Goal: Task Accomplishment & Management: Complete application form

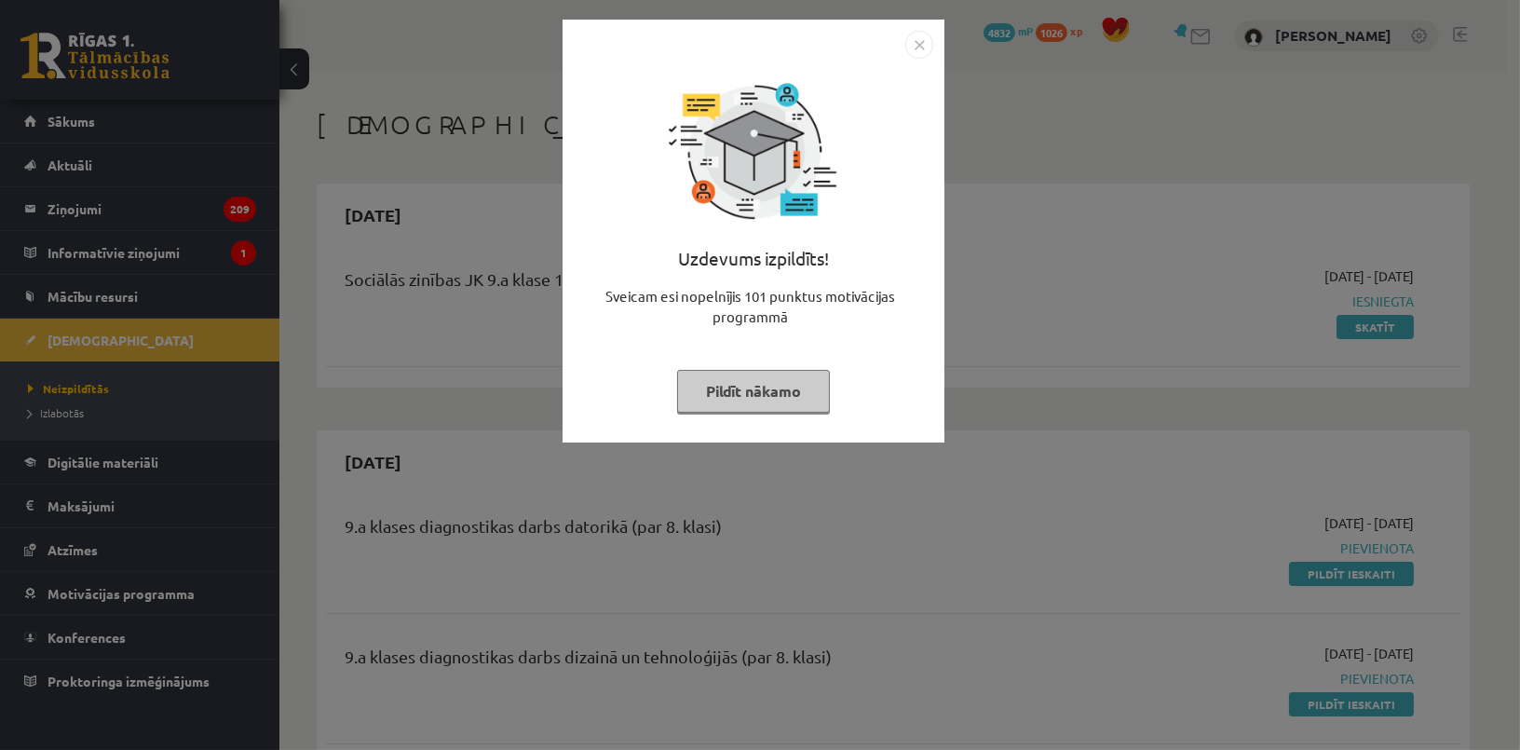
click at [742, 383] on button "Pildīt nākamo" at bounding box center [753, 391] width 153 height 43
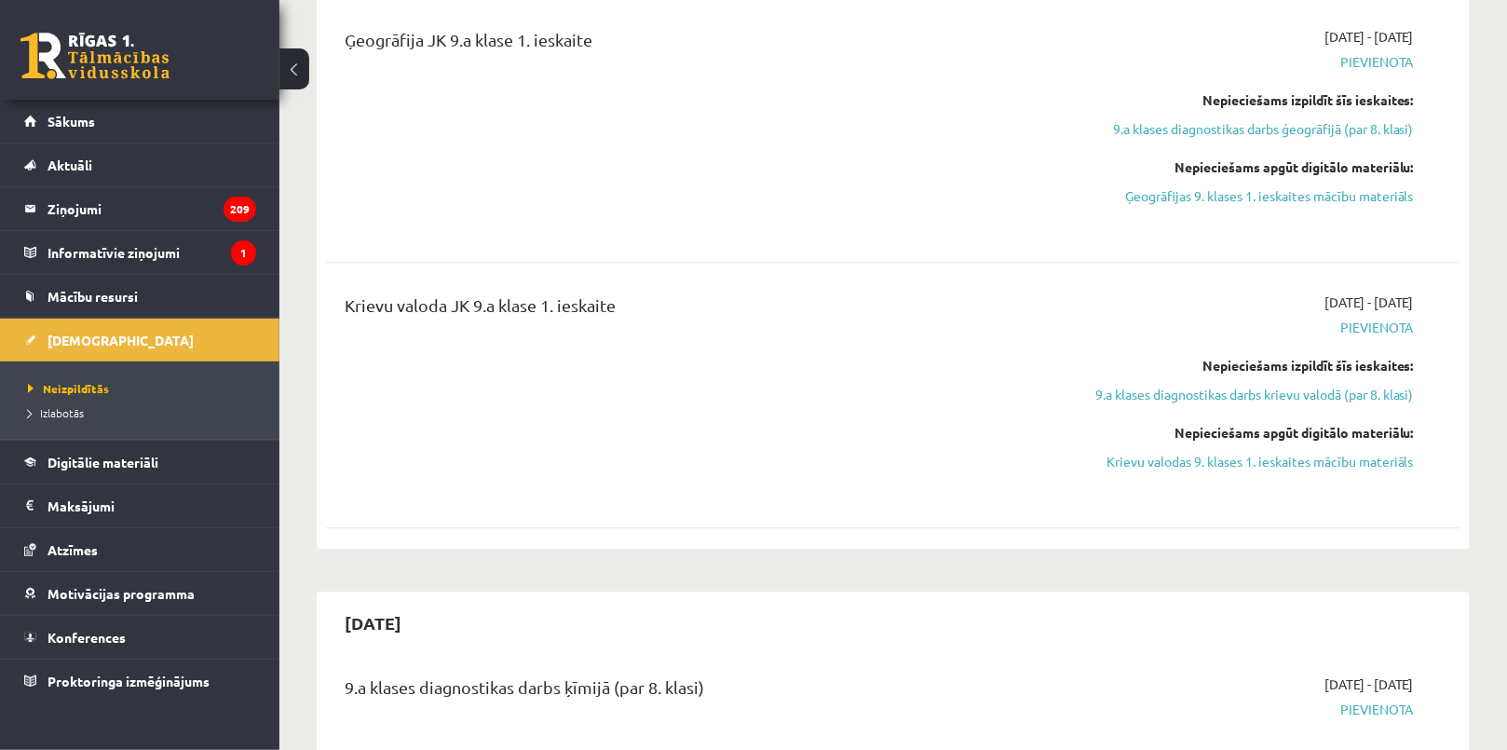
scroll to position [1608, 0]
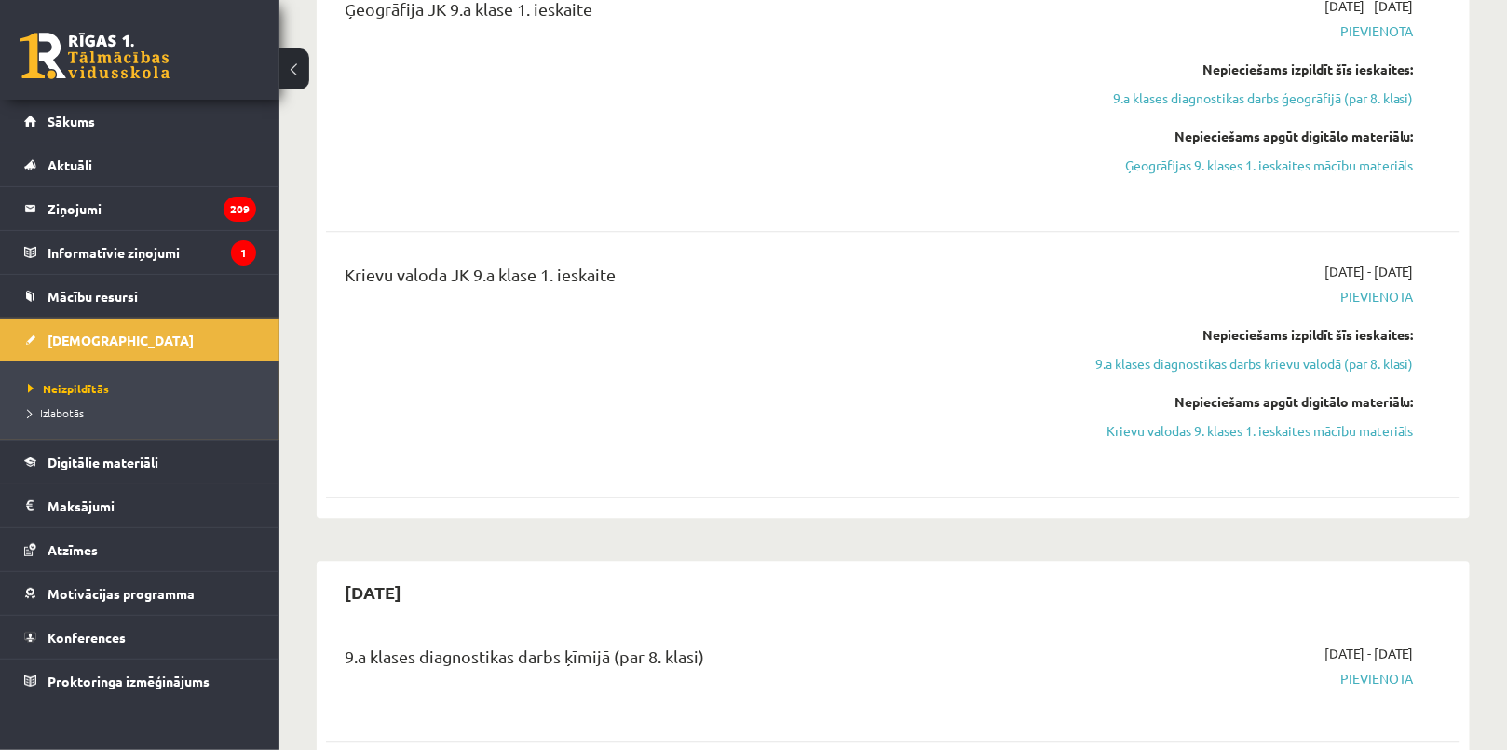
click at [970, 607] on div "2025-10-31" at bounding box center [893, 592] width 1134 height 44
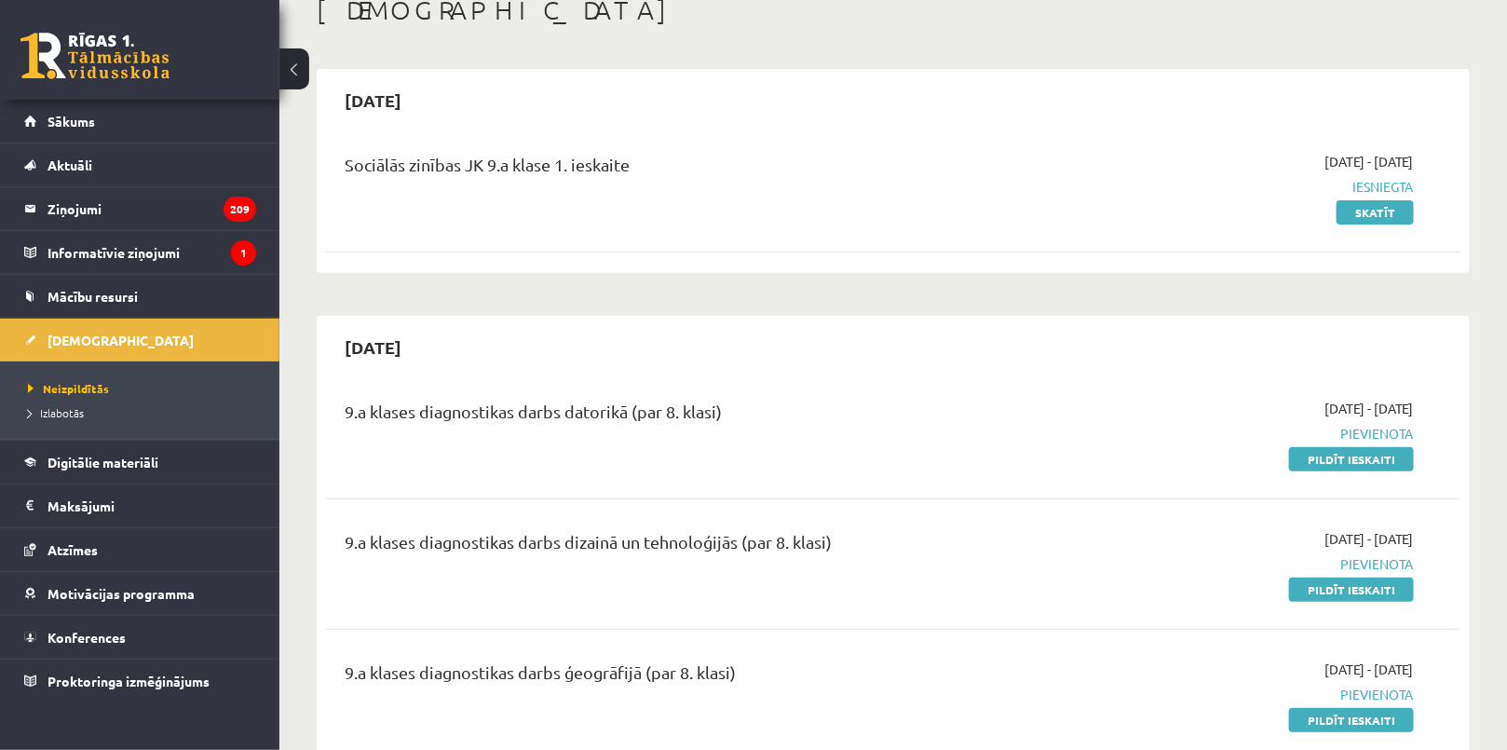
scroll to position [253, 0]
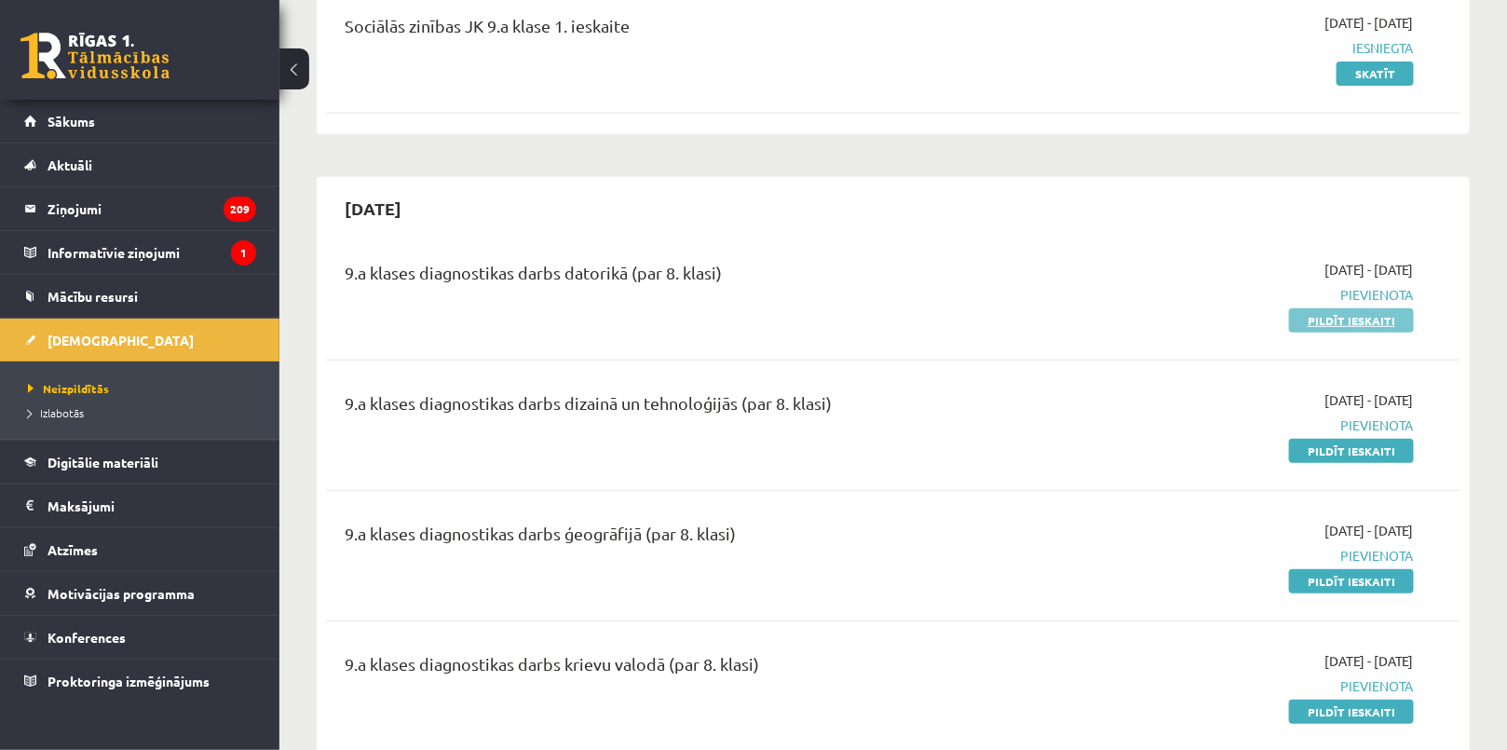
click at [1333, 314] on link "Pildīt ieskaiti" at bounding box center [1351, 320] width 125 height 24
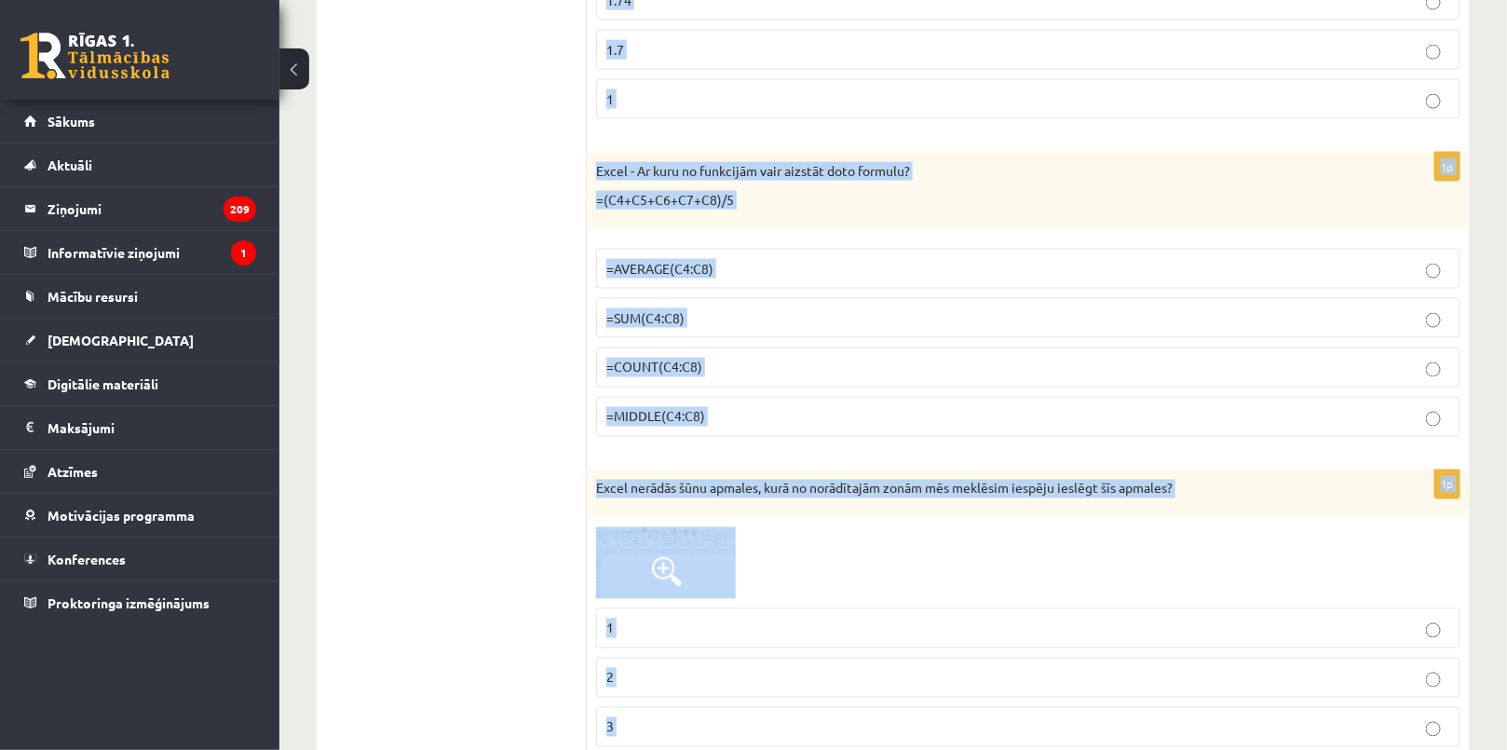
scroll to position [4038, 0]
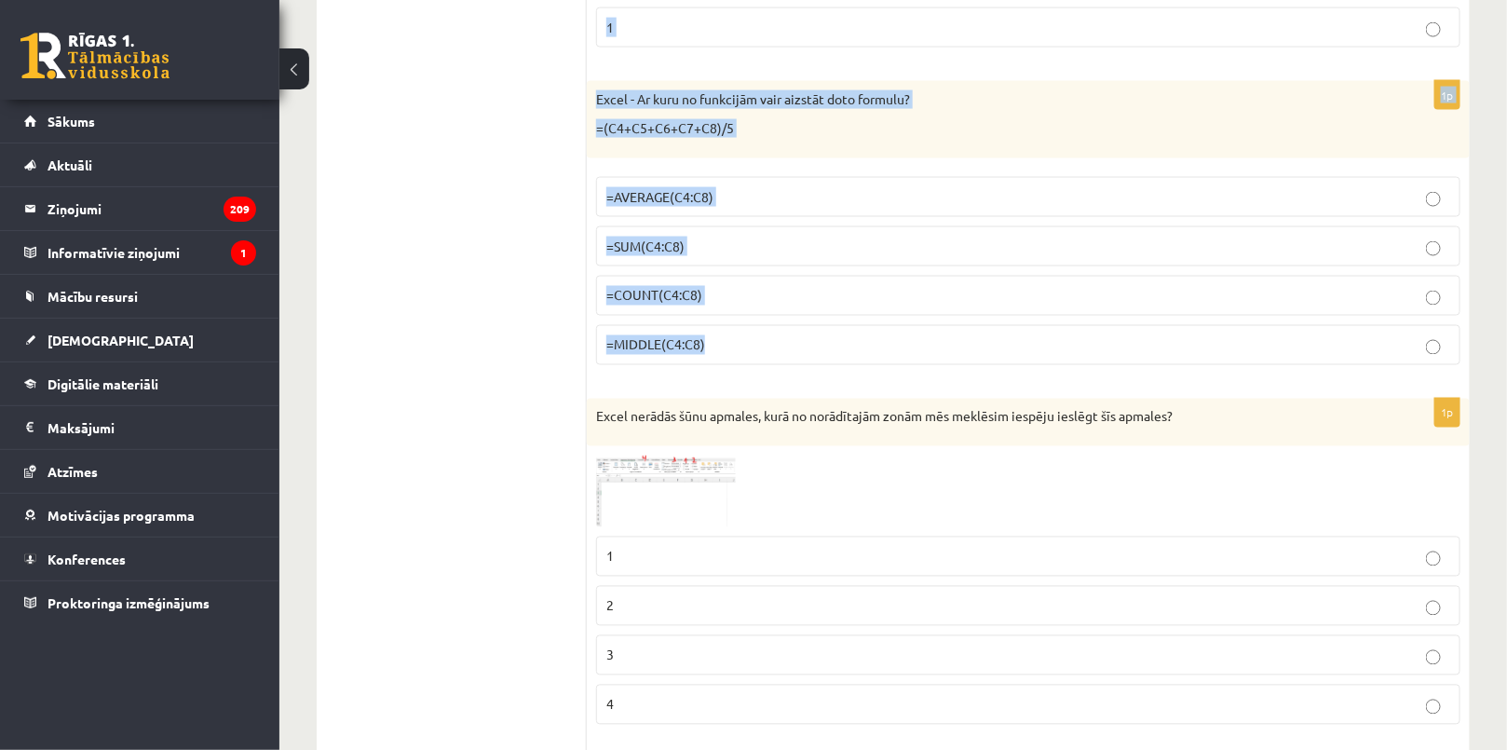
drag, startPoint x: 611, startPoint y: 383, endPoint x: 799, endPoint y: 335, distance: 194.0
click at [799, 335] on form "1p Kurš interneta ātrums ir vismazākais? 10 kilobiti sekundē 5 kilobaiti sekund…" at bounding box center [1028, 740] width 846 height 8886
copy form "Kurš interneta ātrums ir vismazākais? 10 kilobiti sekundē 5 kilobaiti sekundē 5…"
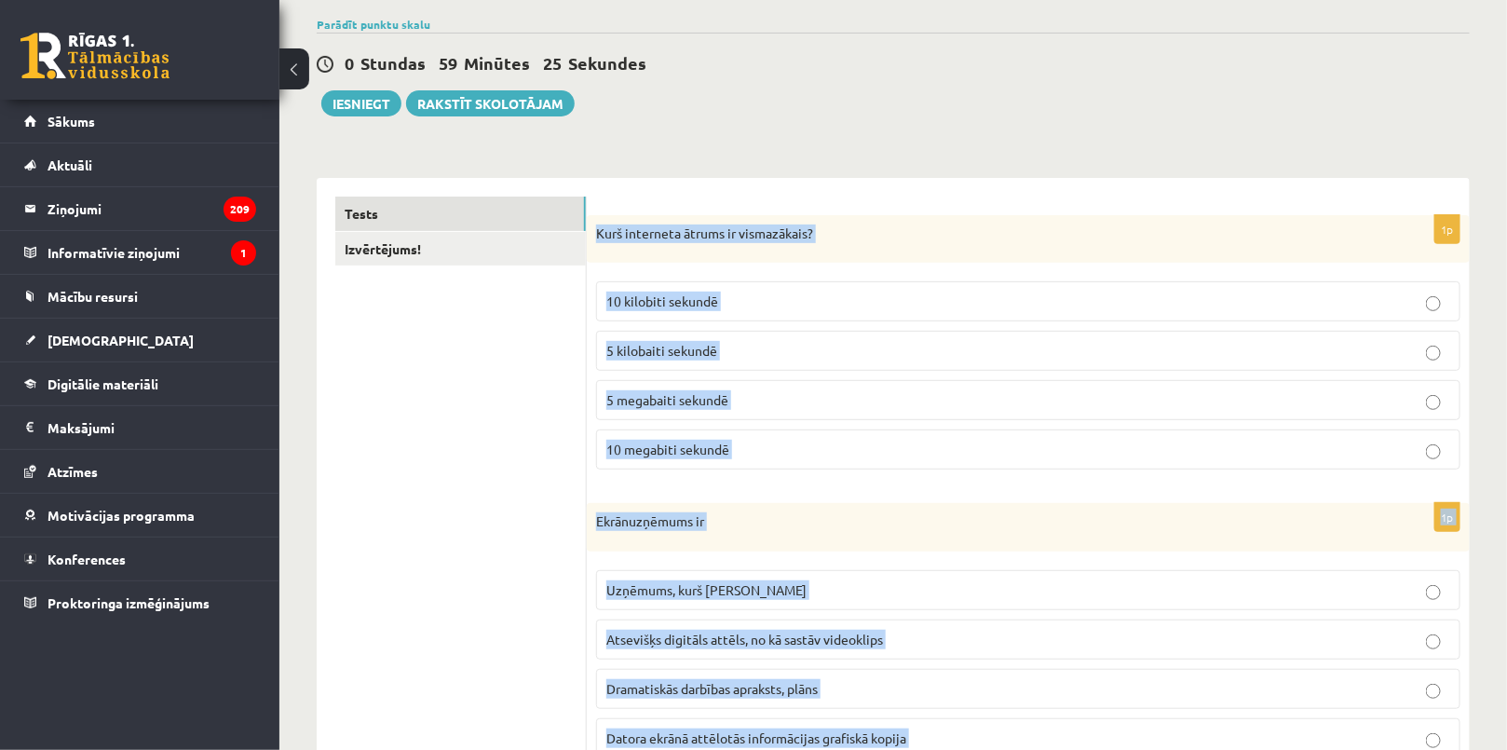
scroll to position [0, 0]
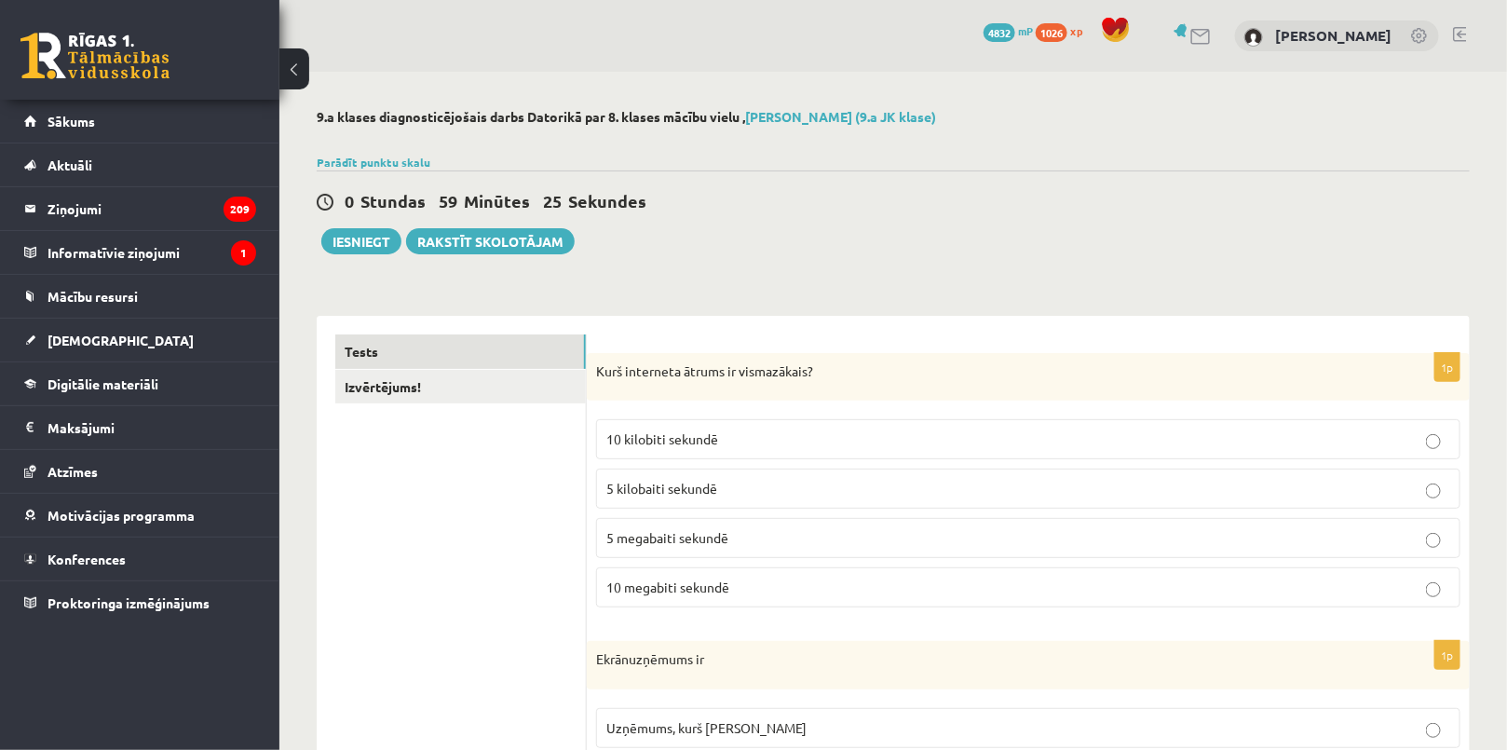
click at [725, 437] on p "10 kilobiti sekundē" at bounding box center [1028, 439] width 844 height 20
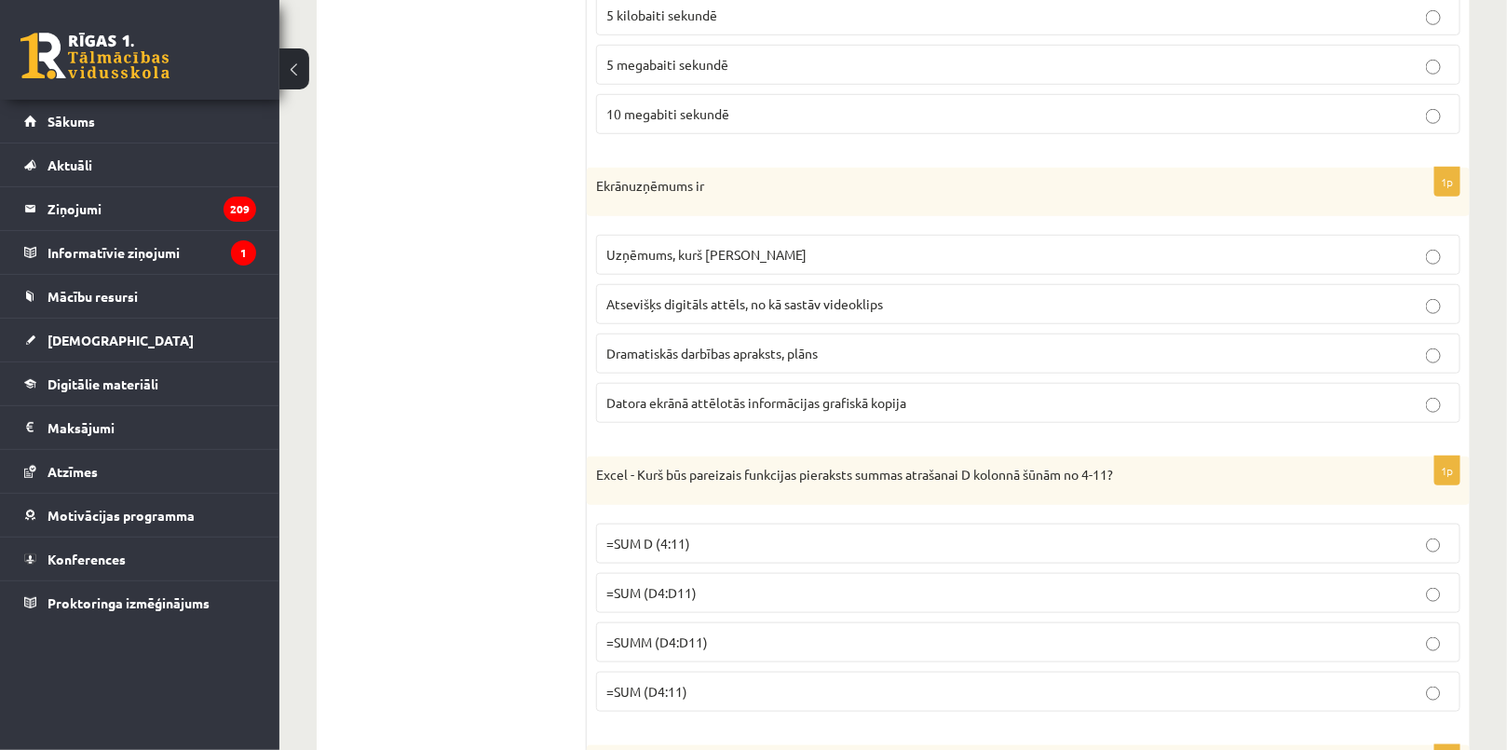
scroll to position [508, 0]
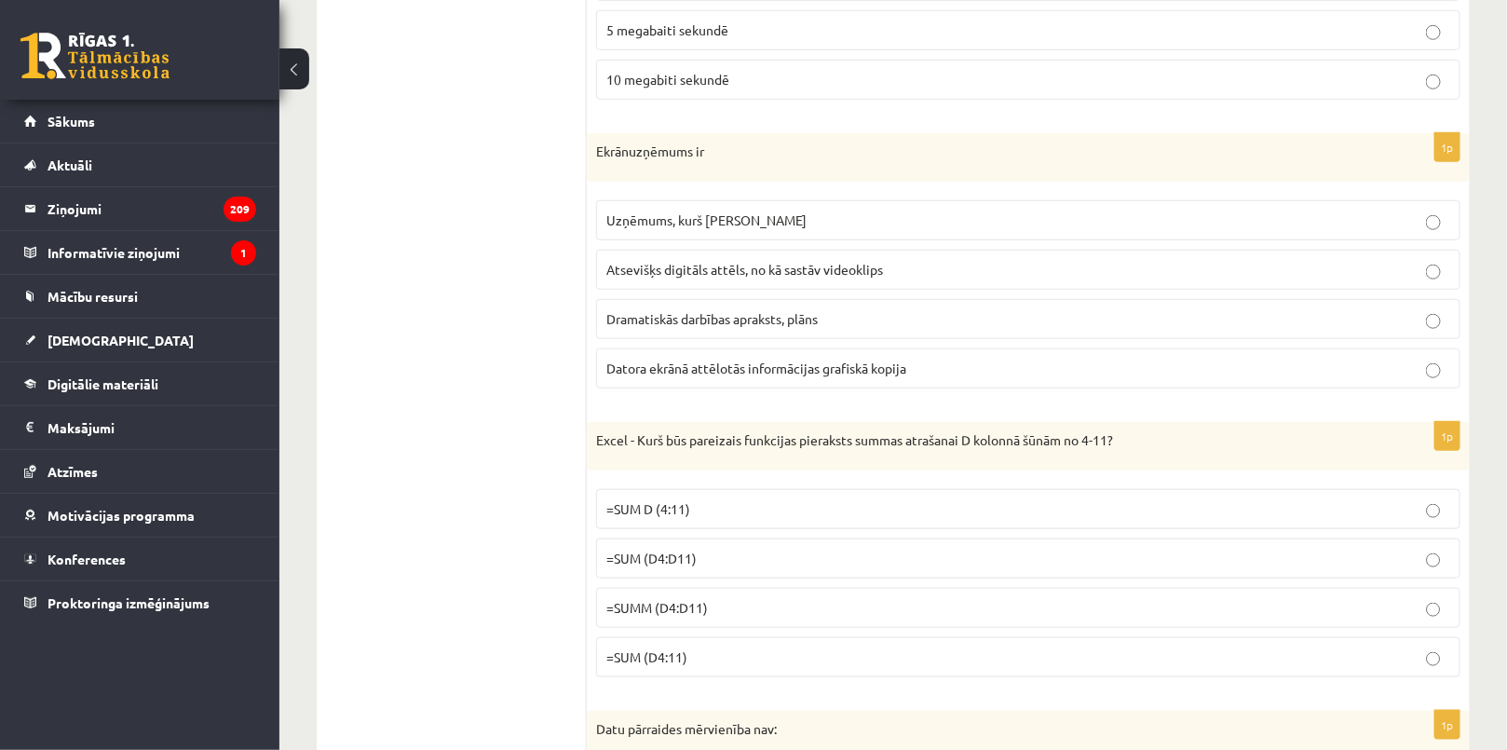
click at [639, 361] on span "Datora ekrānā attēlotās informācijas grafiskā kopija" at bounding box center [756, 367] width 300 height 17
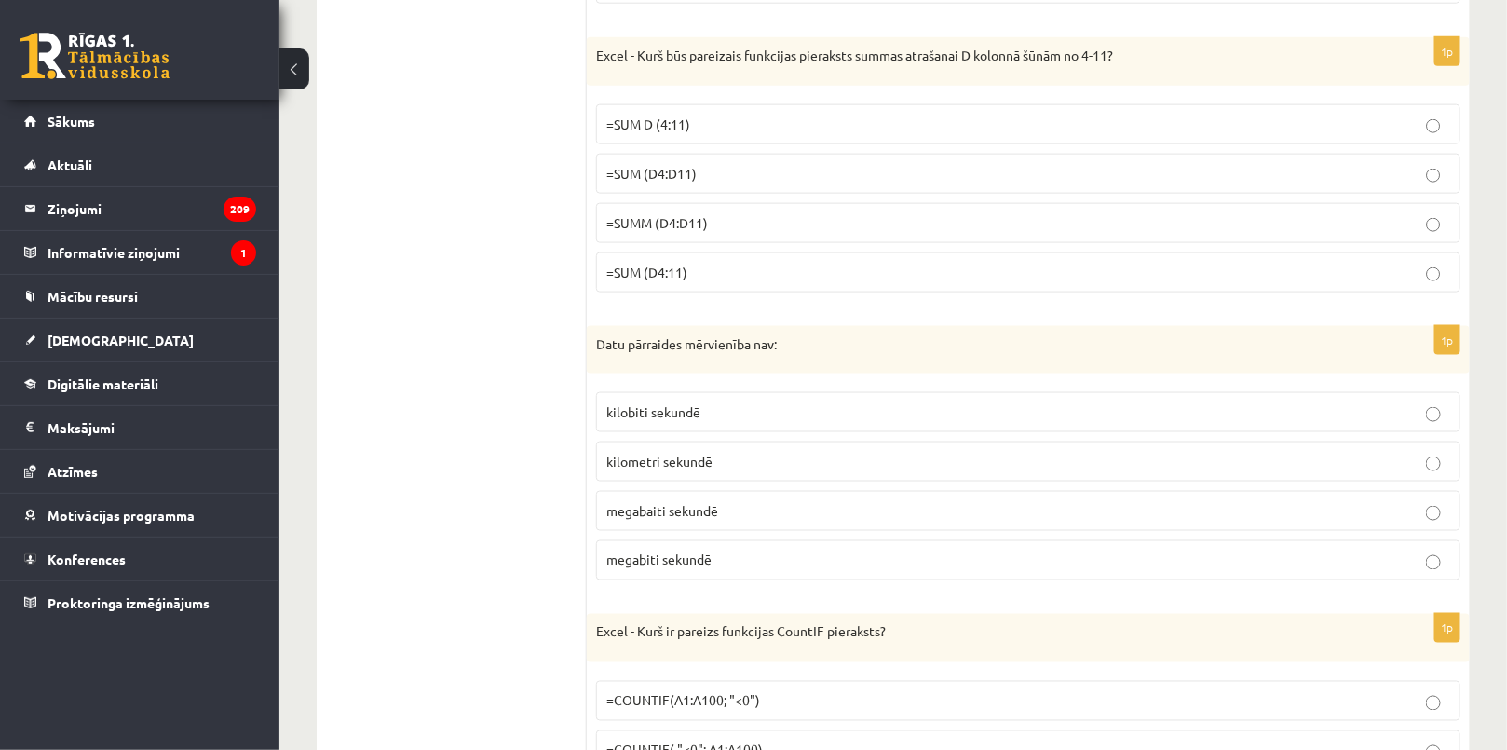
scroll to position [930, 0]
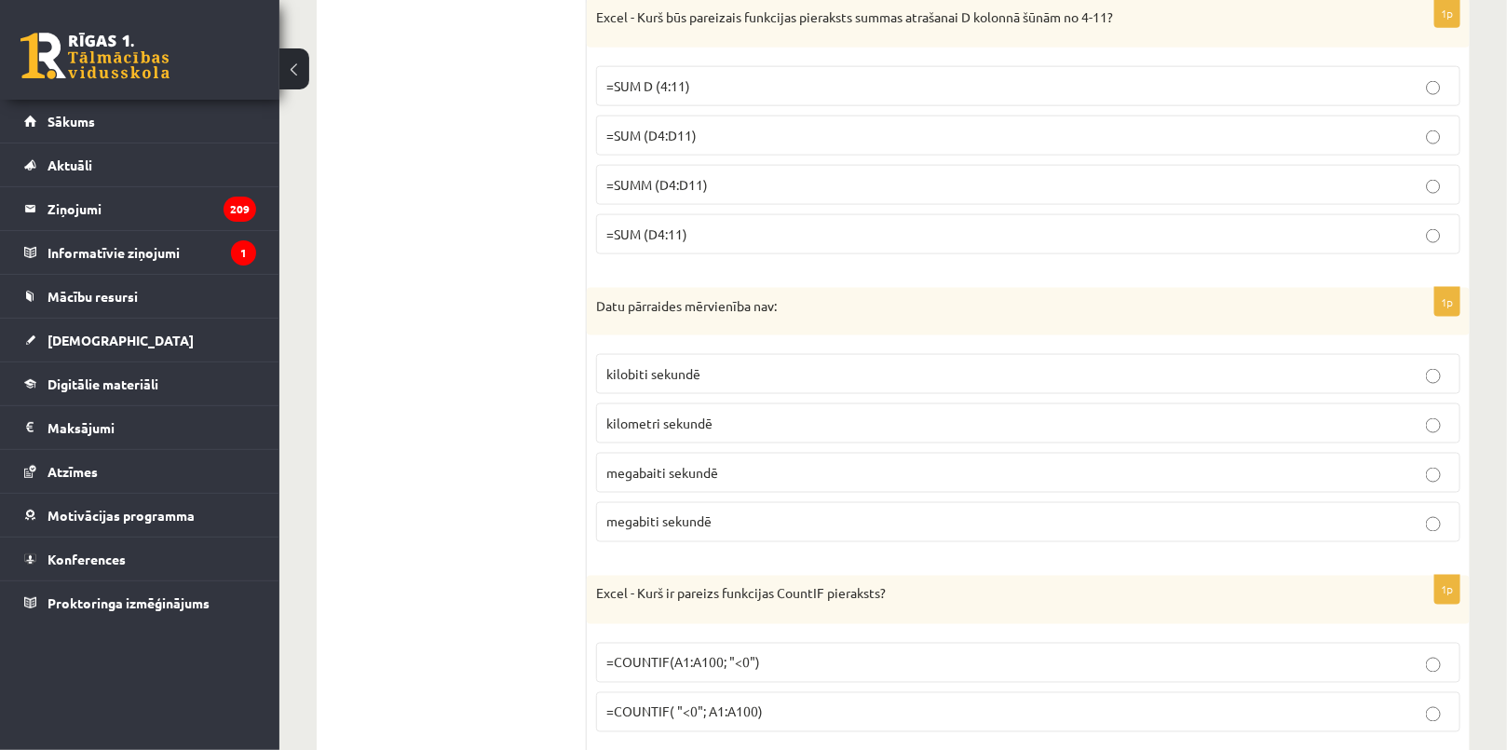
click at [683, 194] on label "=SUMM (D4:D11)" at bounding box center [1028, 185] width 864 height 40
click at [665, 130] on span "=SUM (D4:D11)" at bounding box center [651, 135] width 90 height 17
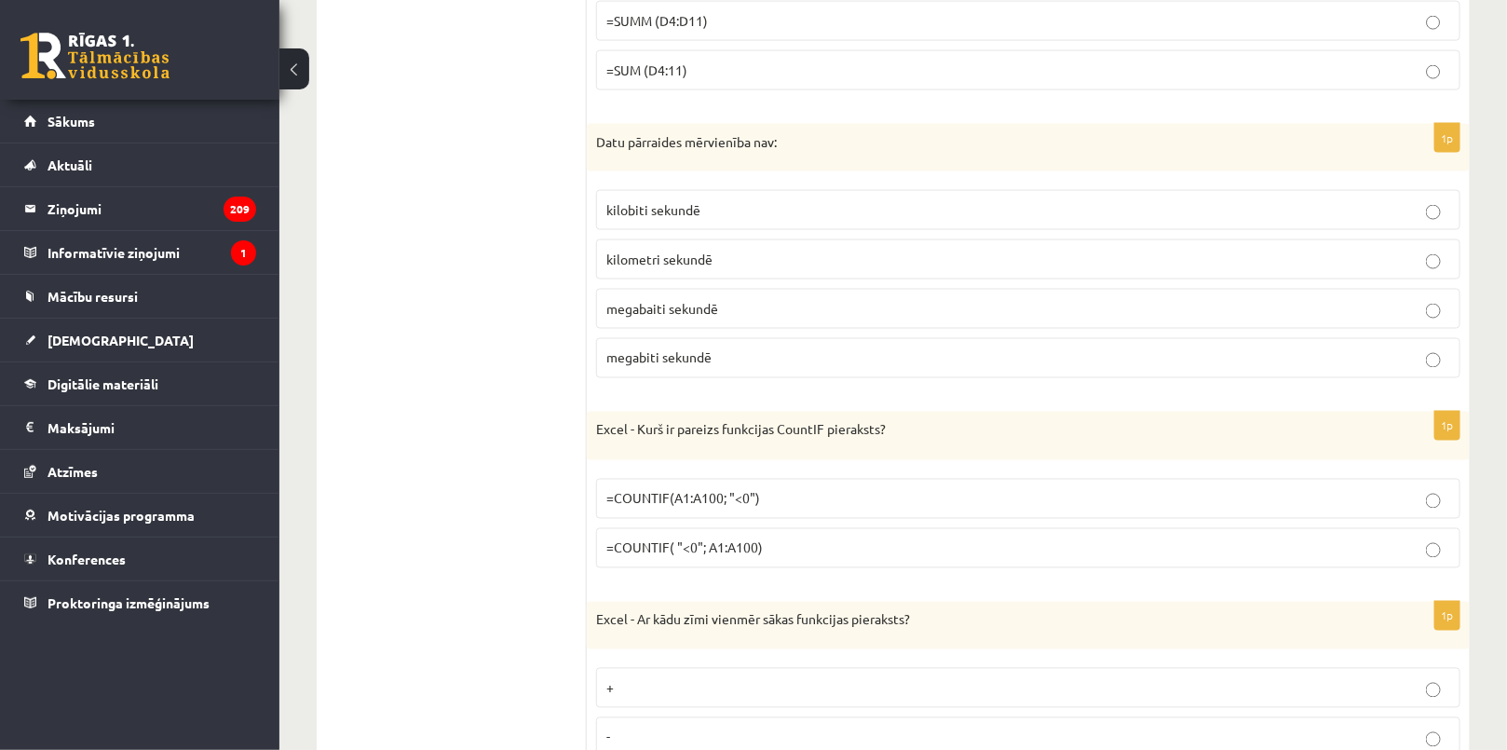
scroll to position [1100, 0]
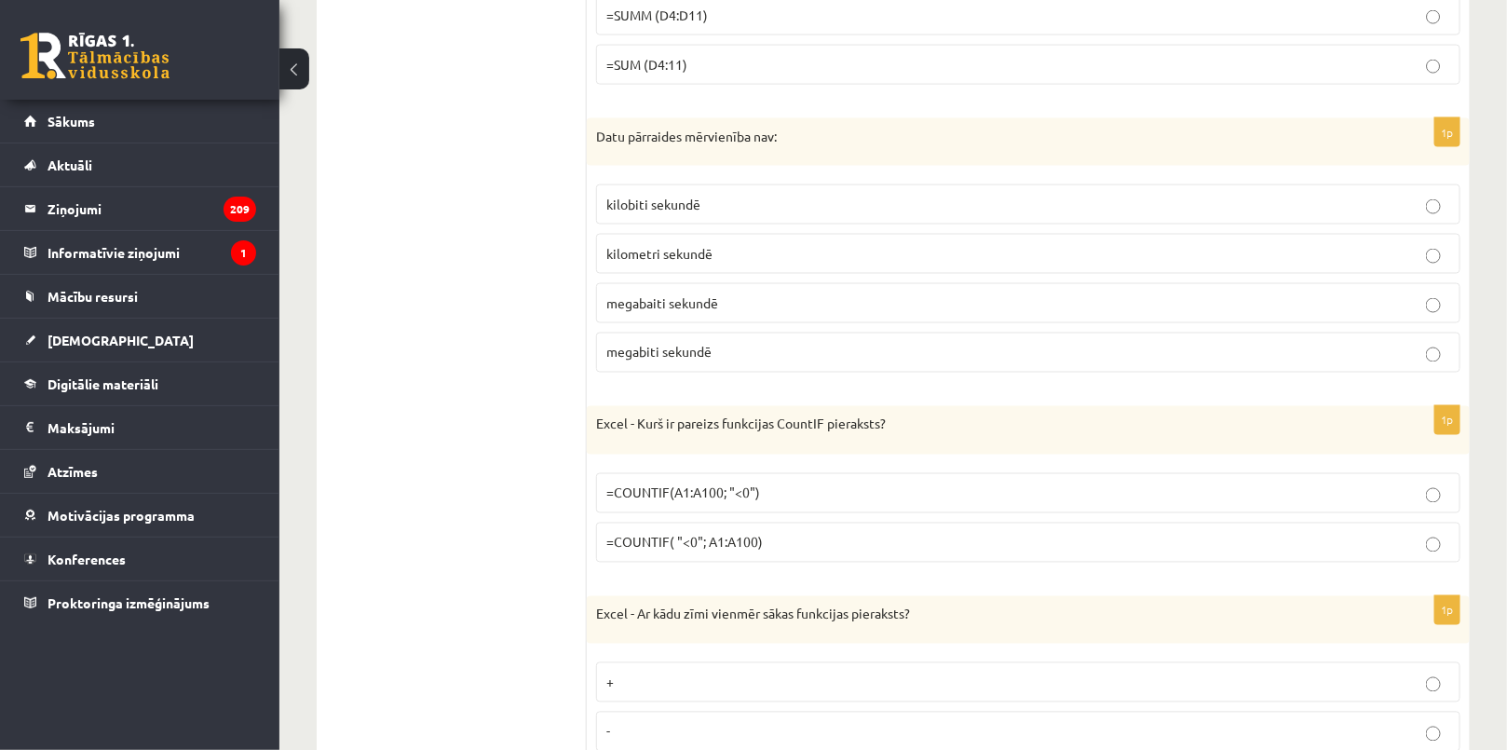
click at [657, 208] on p "kilobiti sekundē" at bounding box center [1028, 205] width 844 height 20
click at [634, 234] on label "kilometri sekundē" at bounding box center [1028, 254] width 864 height 40
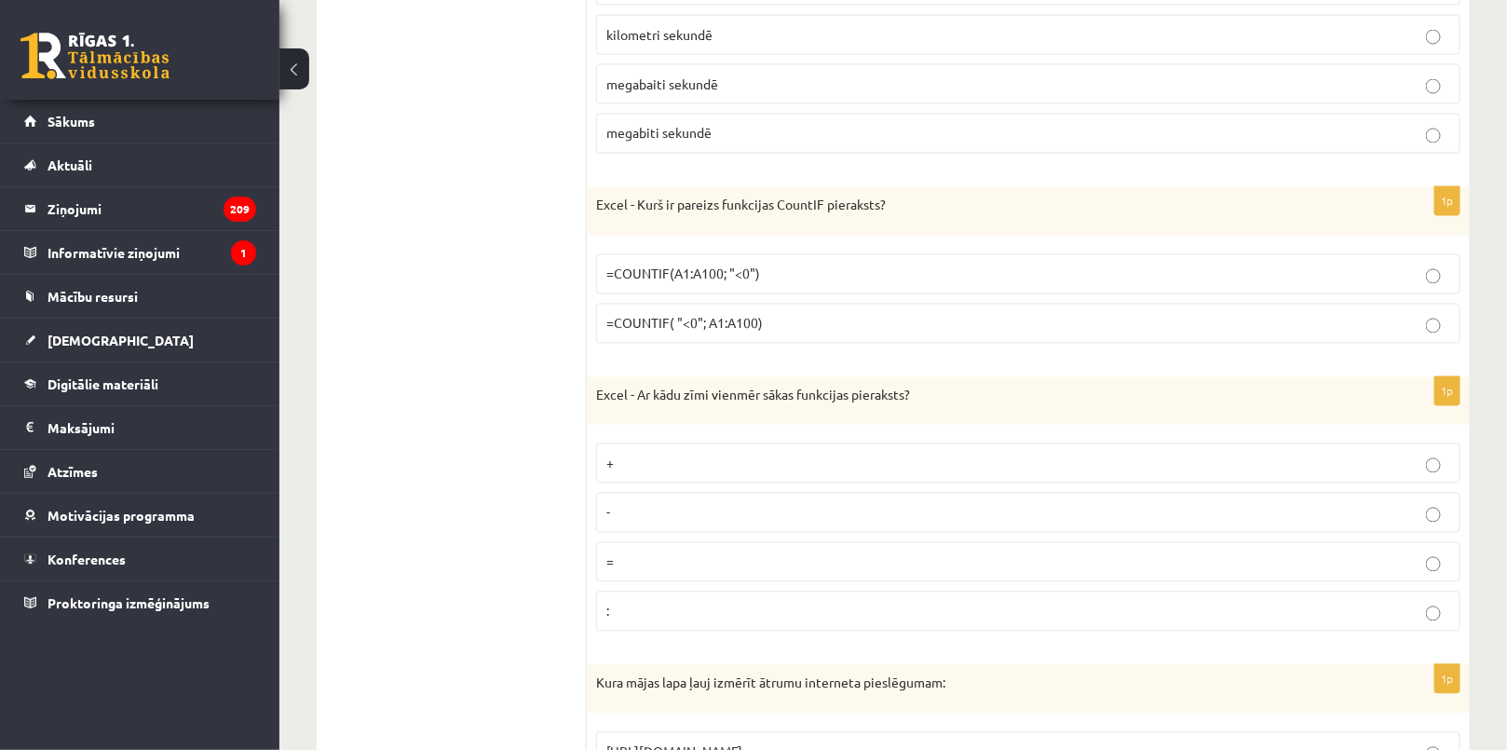
scroll to position [1354, 0]
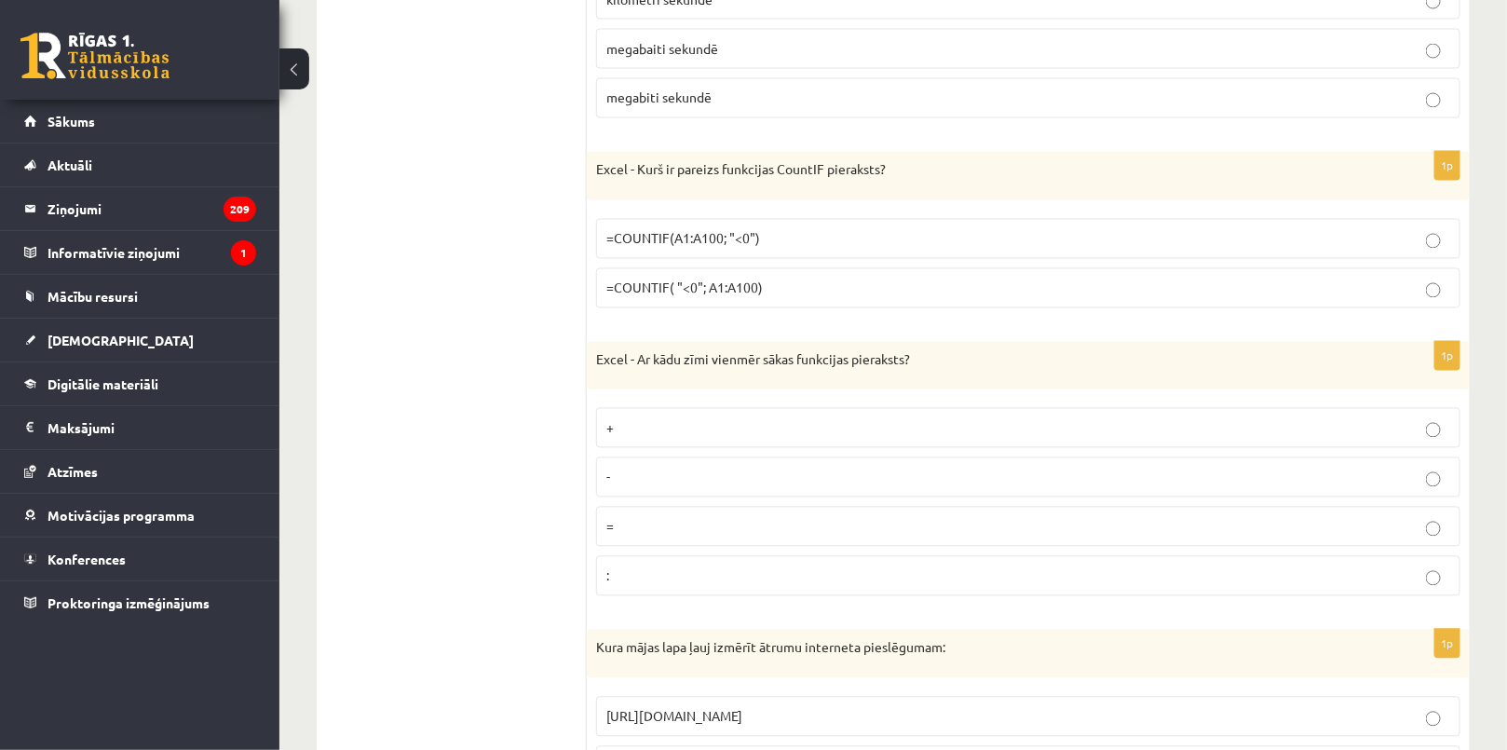
click at [646, 237] on span "=COUNTIF(A1:A100; "<0")" at bounding box center [683, 238] width 154 height 17
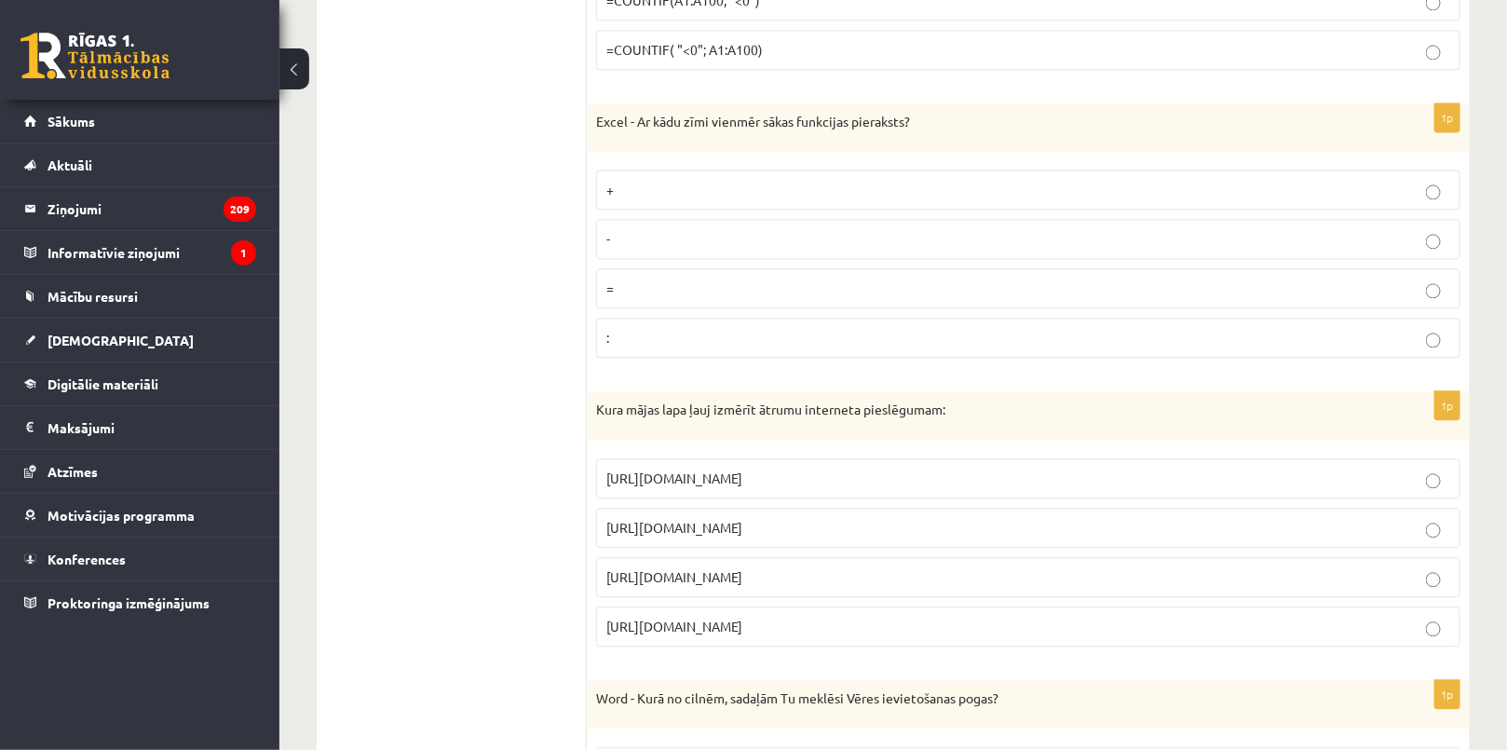
scroll to position [1693, 0]
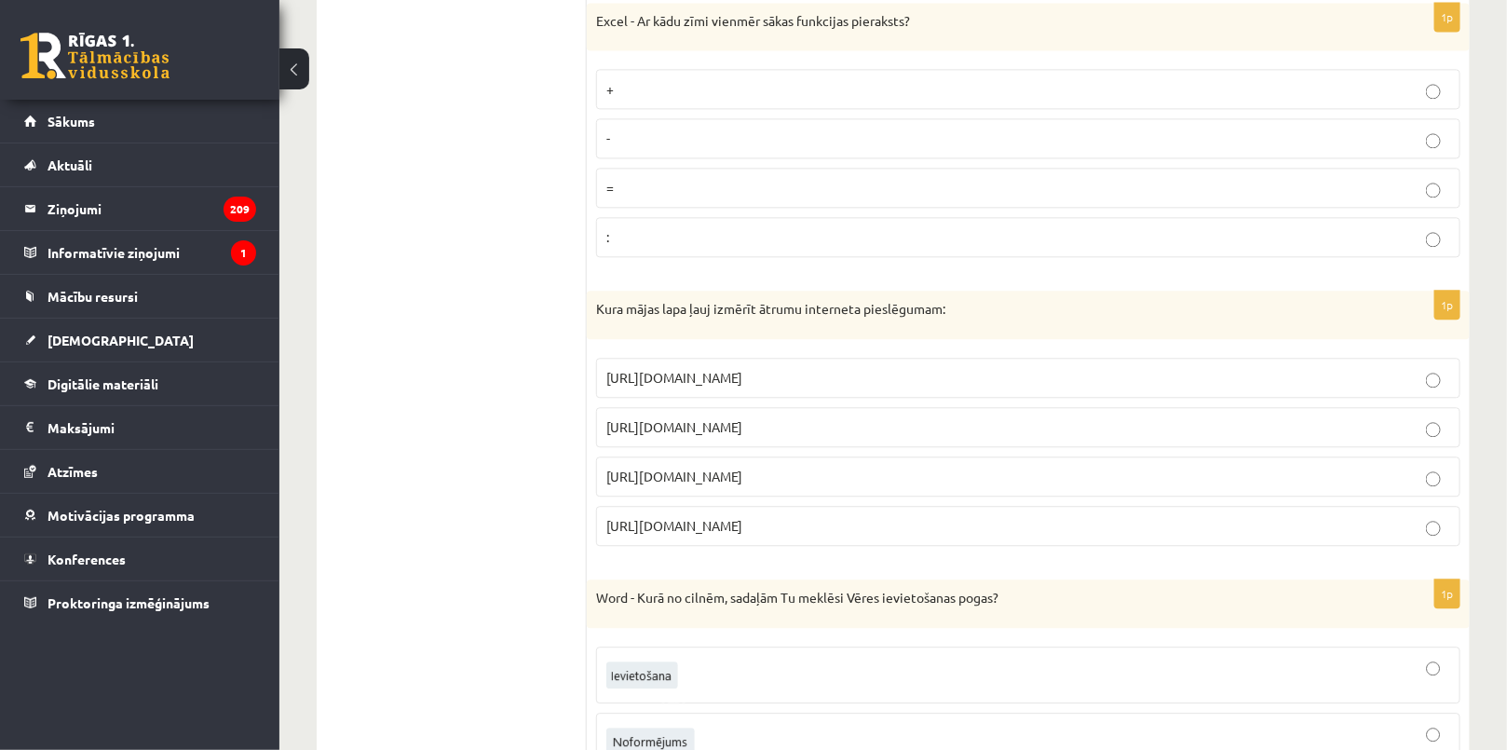
click at [649, 187] on p "=" at bounding box center [1028, 188] width 844 height 20
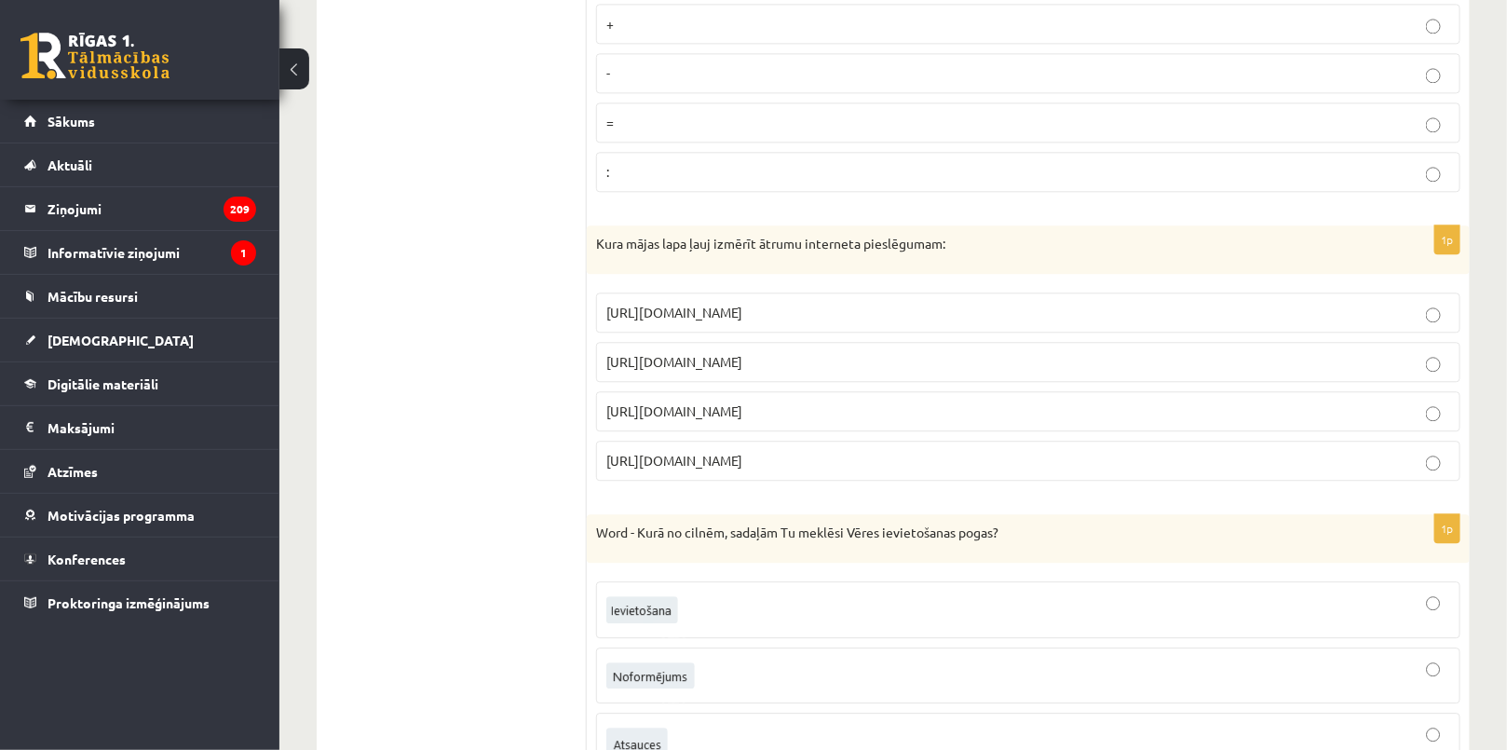
scroll to position [1862, 0]
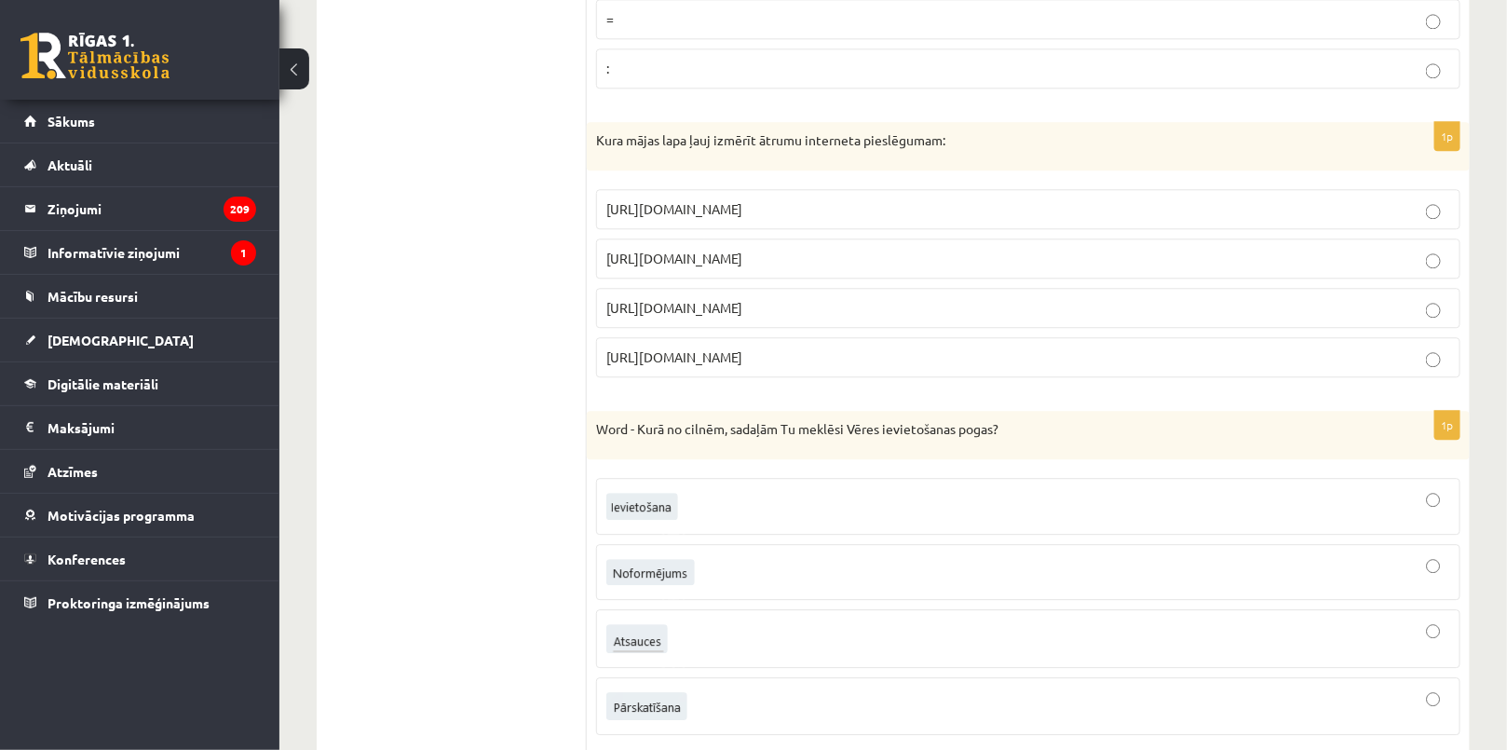
click at [716, 264] on label "https://www.speedtest.net" at bounding box center [1028, 258] width 864 height 40
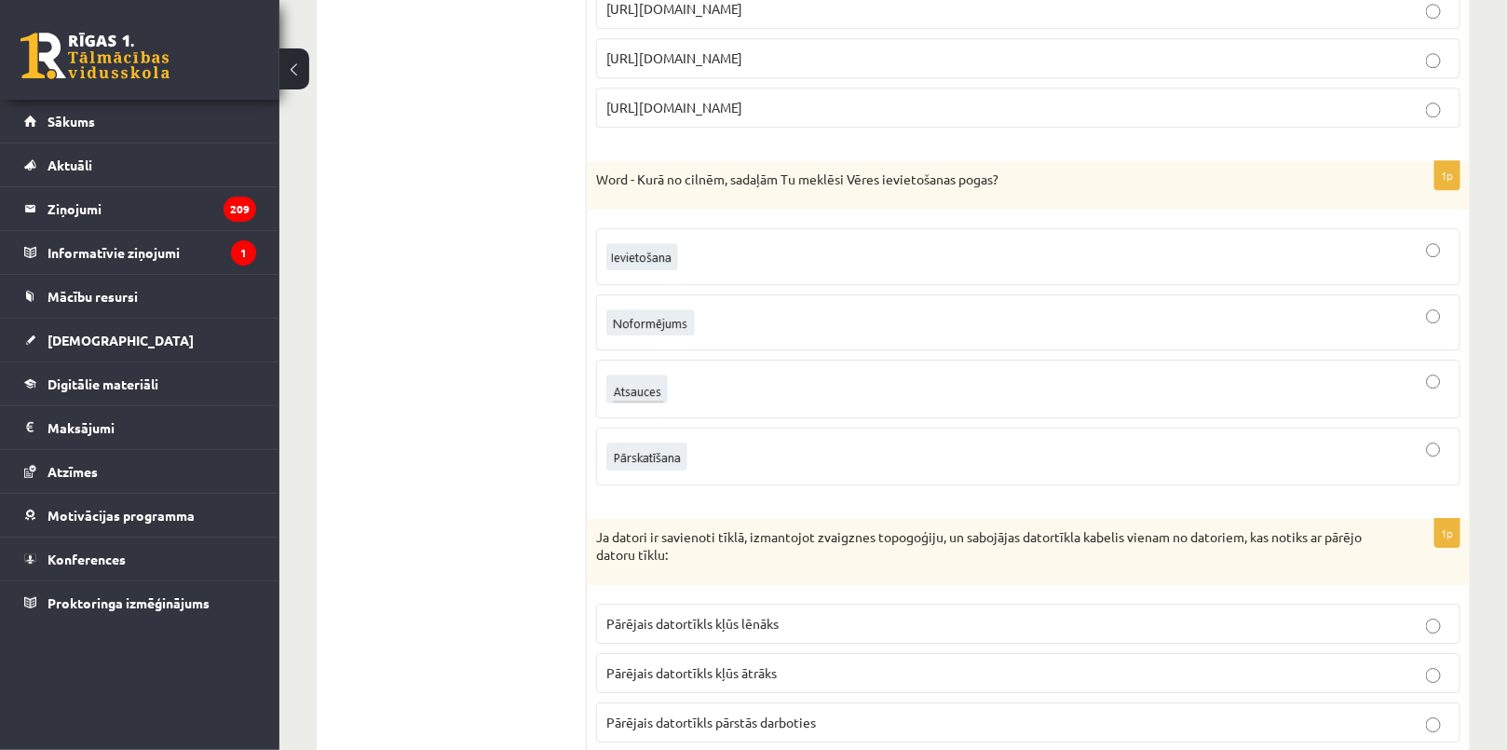
scroll to position [2116, 0]
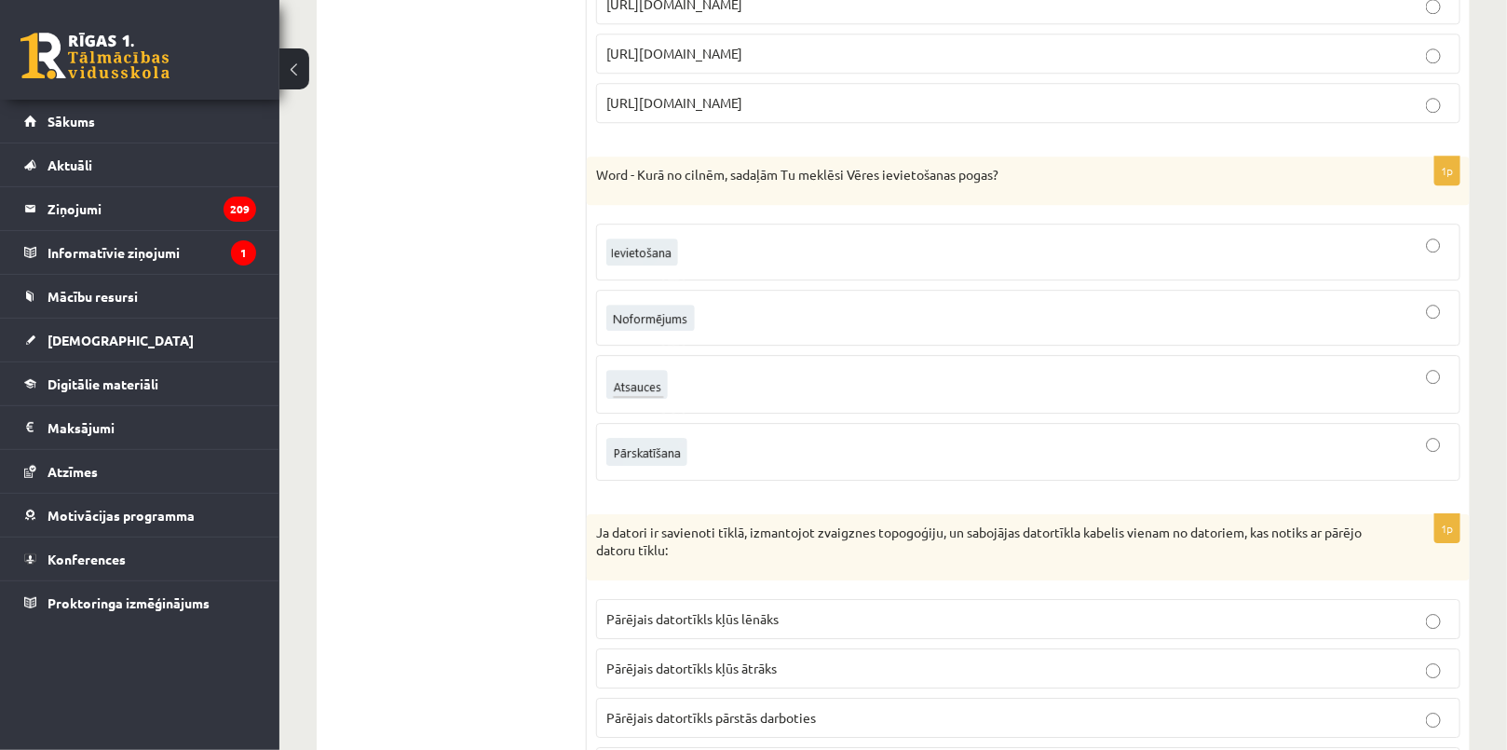
click at [668, 253] on img at bounding box center [642, 251] width 72 height 27
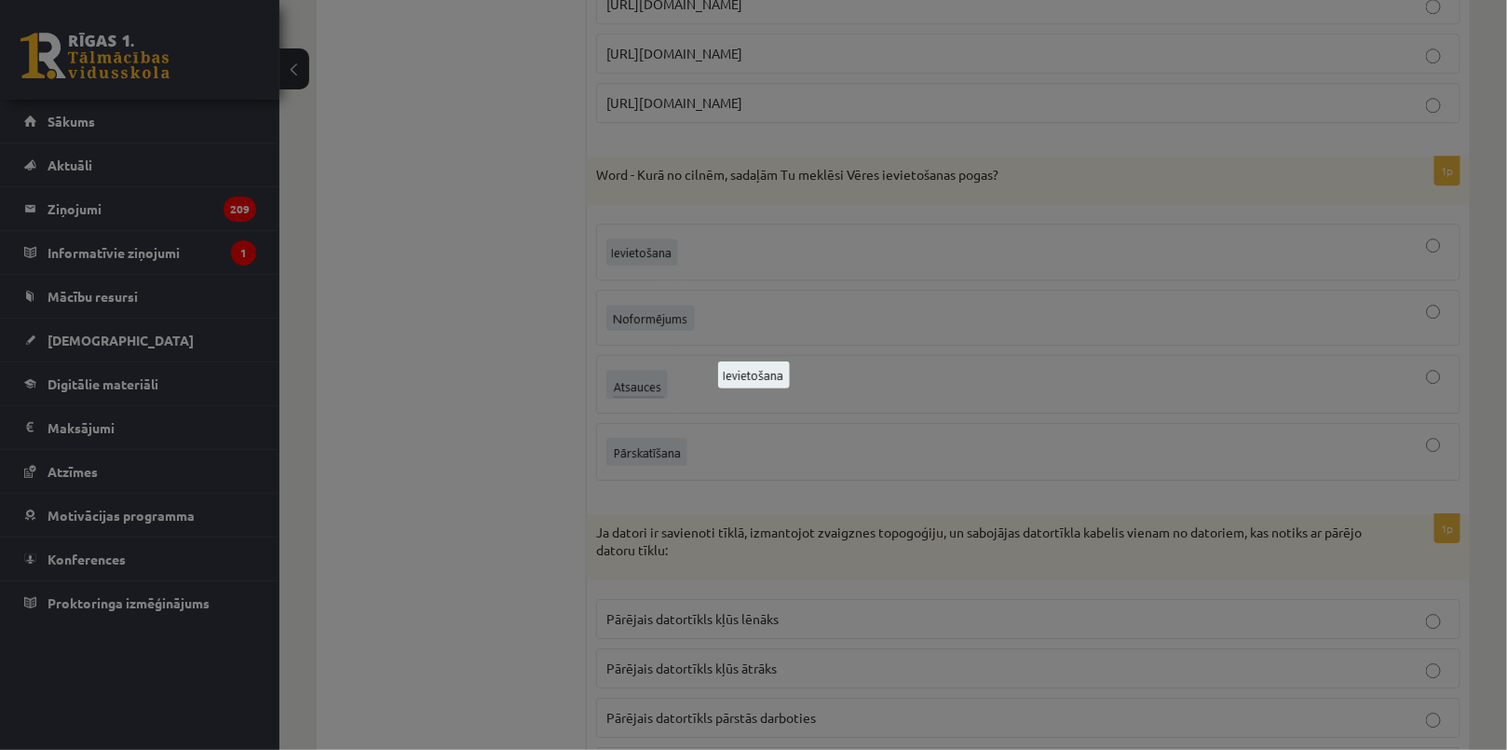
click at [590, 283] on div at bounding box center [753, 375] width 1507 height 750
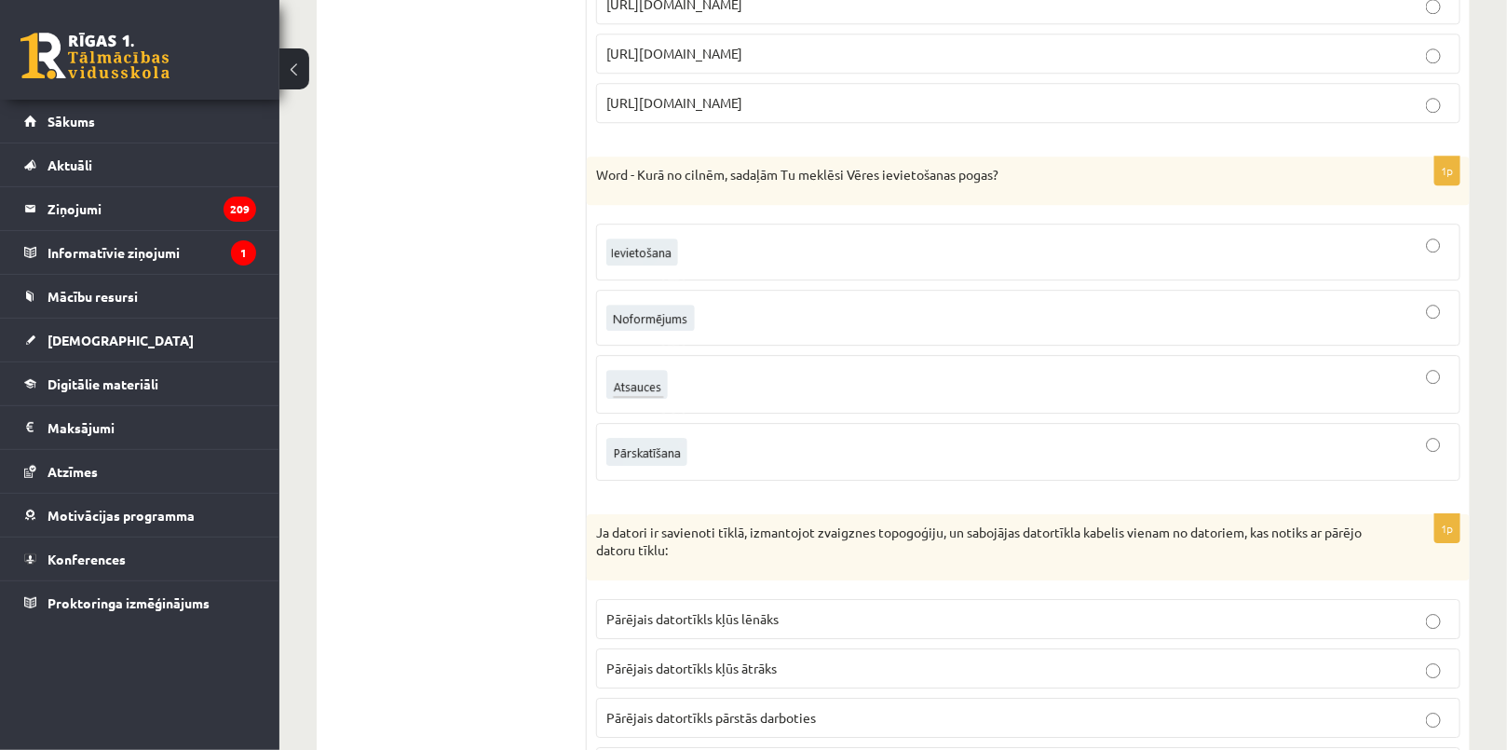
click at [710, 241] on div at bounding box center [1028, 252] width 844 height 36
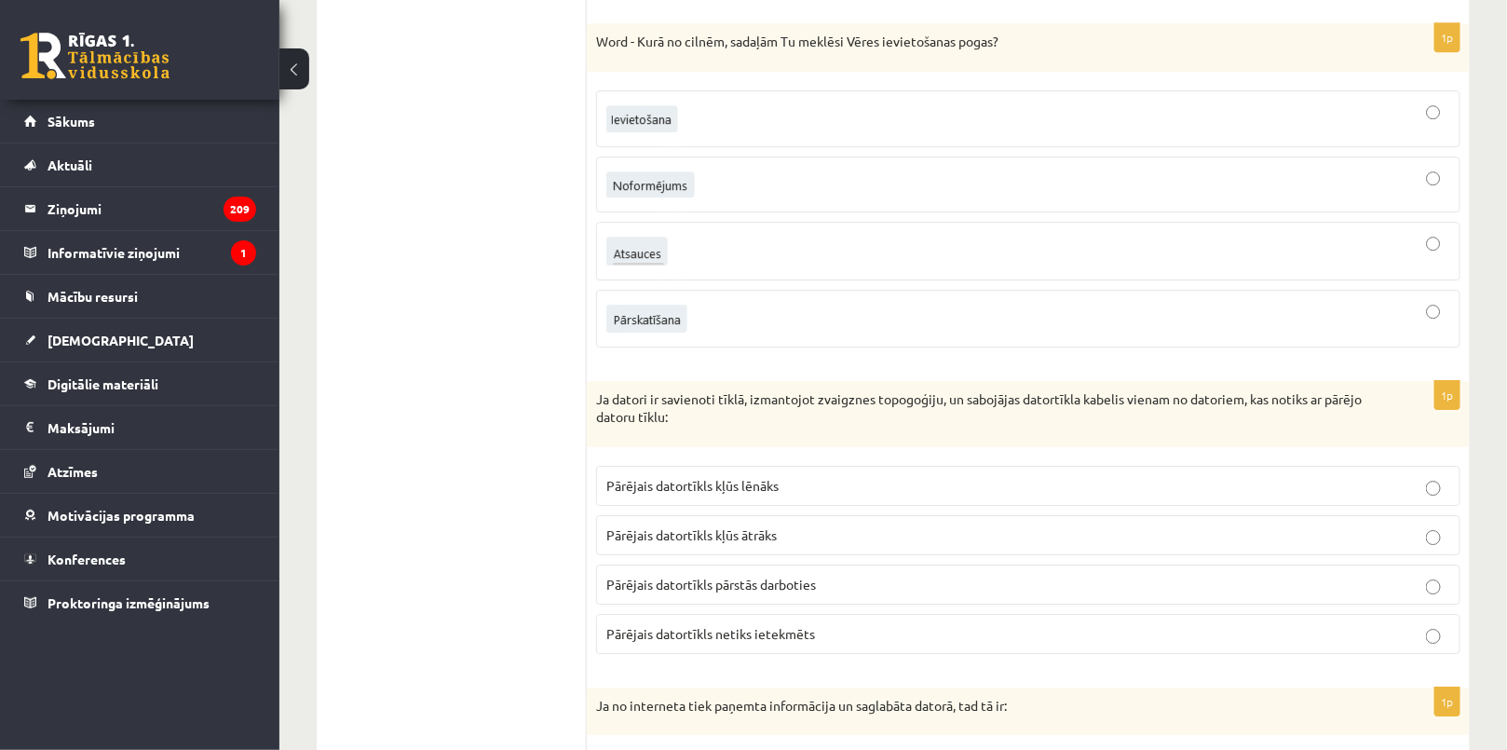
scroll to position [2539, 0]
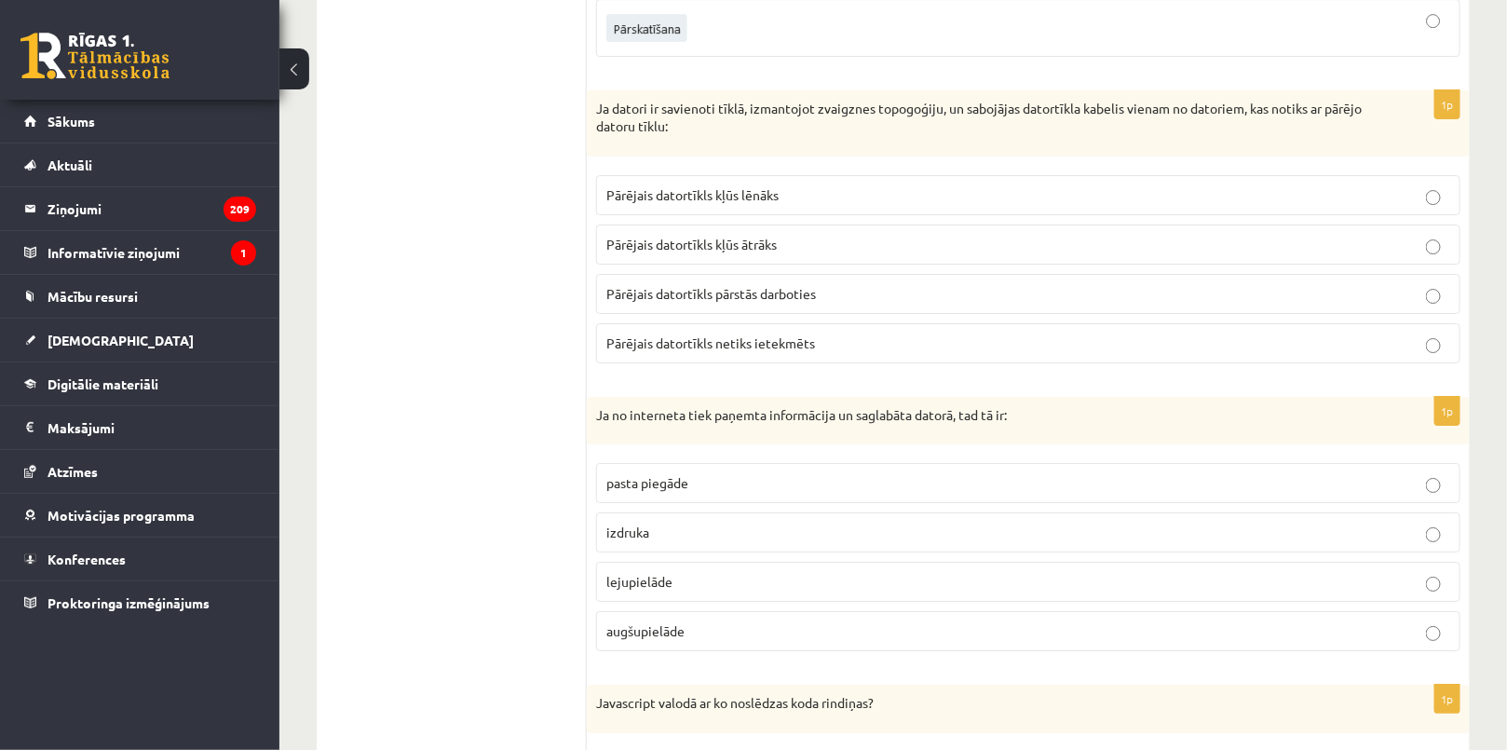
click at [757, 337] on span "Pārējais datortīkls netiks ietekmēts" at bounding box center [710, 342] width 209 height 17
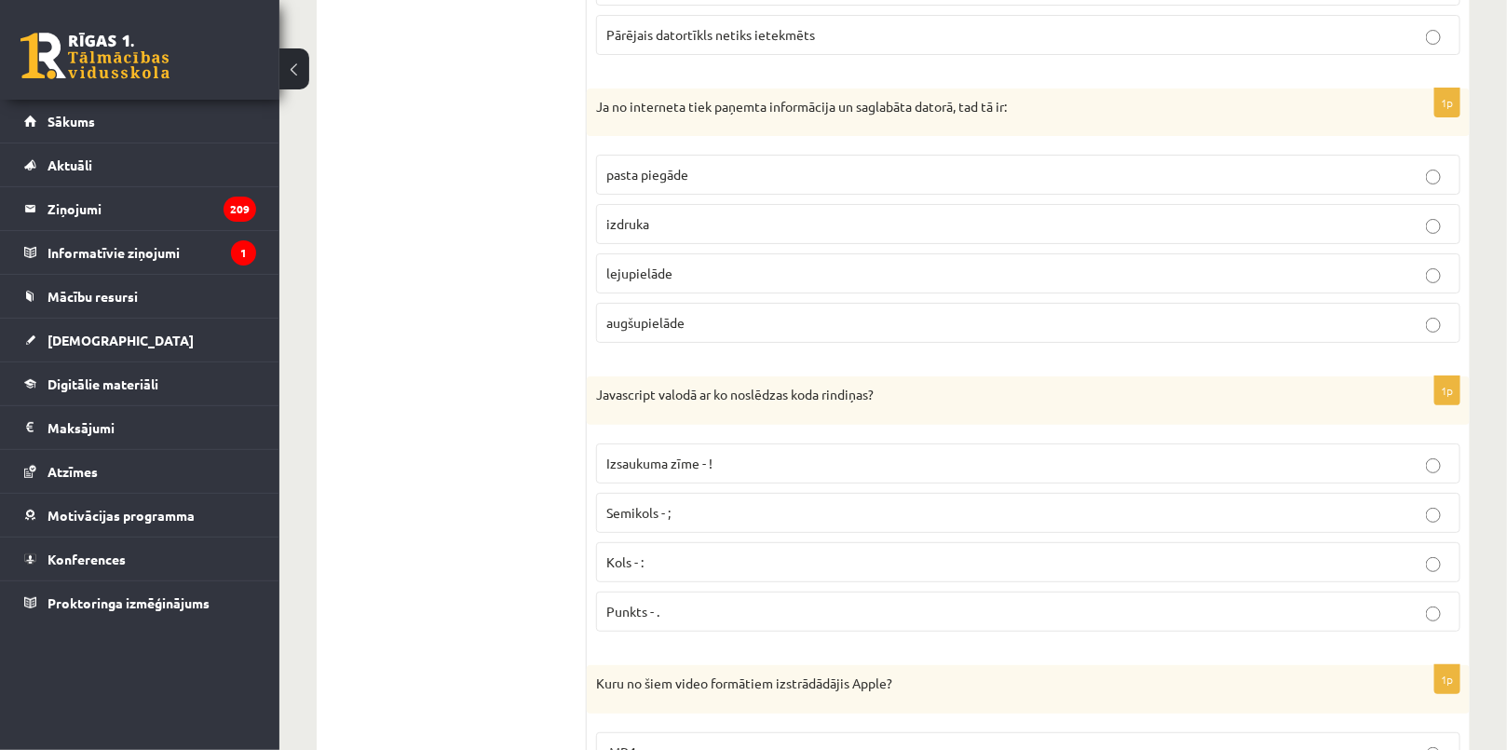
scroll to position [2877, 0]
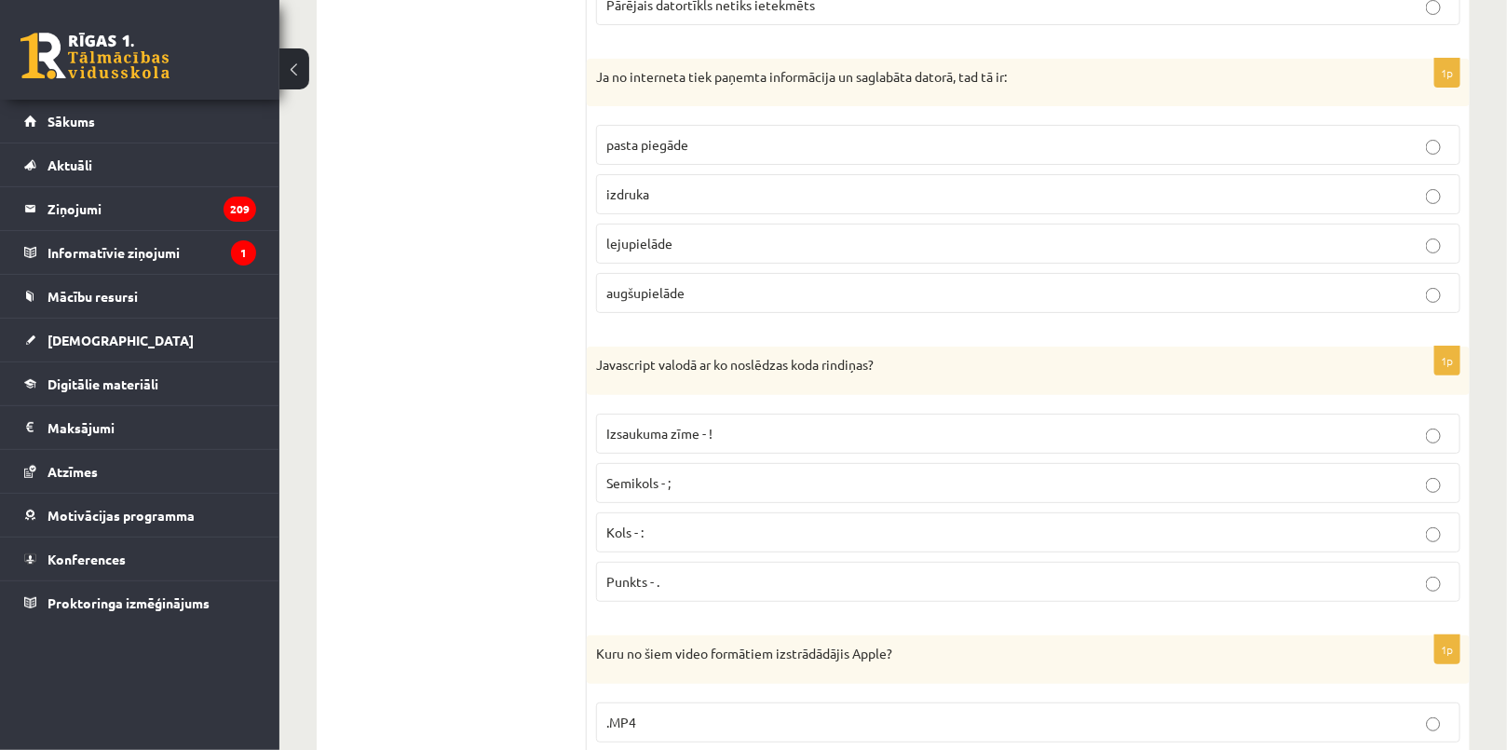
click at [611, 223] on label "lejupielāde" at bounding box center [1028, 243] width 864 height 40
click at [676, 473] on p "Semikols - ;" at bounding box center [1028, 483] width 844 height 20
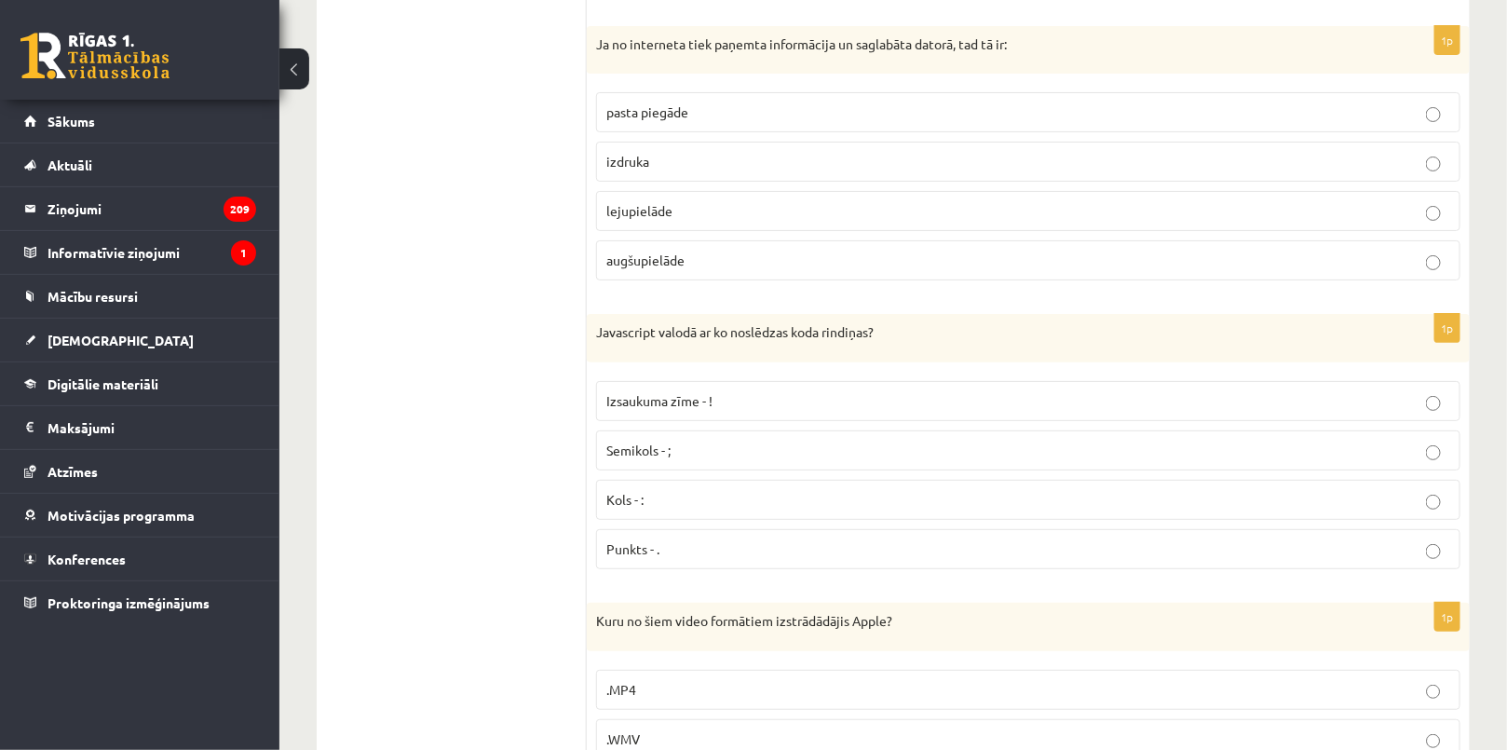
scroll to position [3386, 0]
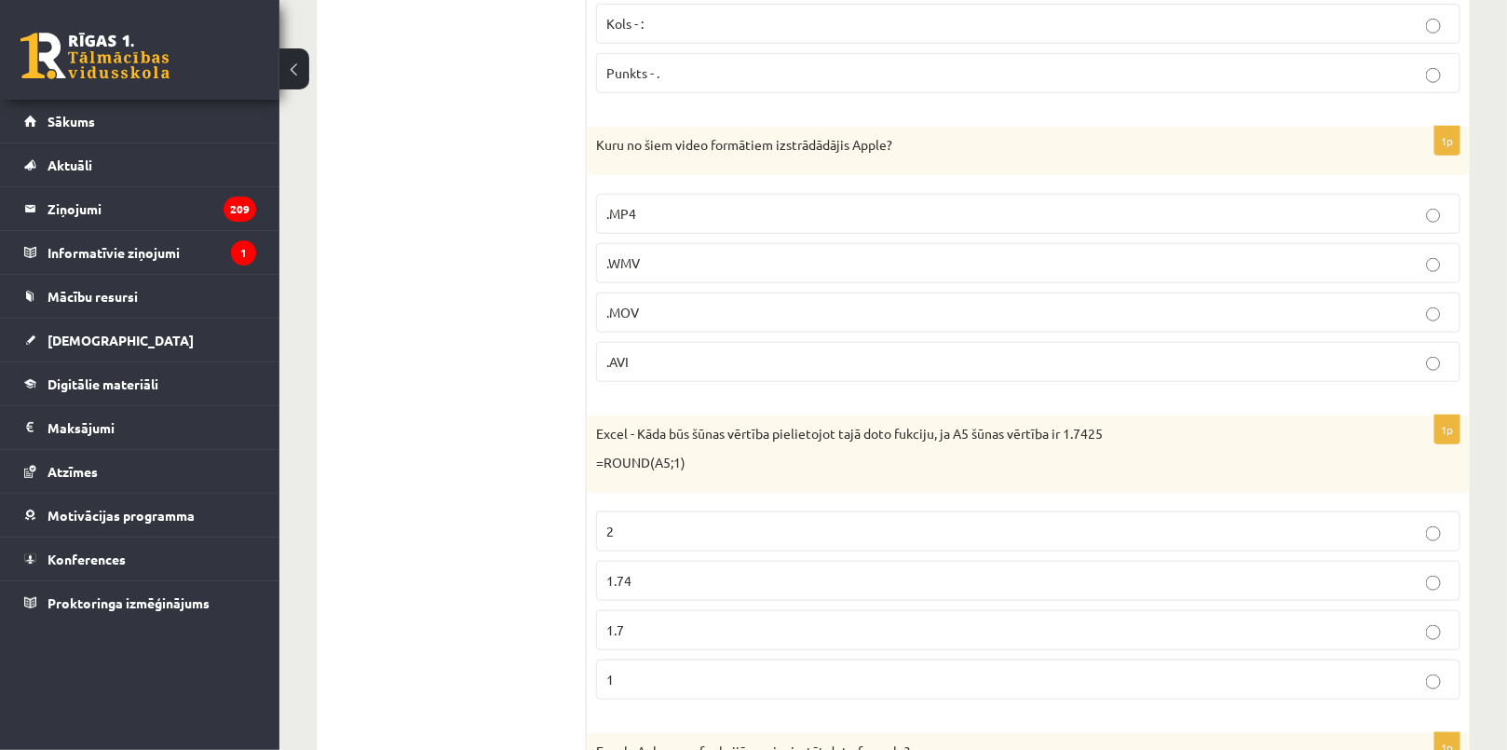
click at [647, 305] on p ".MOV" at bounding box center [1028, 313] width 844 height 20
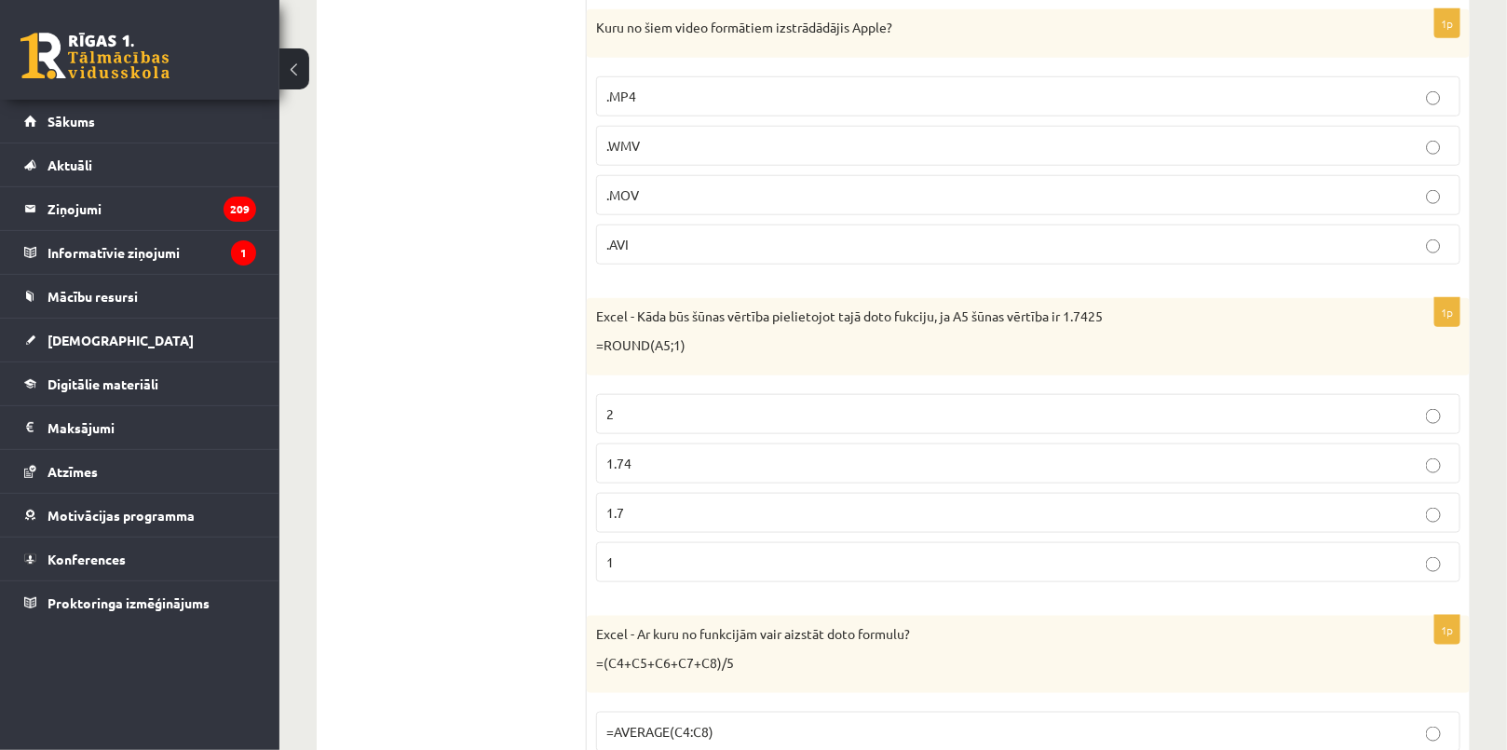
scroll to position [3809, 0]
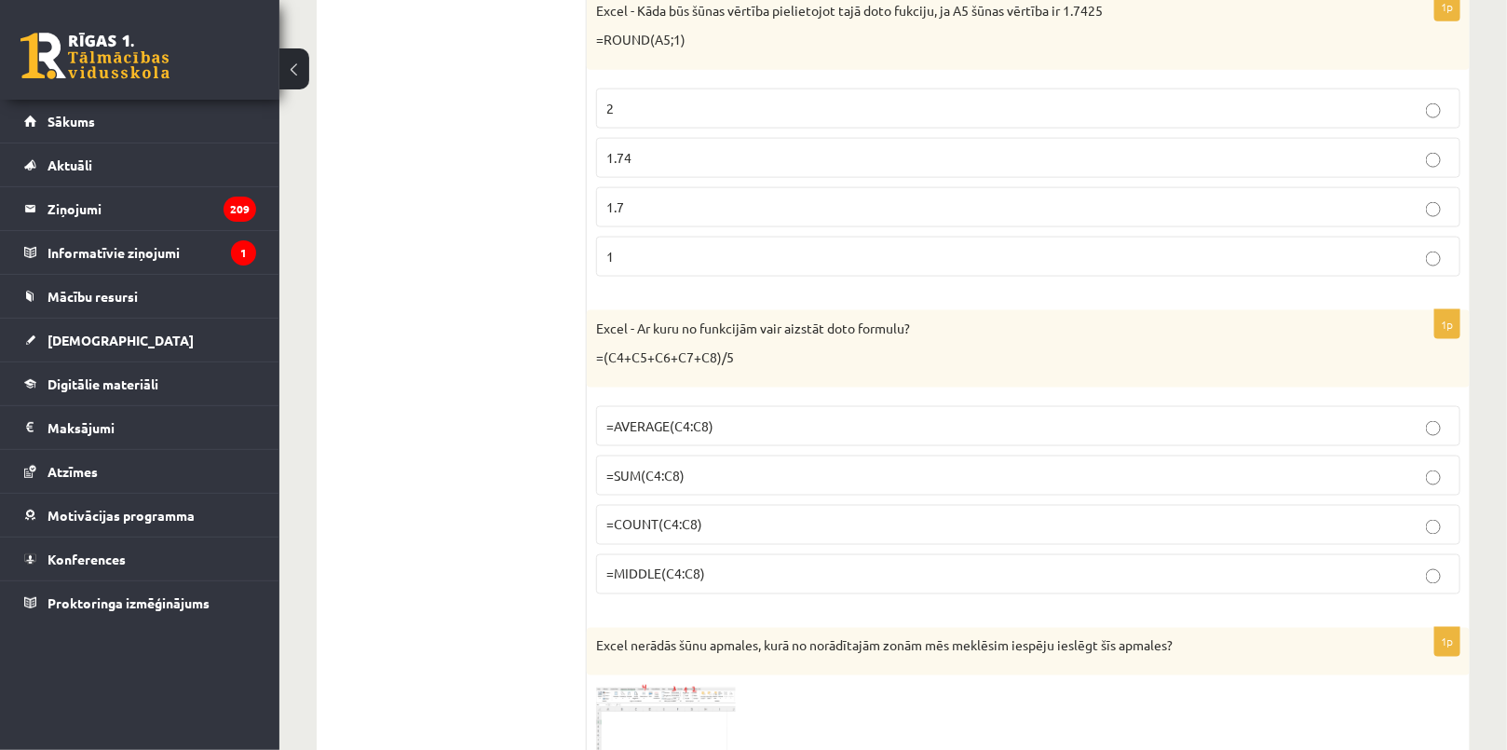
click at [654, 197] on p "1.7" at bounding box center [1028, 207] width 844 height 20
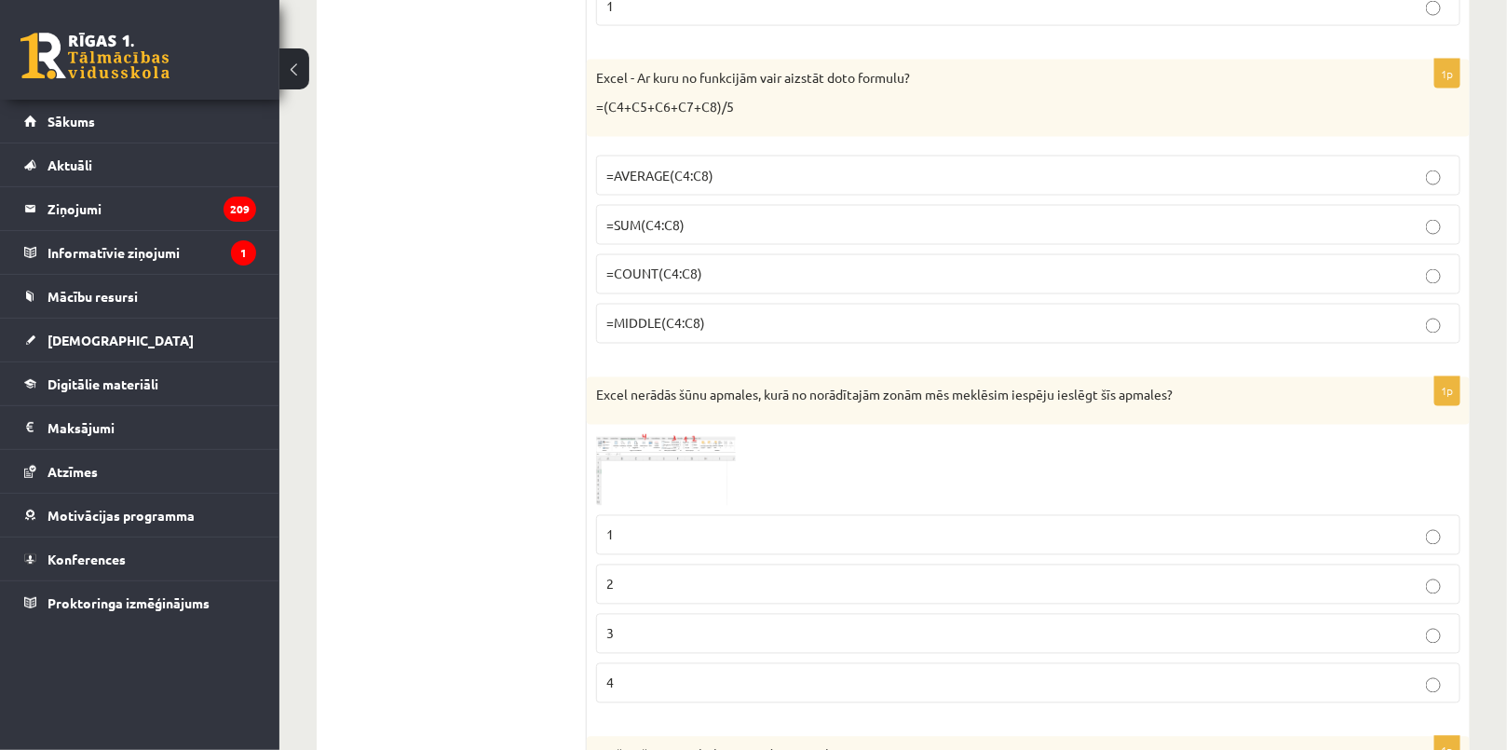
scroll to position [4063, 0]
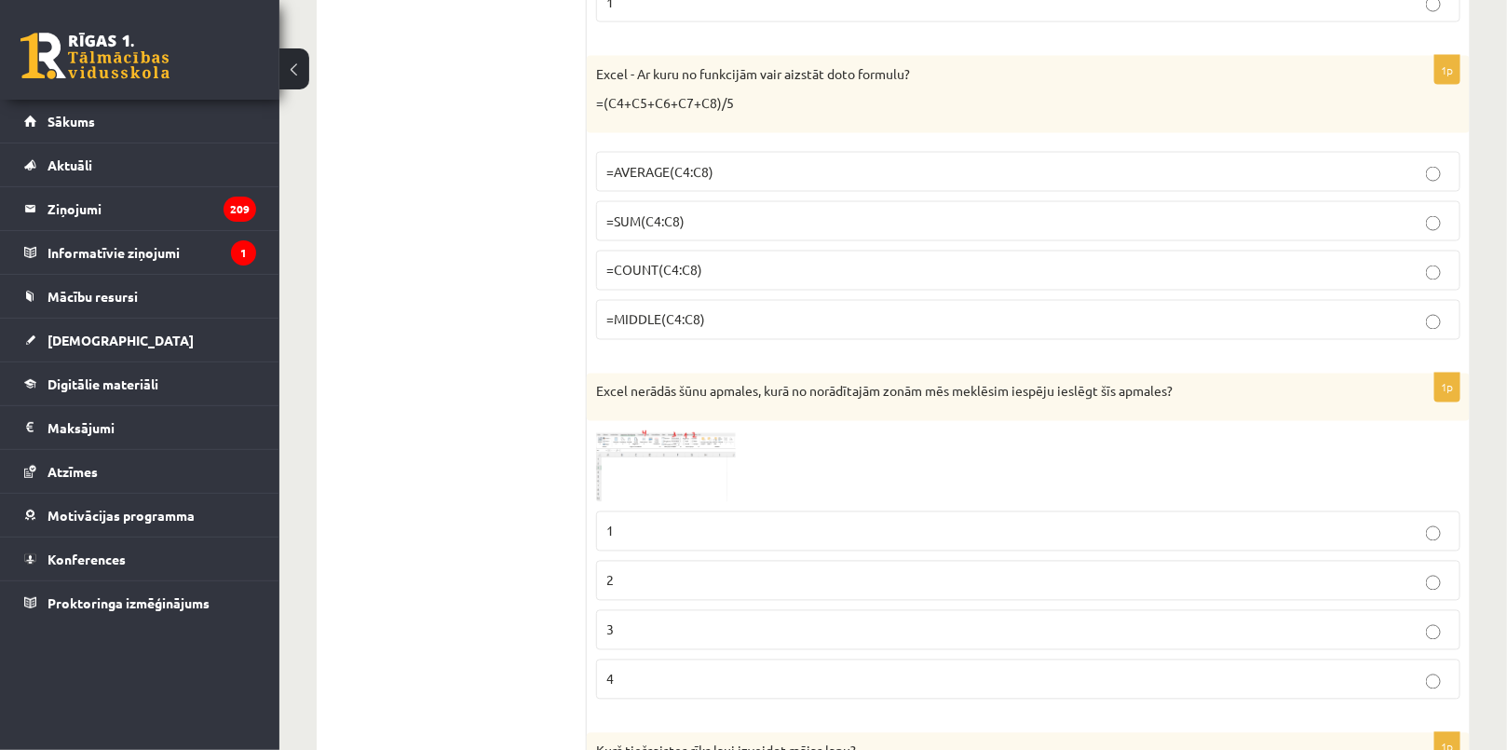
click at [662, 163] on span "=AVERAGE(C4:C8)" at bounding box center [659, 171] width 107 height 17
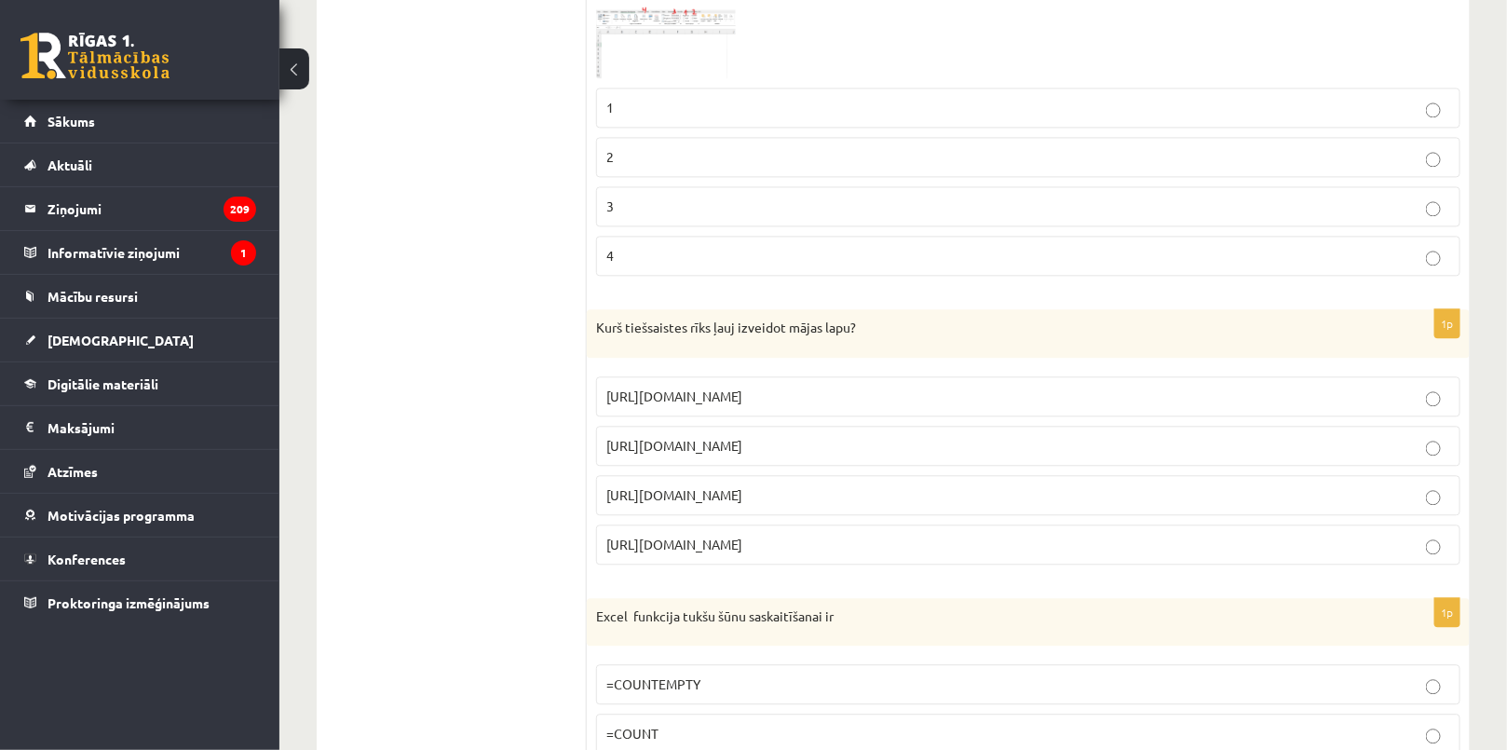
scroll to position [4232, 0]
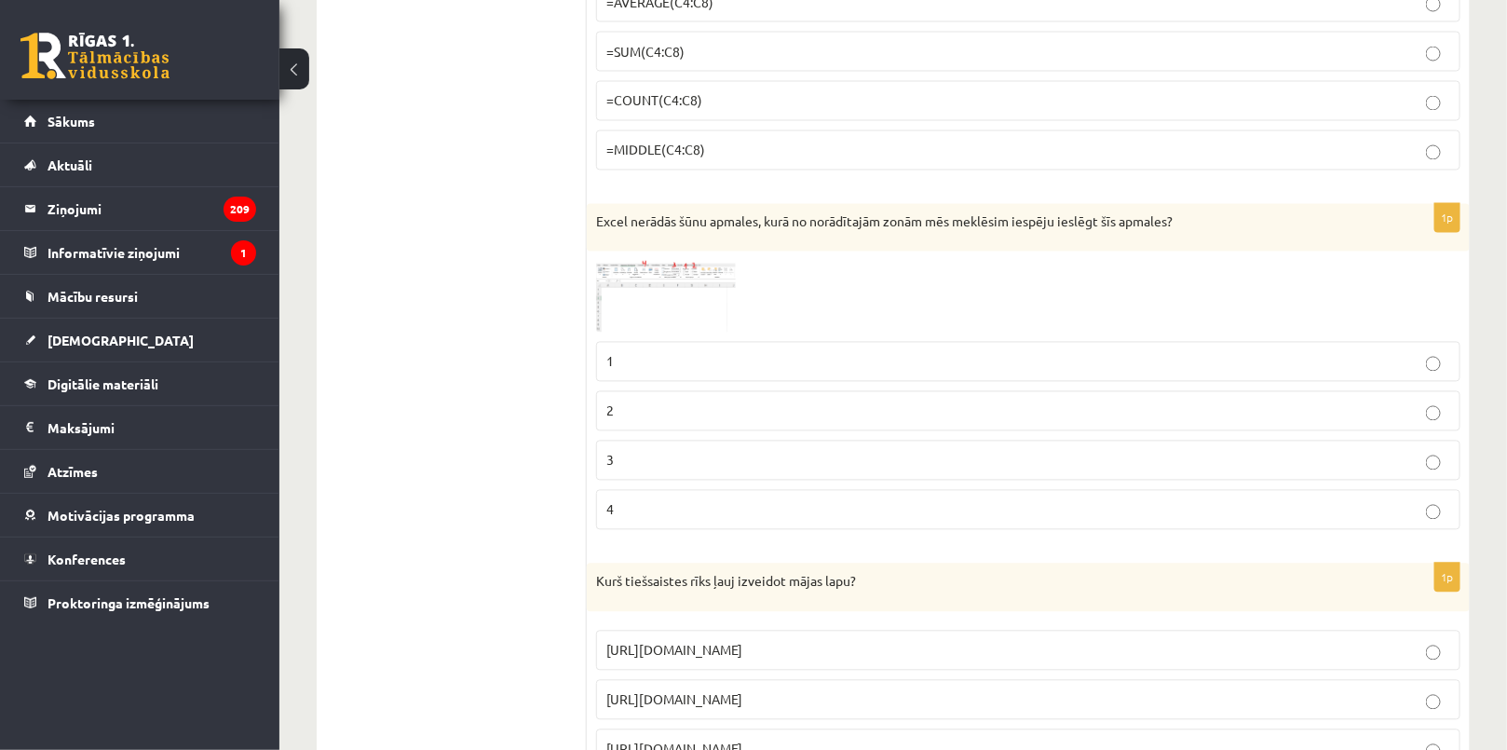
click at [657, 261] on img at bounding box center [666, 297] width 140 height 72
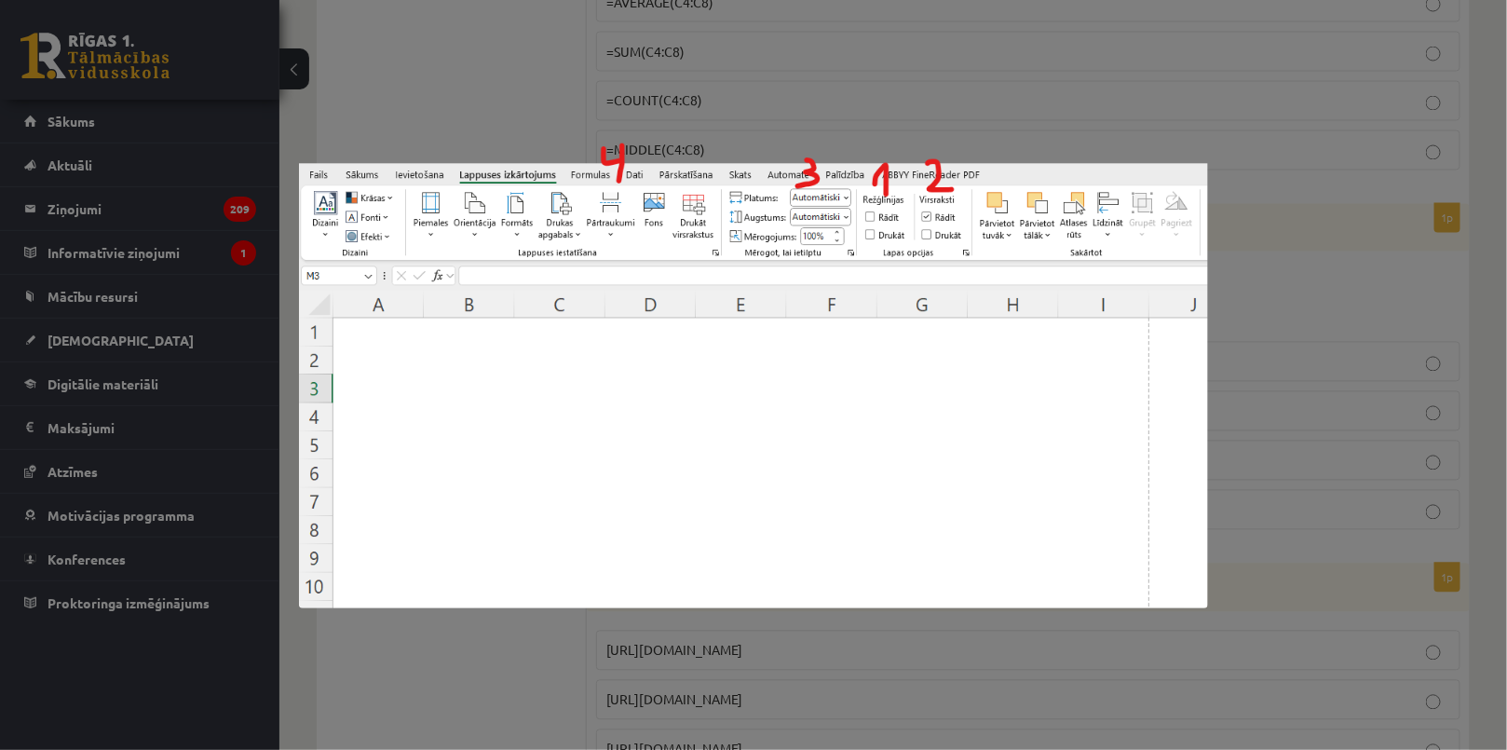
click at [1378, 589] on div at bounding box center [753, 375] width 1507 height 750
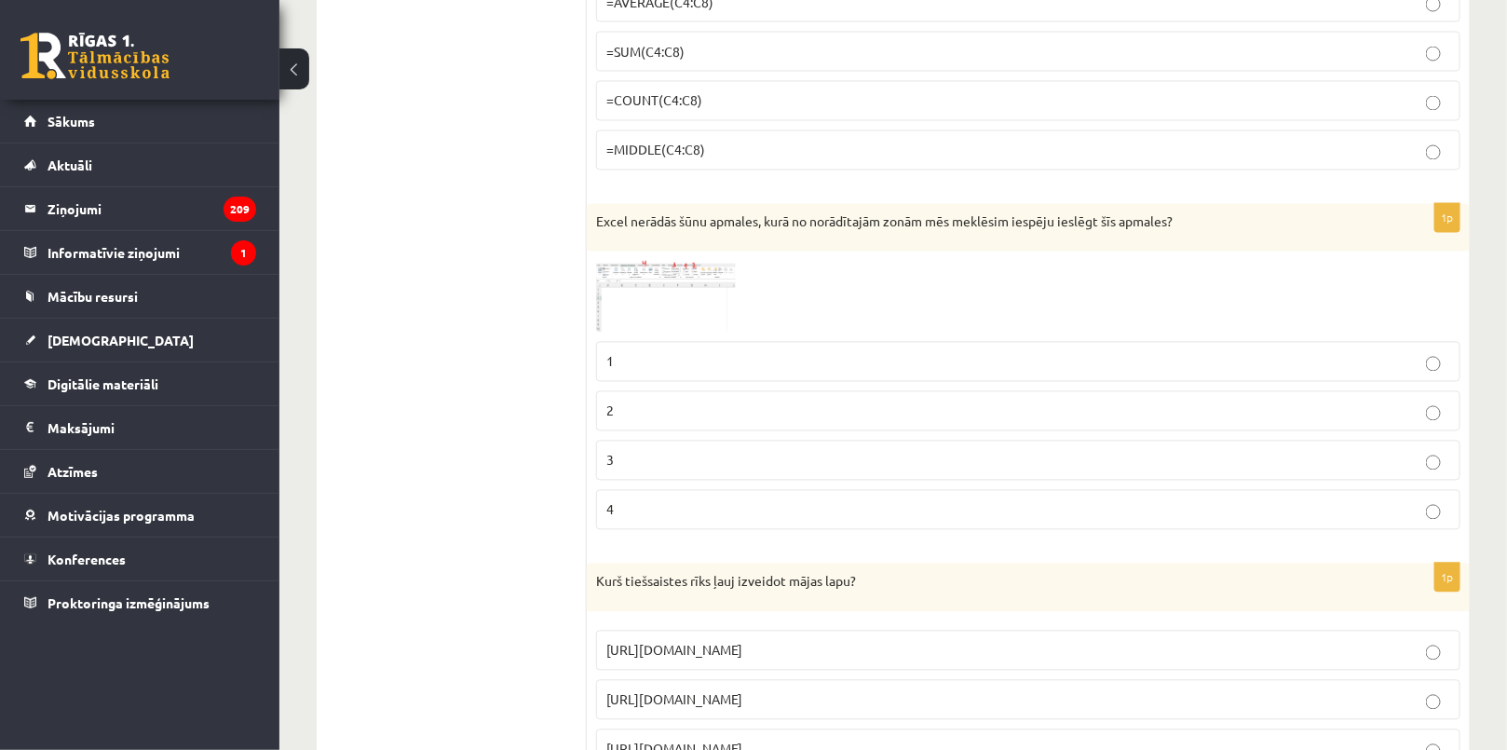
drag, startPoint x: 630, startPoint y: 215, endPoint x: 720, endPoint y: 457, distance: 258.1
click at [737, 465] on div "**********" at bounding box center [893, 544] width 1153 height 8923
drag, startPoint x: 407, startPoint y: 412, endPoint x: 440, endPoint y: 383, distance: 44.2
click at [423, 398] on ul "Tests Izvērtējums!" at bounding box center [460, 545] width 251 height 8886
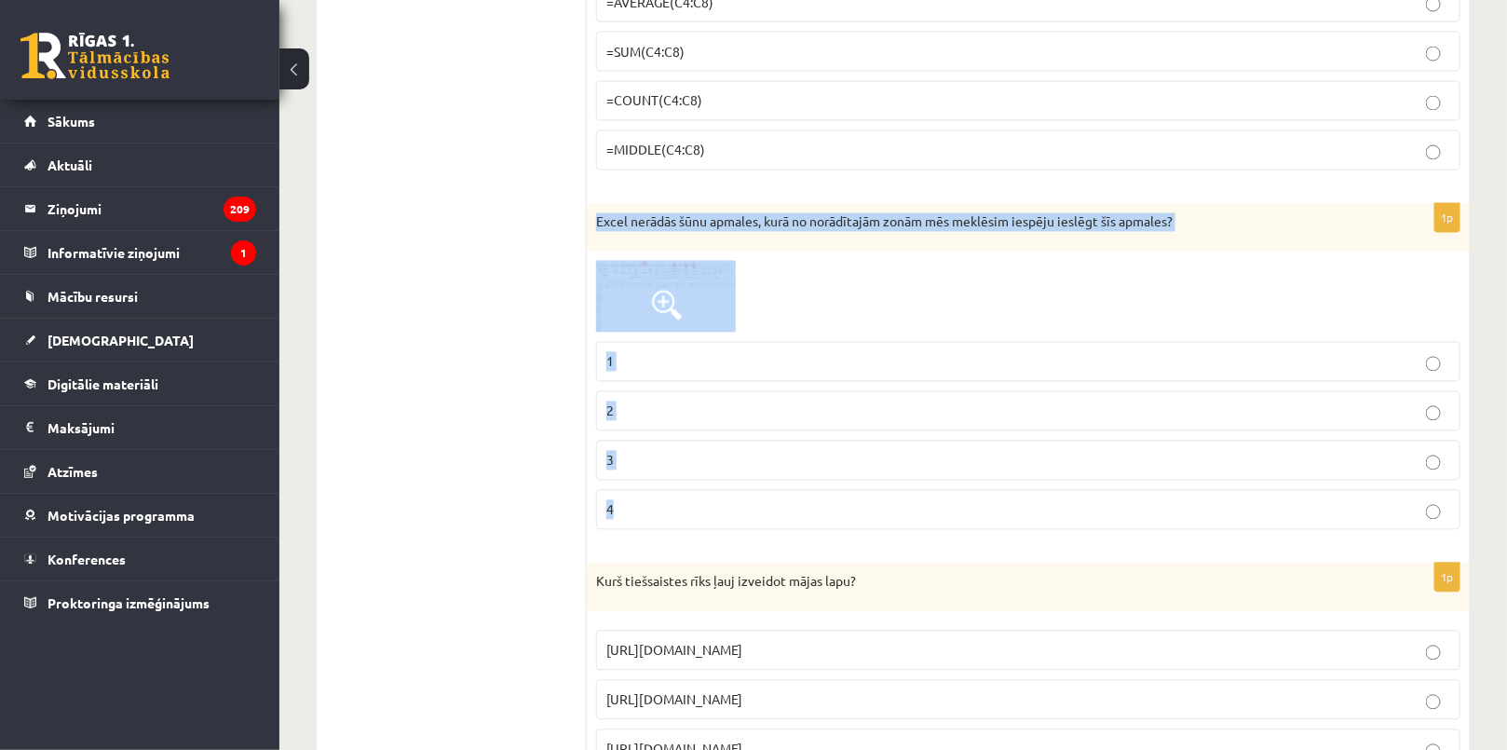
drag, startPoint x: 591, startPoint y: 194, endPoint x: 739, endPoint y: 505, distance: 344.5
click at [739, 505] on div "1p Excel nerādās šūnu apmales, kurā no norādītajām zonām mēs meklēsim iespēju i…" at bounding box center [1028, 374] width 883 height 341
copy div "Excel nerādās šūnu apmales, kurā no norādītajām zonām mēs meklēsim iespēju iesl…"
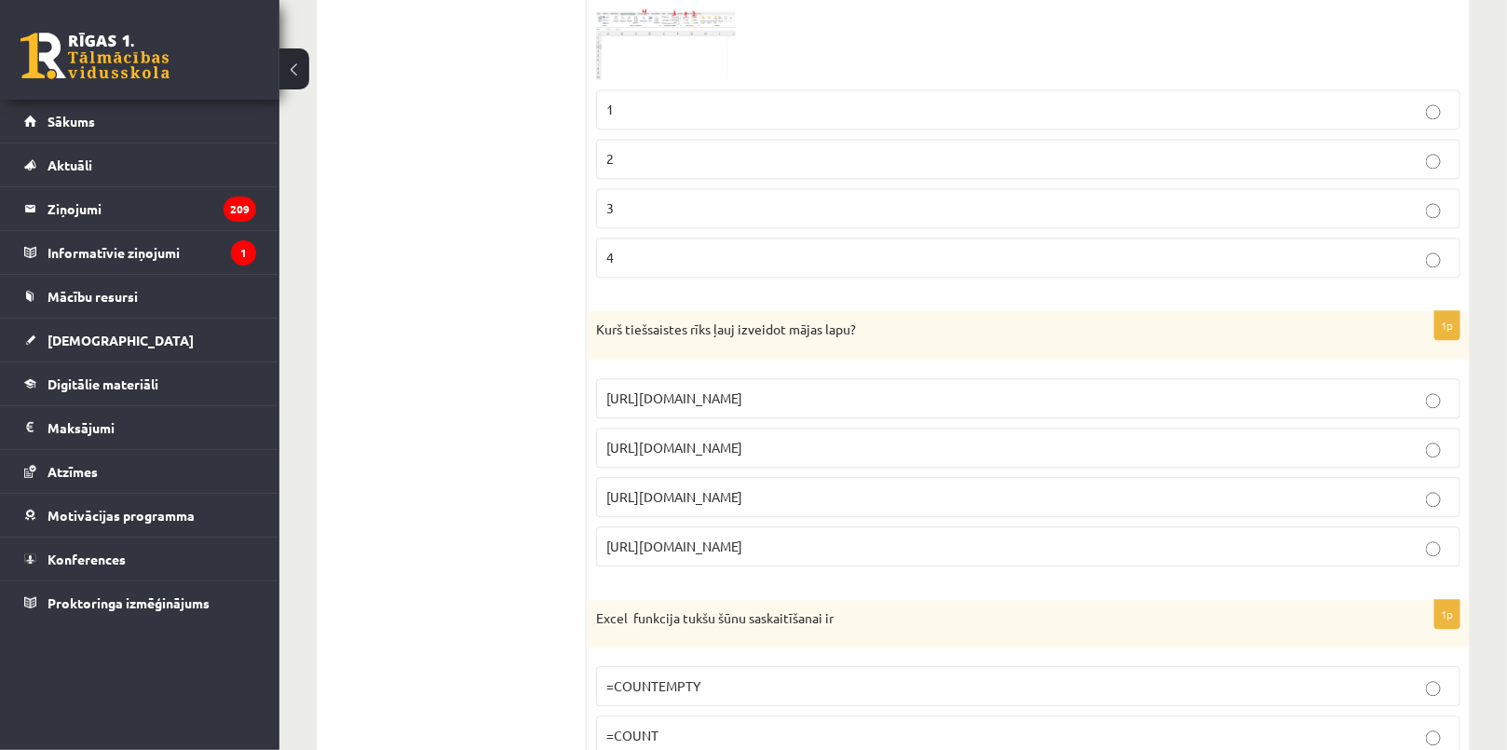
scroll to position [4487, 0]
drag, startPoint x: 427, startPoint y: 162, endPoint x: 536, endPoint y: 236, distance: 131.5
click at [426, 160] on ul "Tests Izvērtējums!" at bounding box center [460, 291] width 251 height 8886
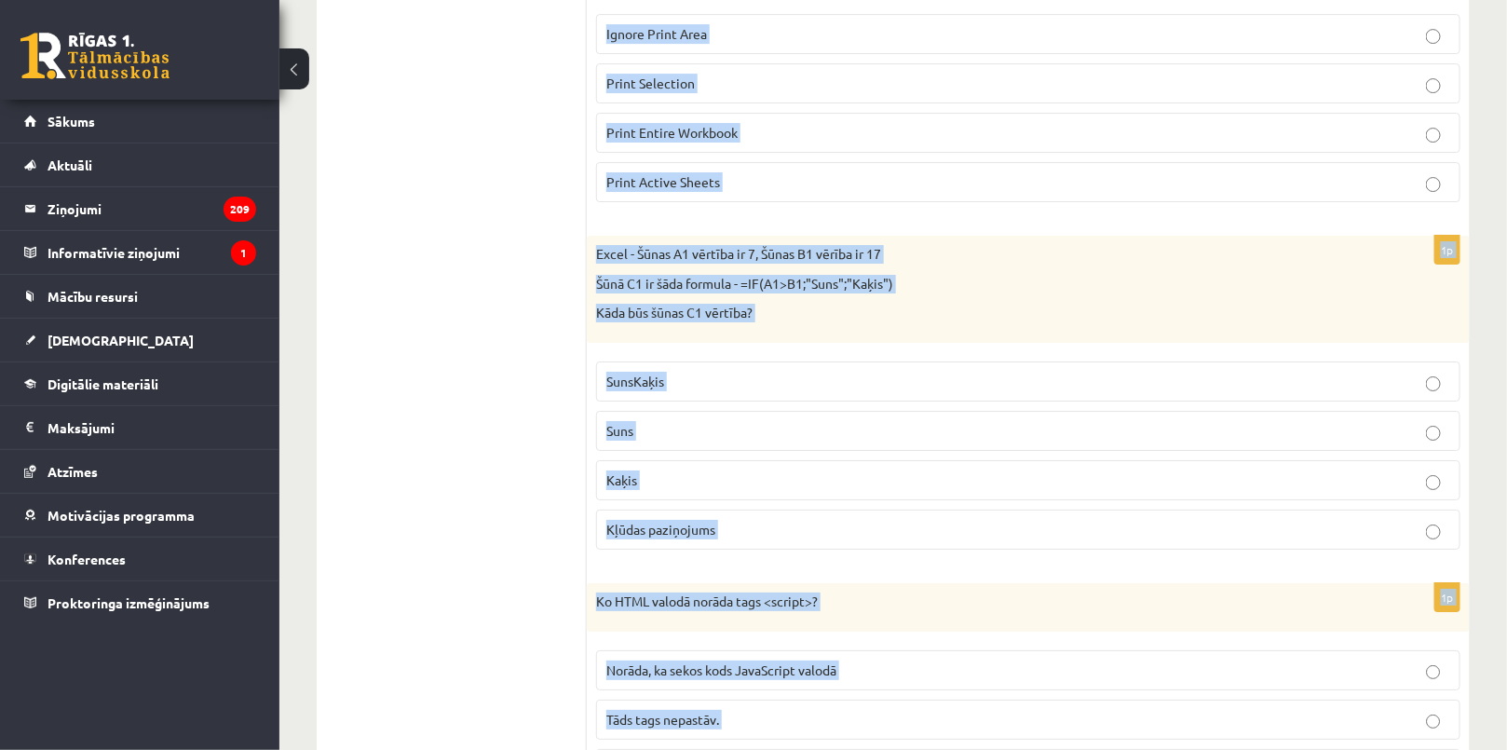
scroll to position [8491, 0]
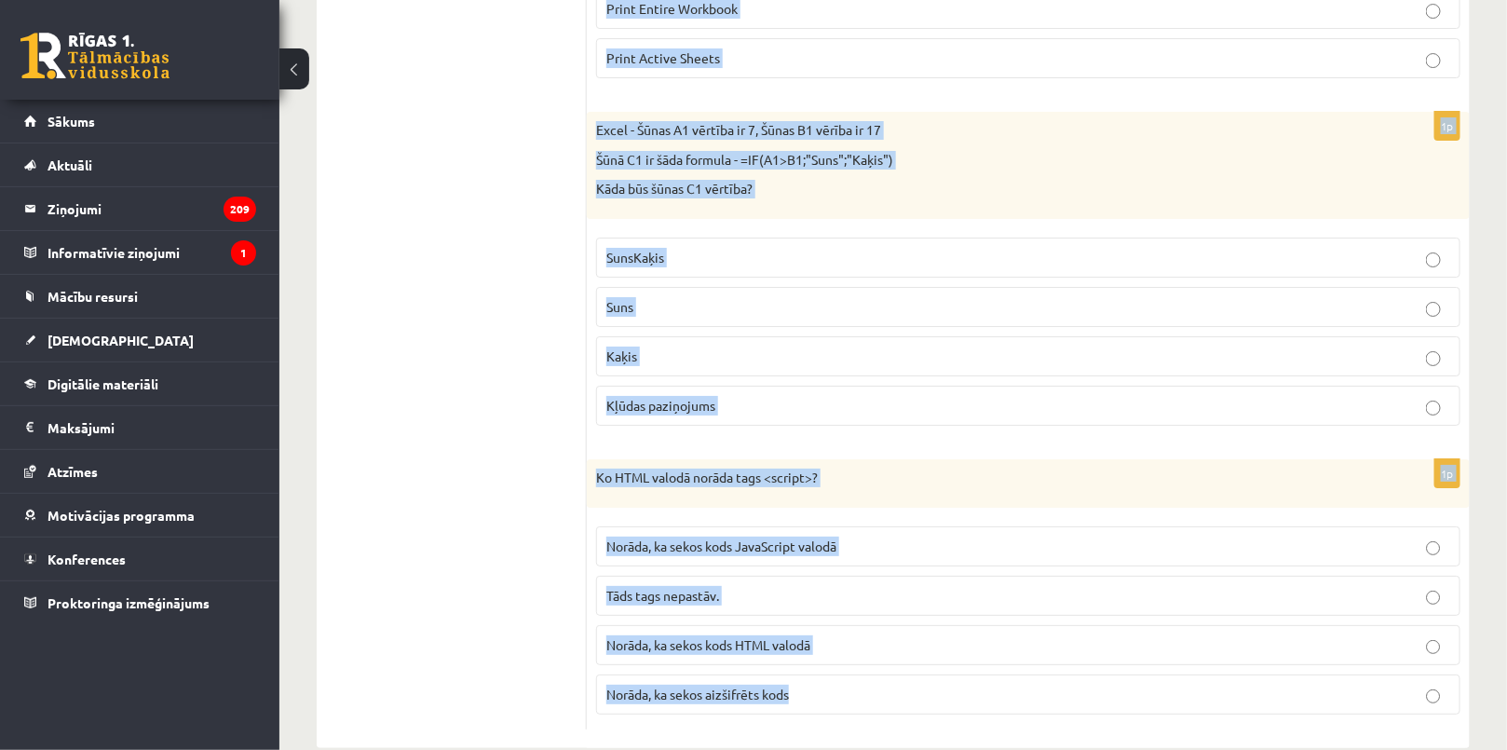
drag, startPoint x: 652, startPoint y: 383, endPoint x: 863, endPoint y: 657, distance: 345.9
copy form "Kurš tiešsaistes rīks ļauj izveidot mājas lapu? https://www.zoho.com/mail https…"
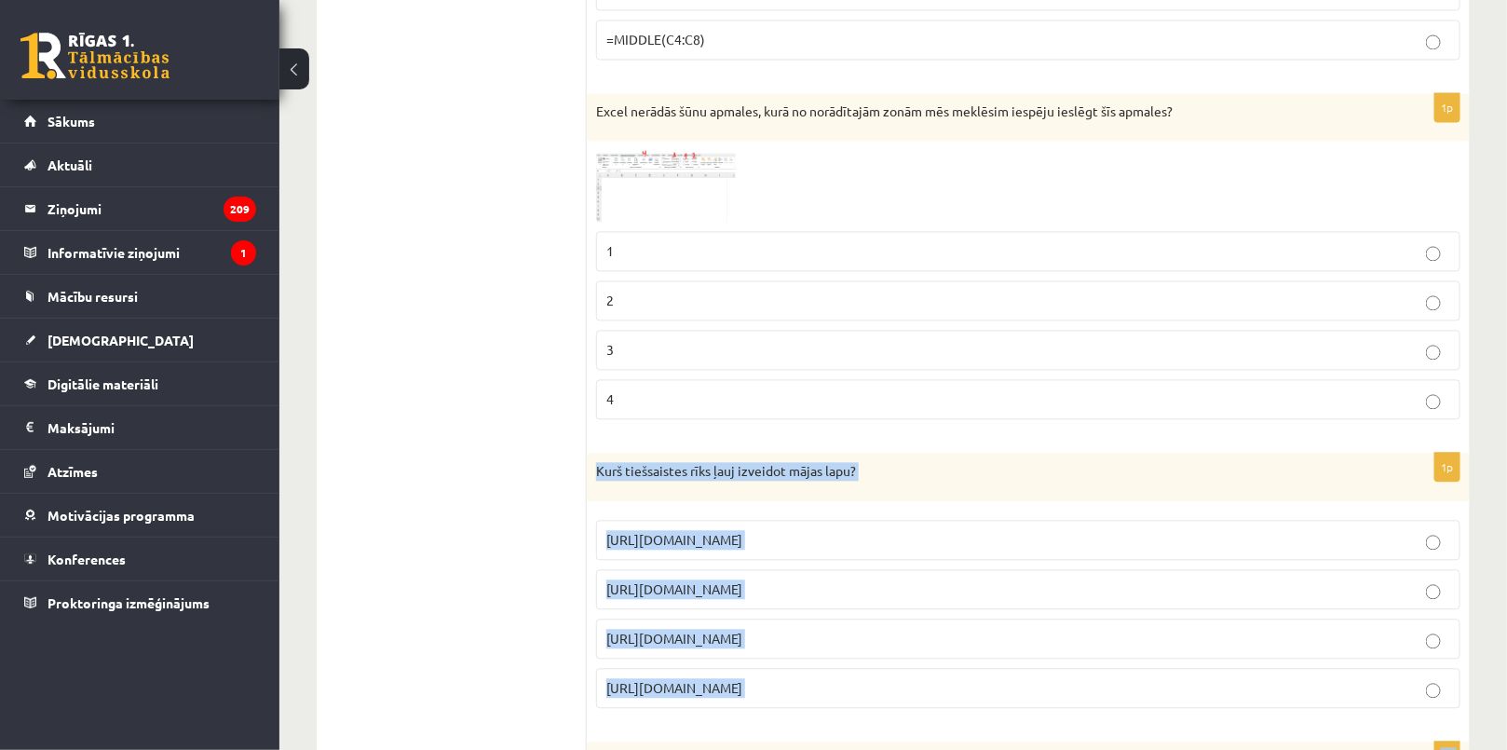
scroll to position [4258, 0]
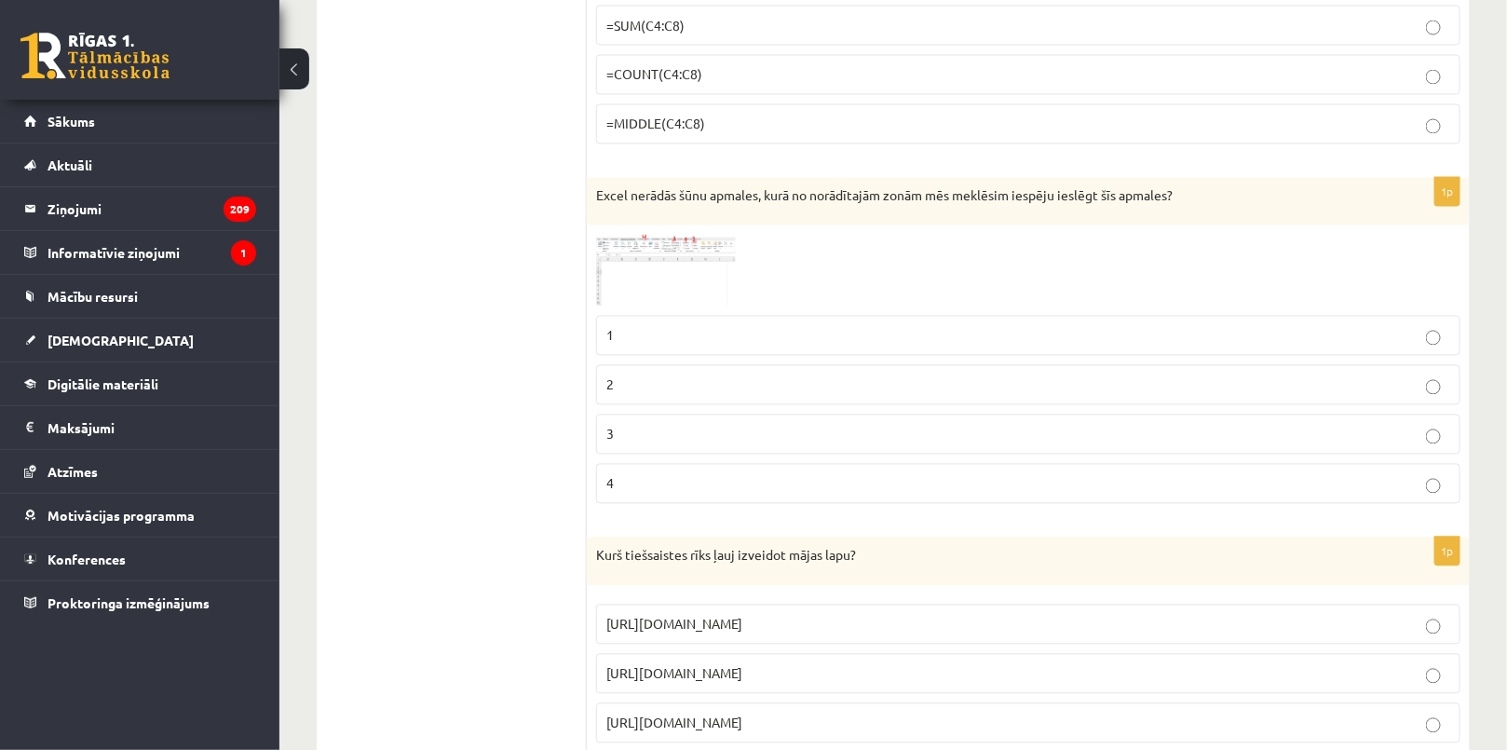
click at [491, 399] on ul "Tests Izvērtējums!" at bounding box center [460, 519] width 251 height 8886
click at [618, 425] on p "3" at bounding box center [1028, 435] width 844 height 20
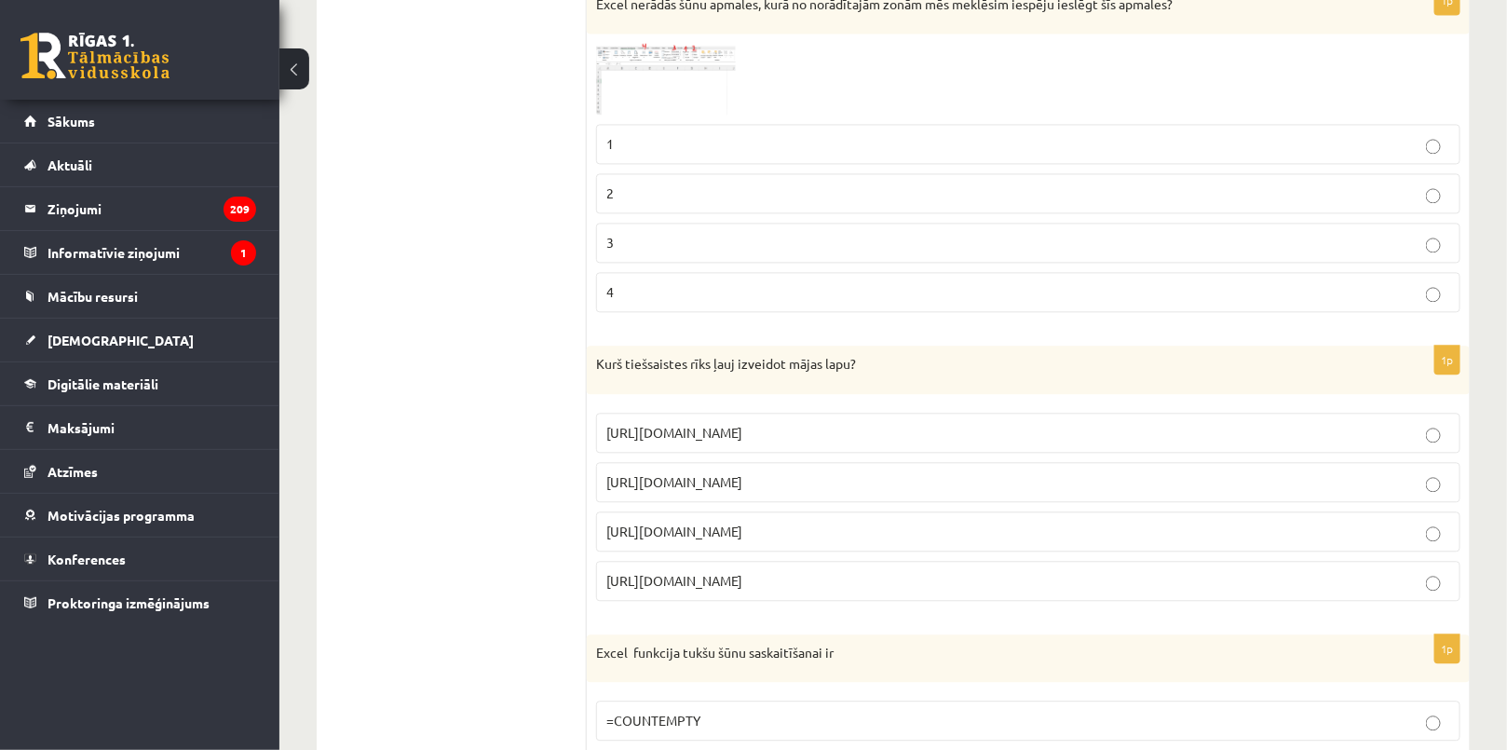
scroll to position [4766, 0]
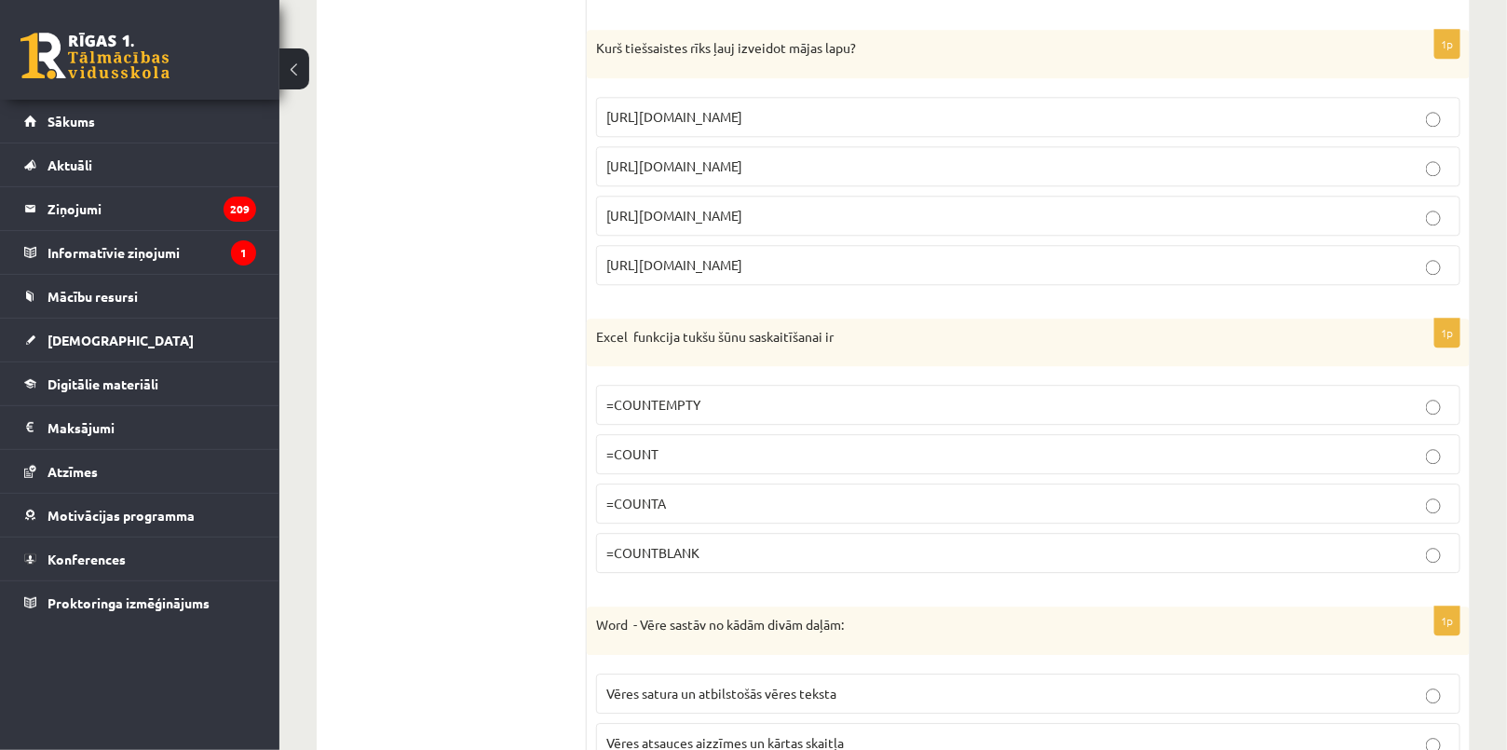
click at [714, 207] on span "https://www.mozello.lv" at bounding box center [674, 215] width 136 height 17
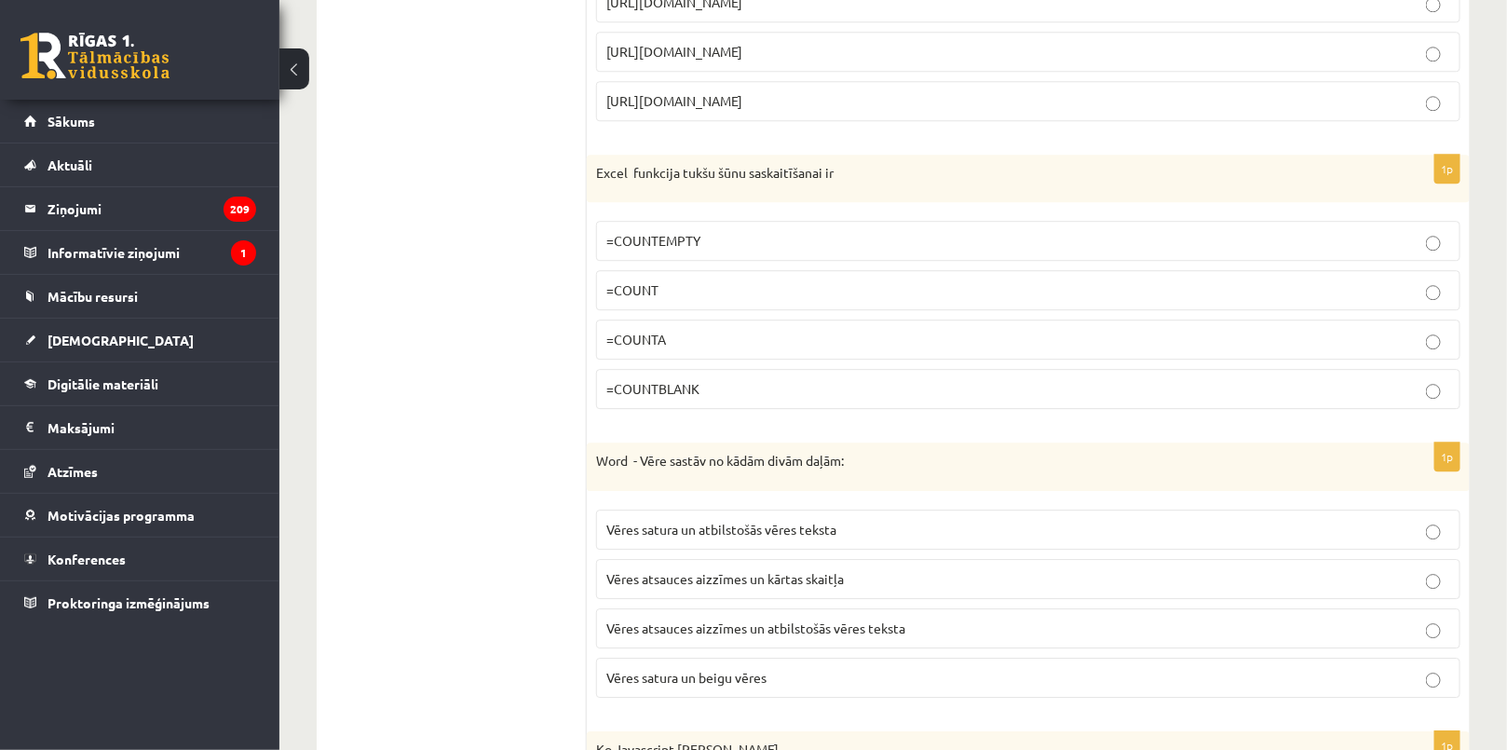
scroll to position [4935, 0]
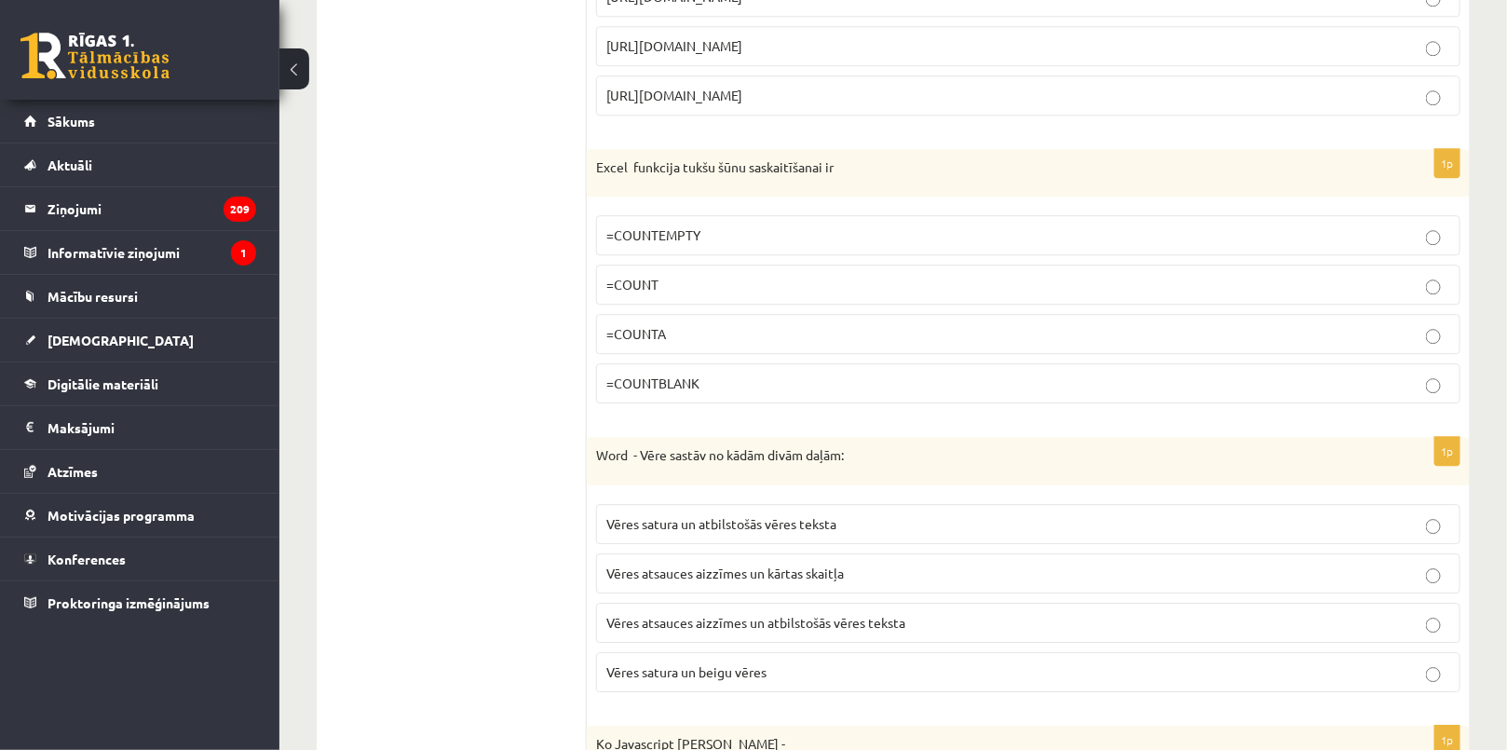
click at [670, 374] on span "=COUNTBLANK" at bounding box center [652, 382] width 93 height 17
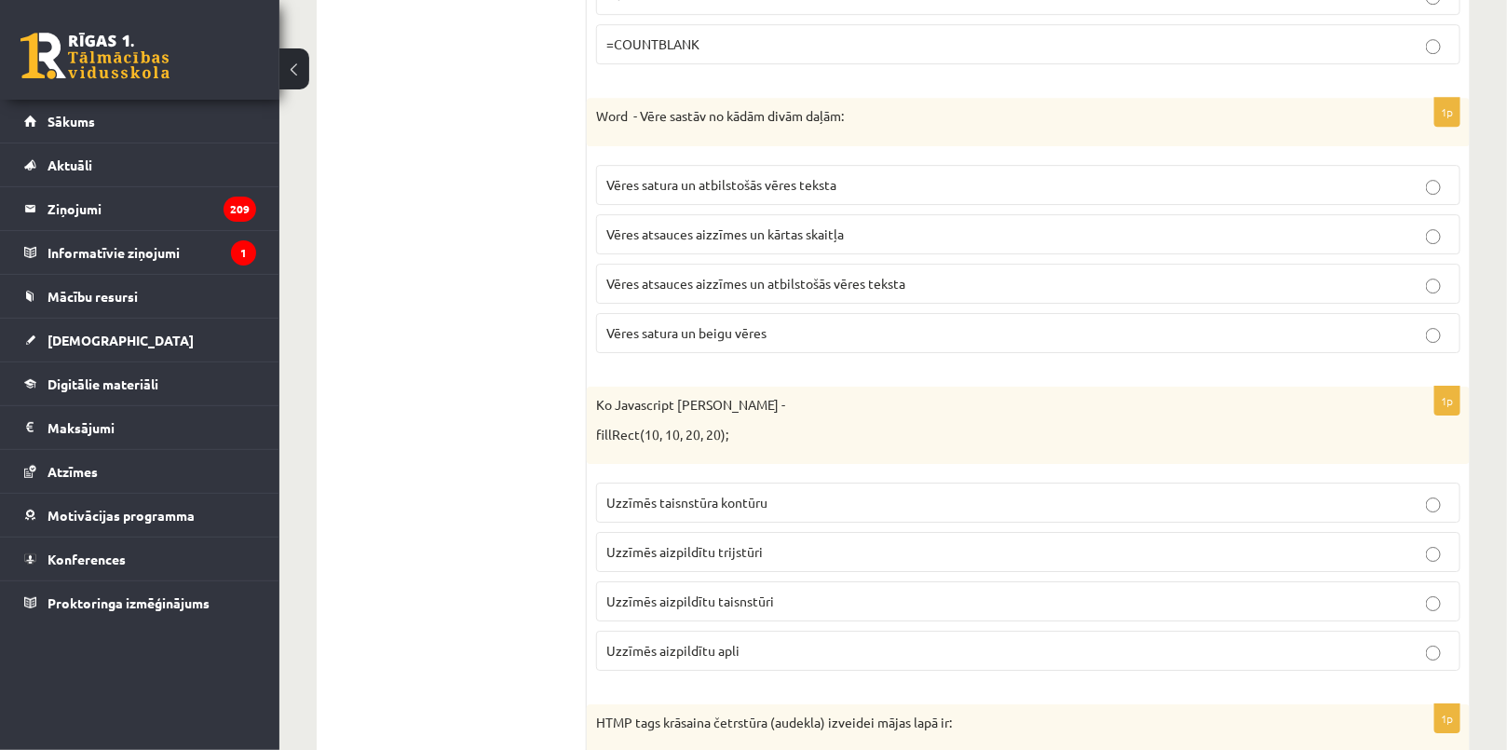
click at [649, 224] on p "Vēres atsauces aizzīmes un kārtas skaitļa" at bounding box center [1028, 234] width 844 height 20
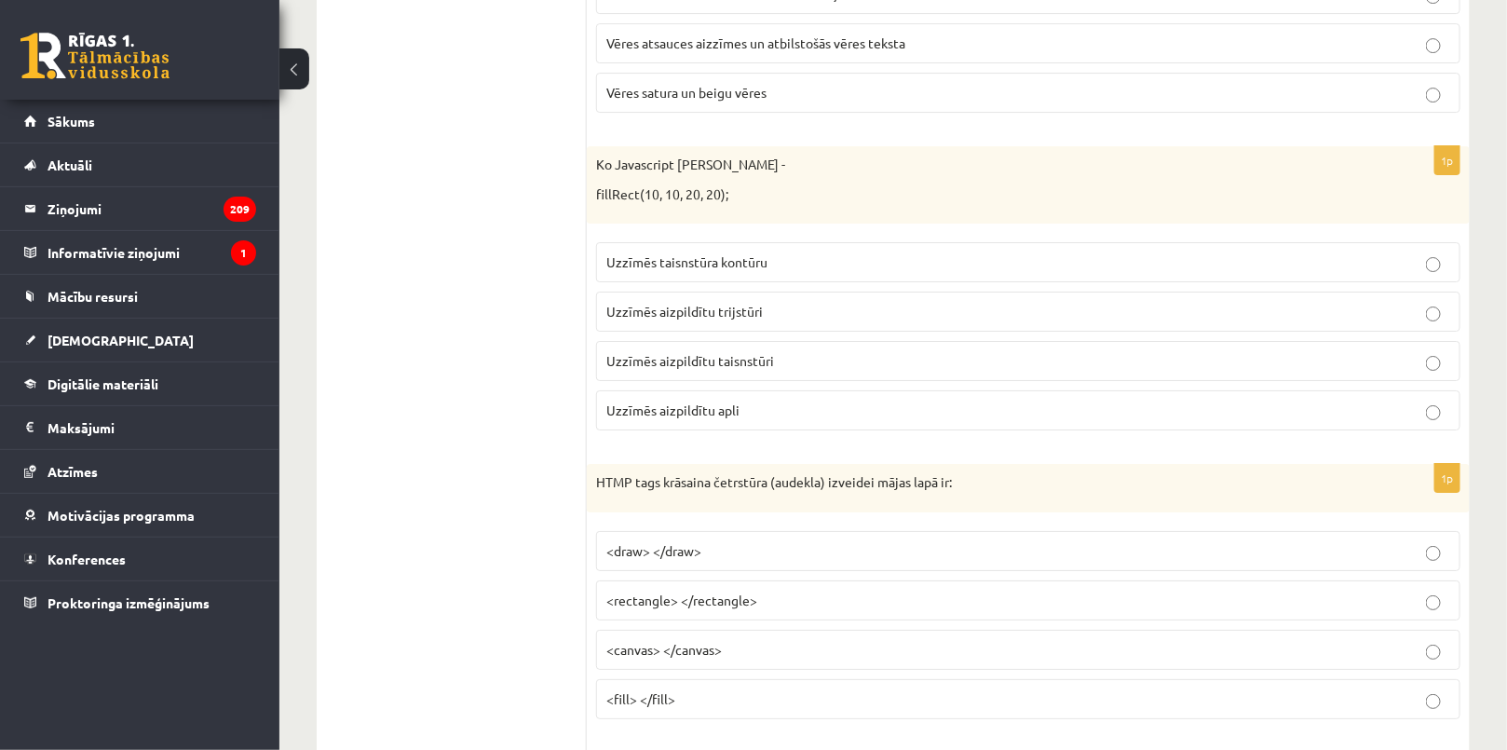
scroll to position [5529, 0]
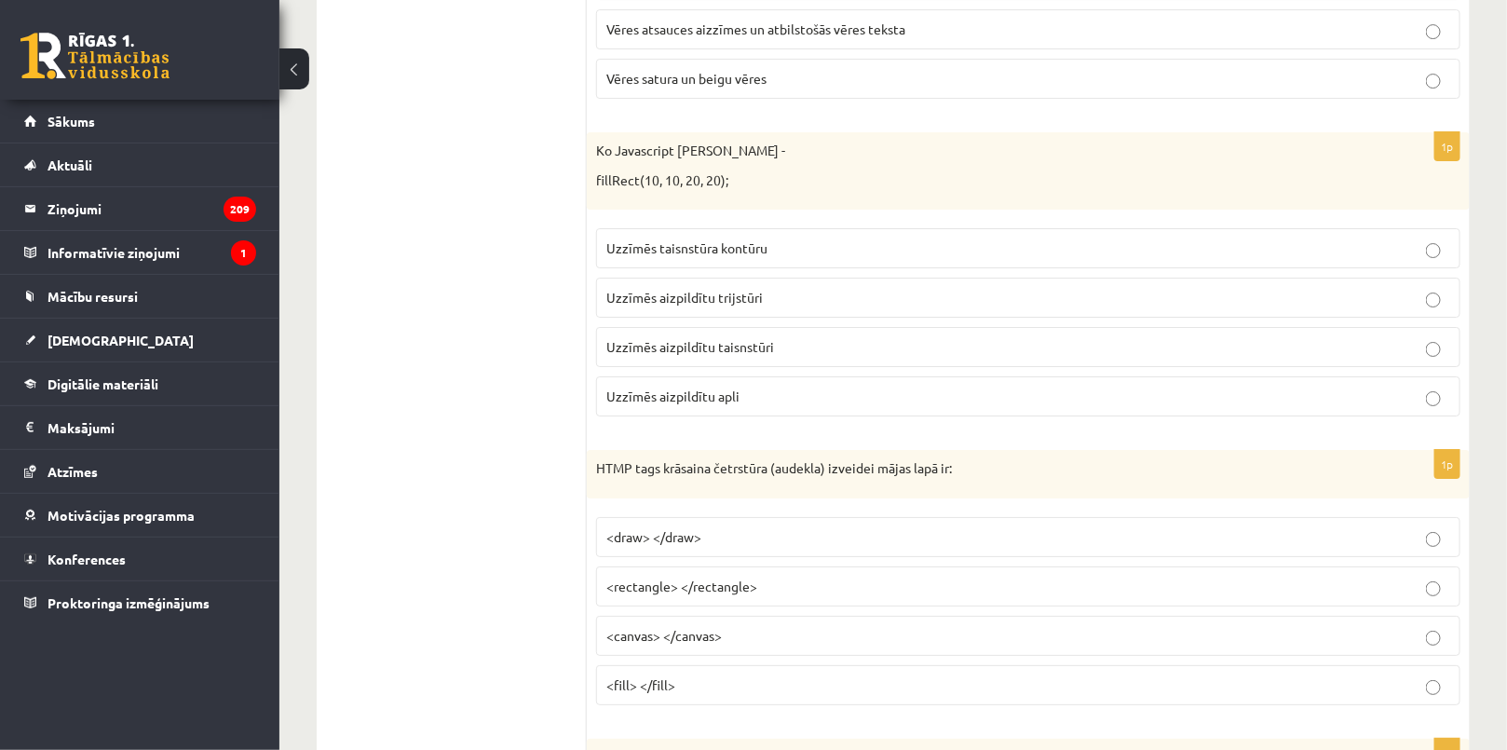
click at [602, 228] on label "Uzzīmēs taisnstūra kontūru" at bounding box center [1028, 248] width 864 height 40
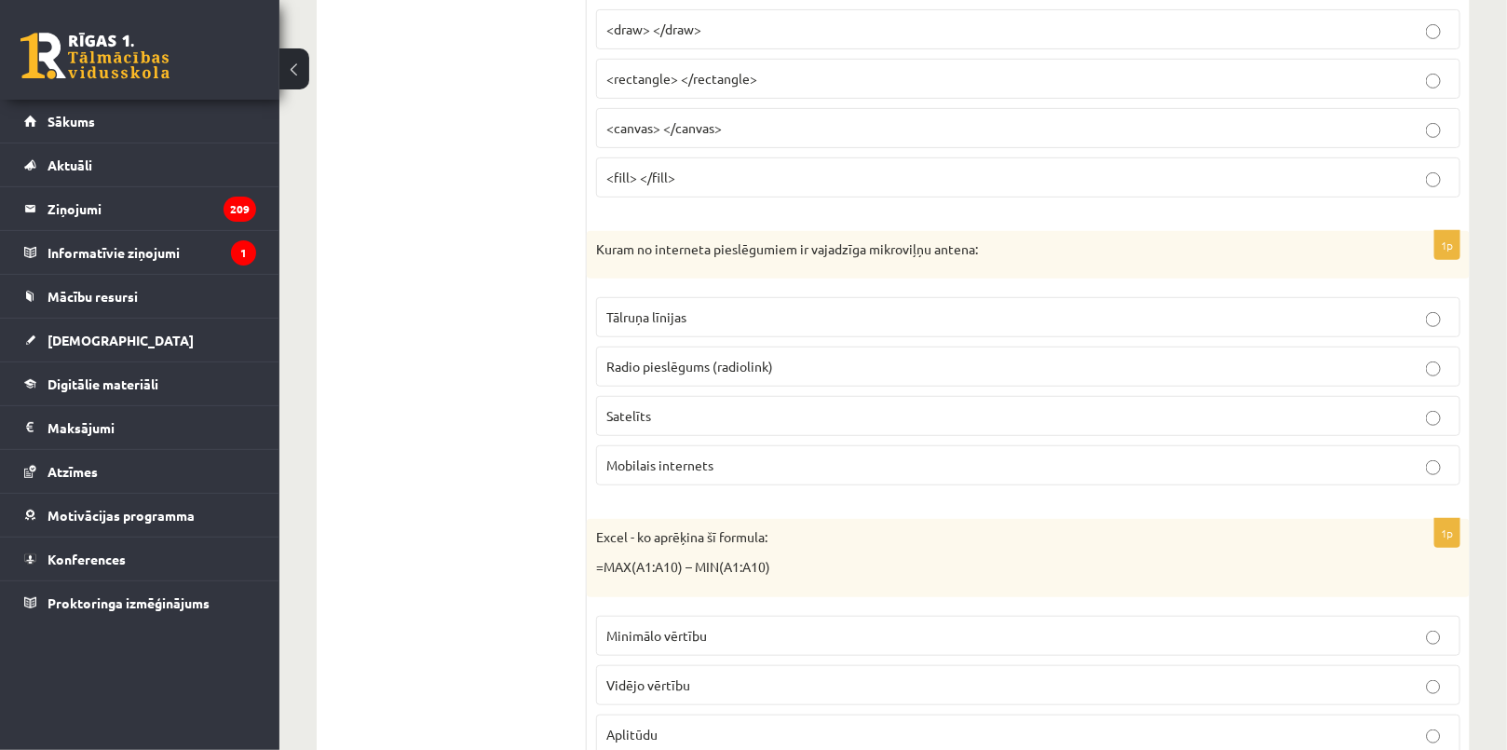
scroll to position [5951, 0]
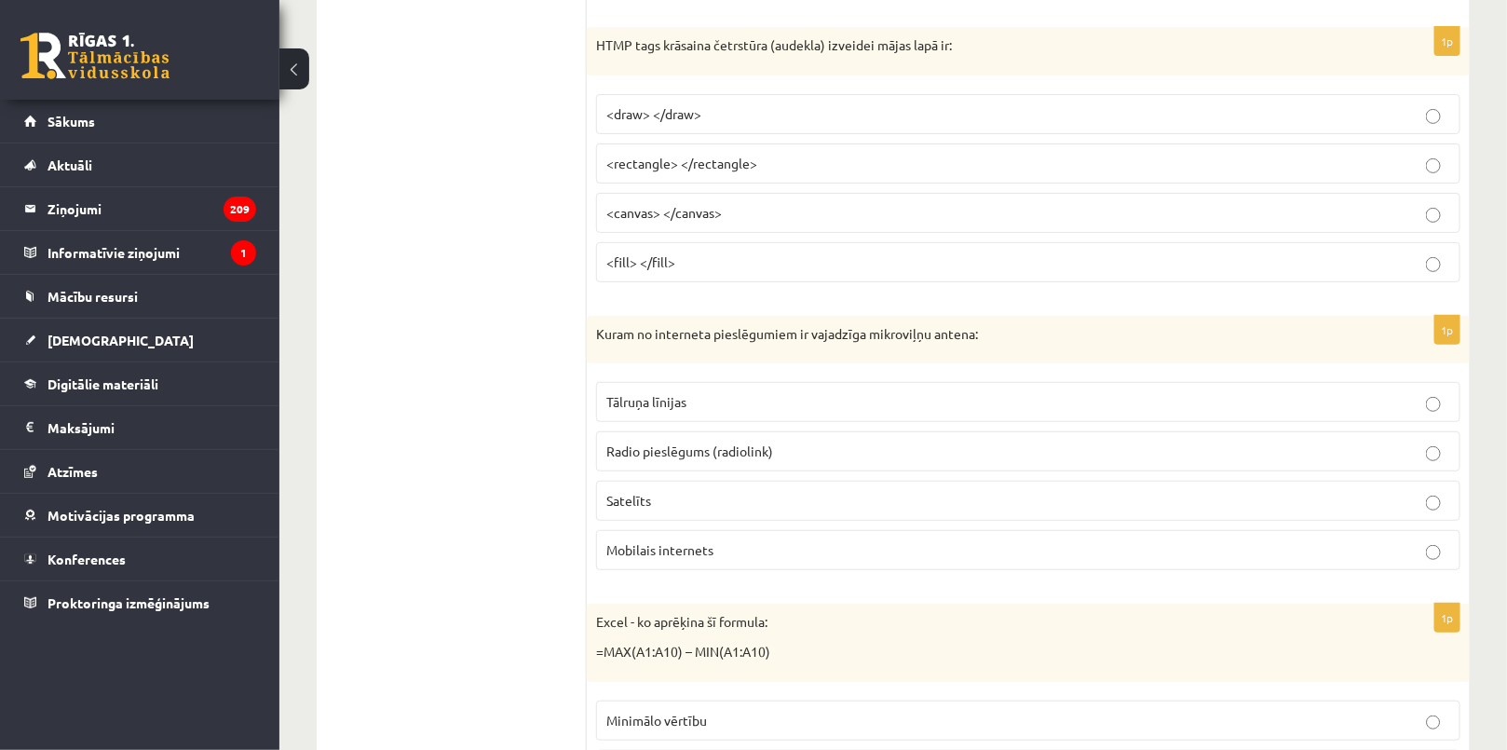
click at [650, 204] on span "<canvas> </canvas>" at bounding box center [663, 212] width 115 height 17
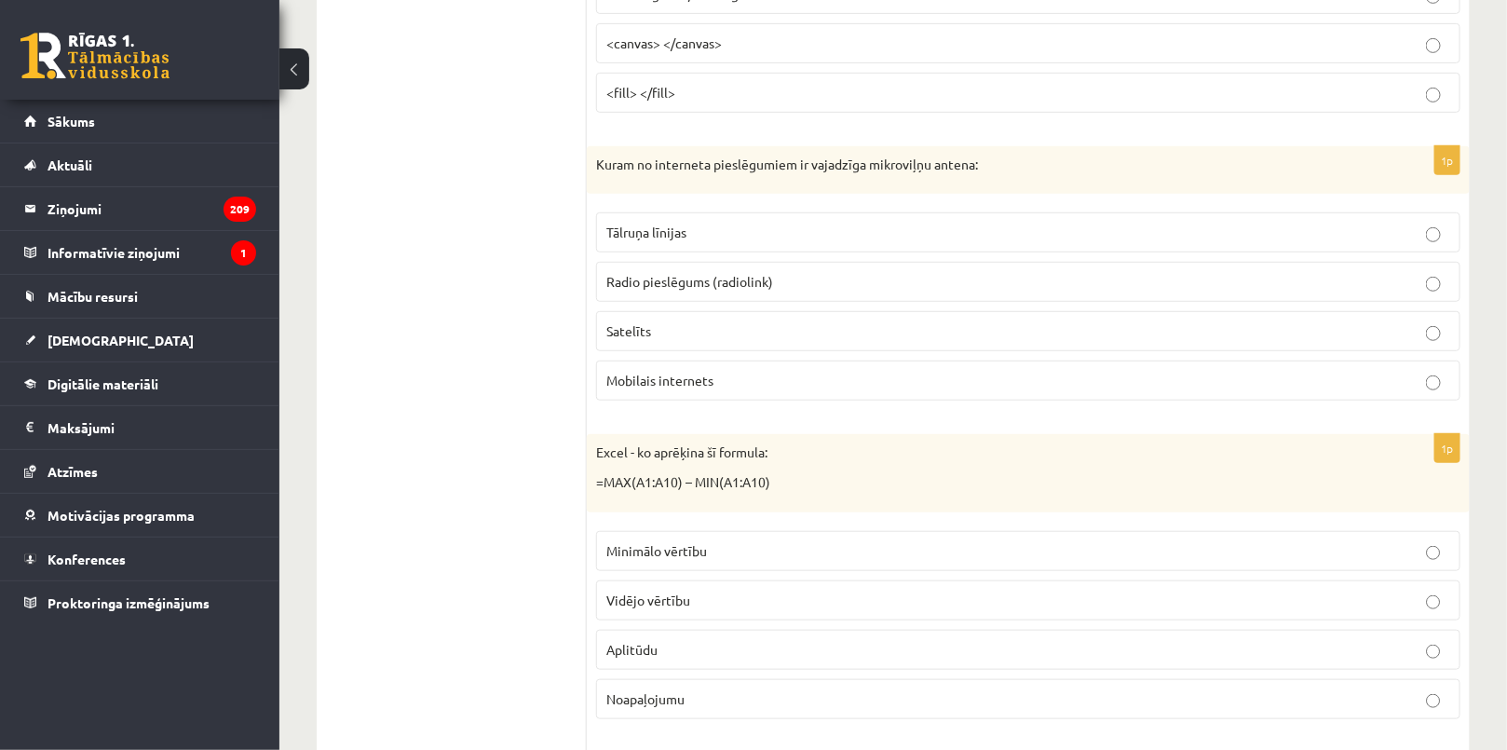
click at [722, 262] on label "Radio pieslēgums (radiolink)" at bounding box center [1028, 282] width 864 height 40
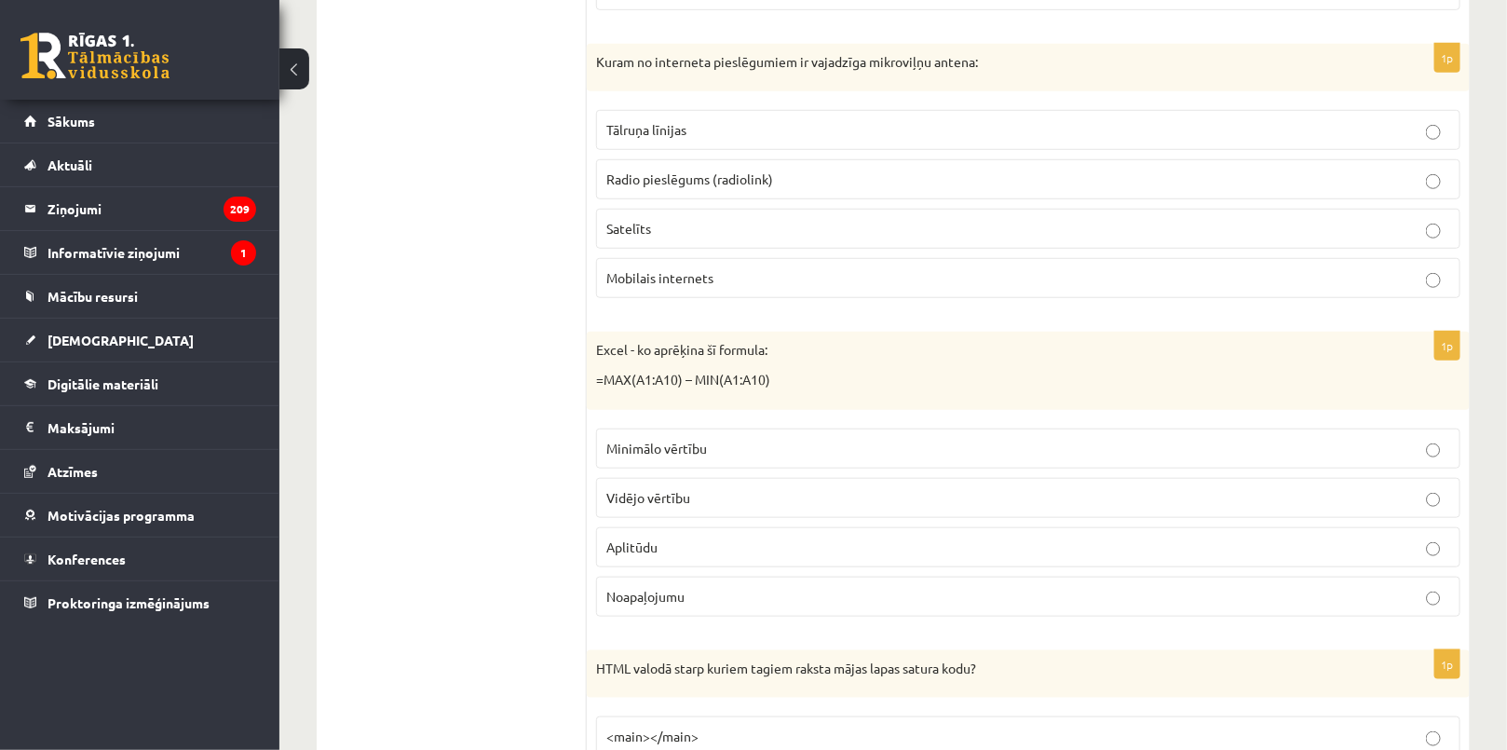
scroll to position [6460, 0]
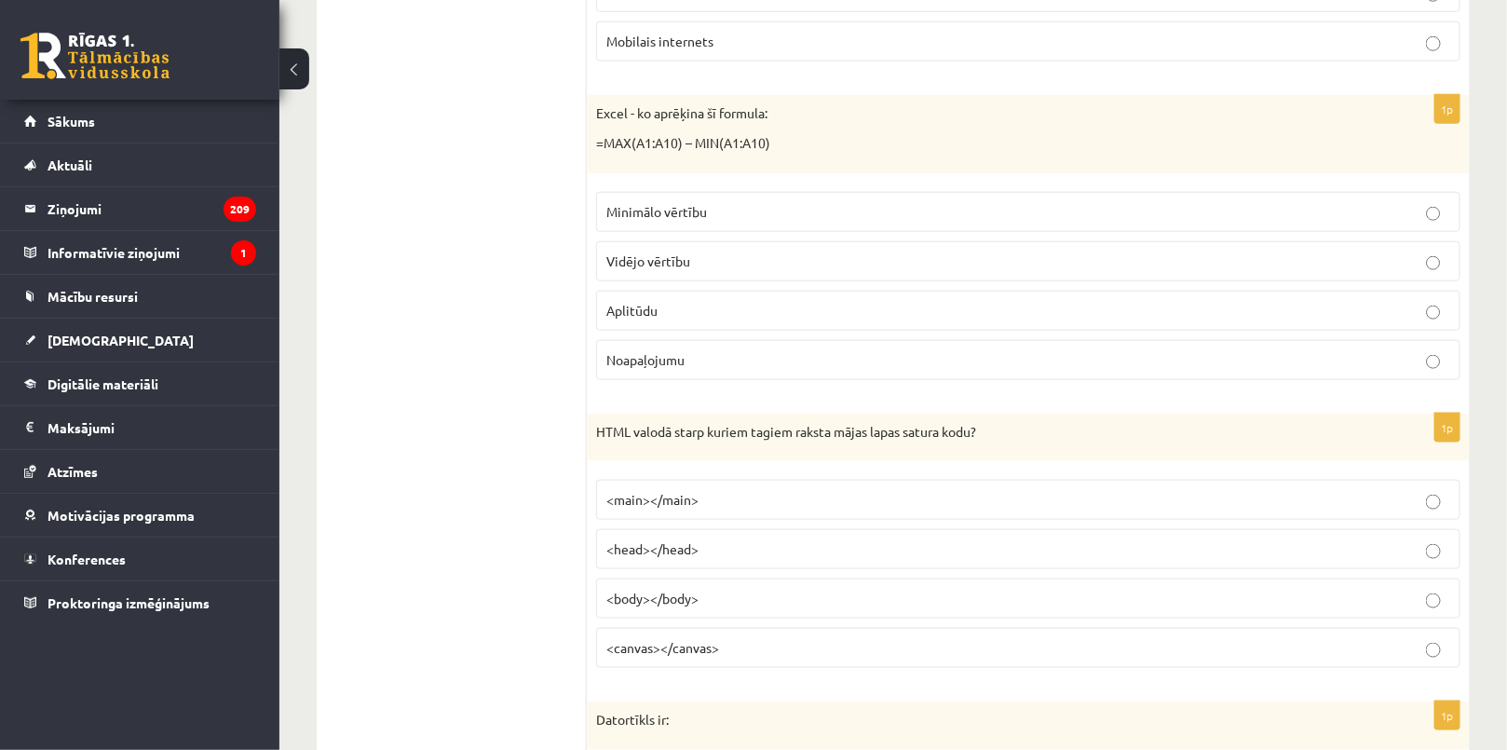
click at [645, 299] on label "Aplitūdu" at bounding box center [1028, 311] width 864 height 40
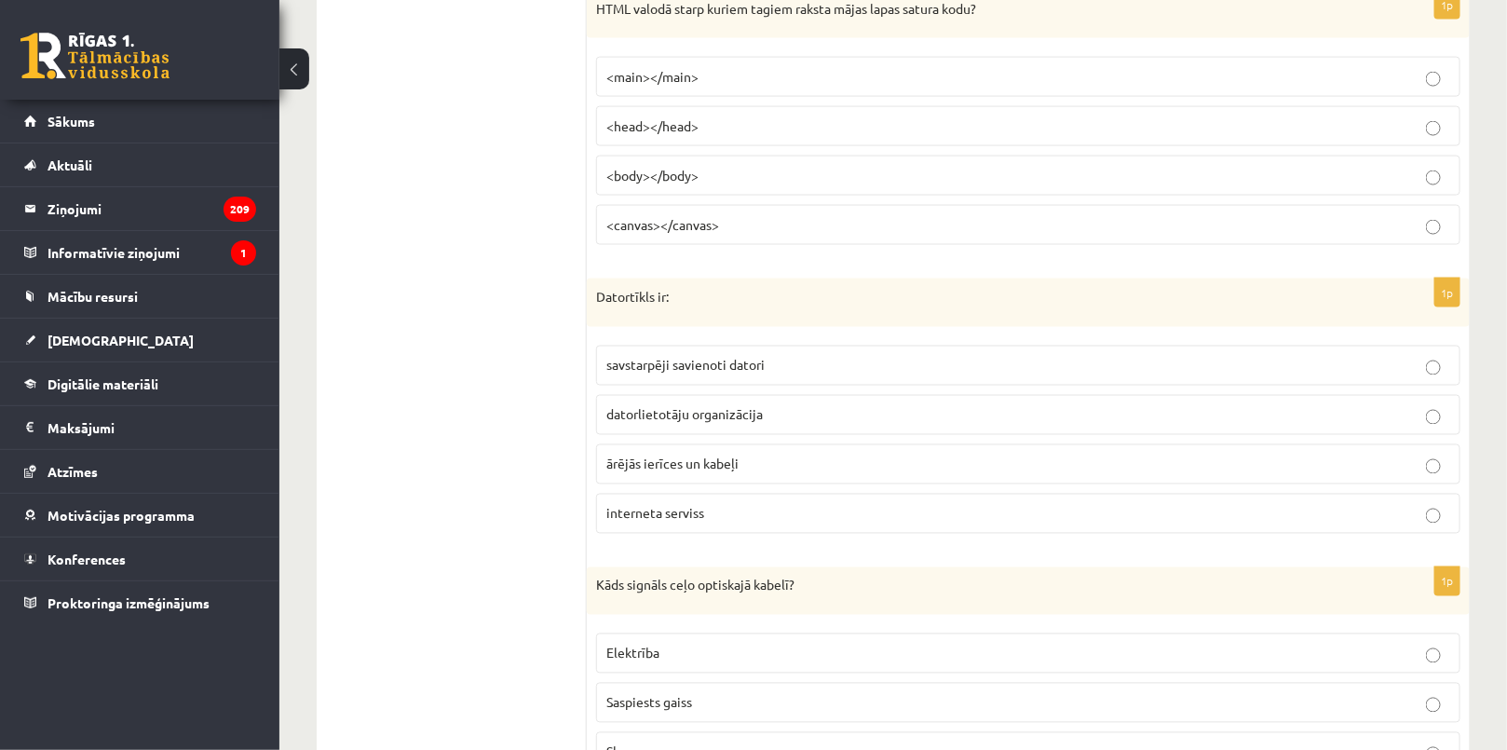
click at [630, 156] on label "<body></body>" at bounding box center [1028, 176] width 864 height 40
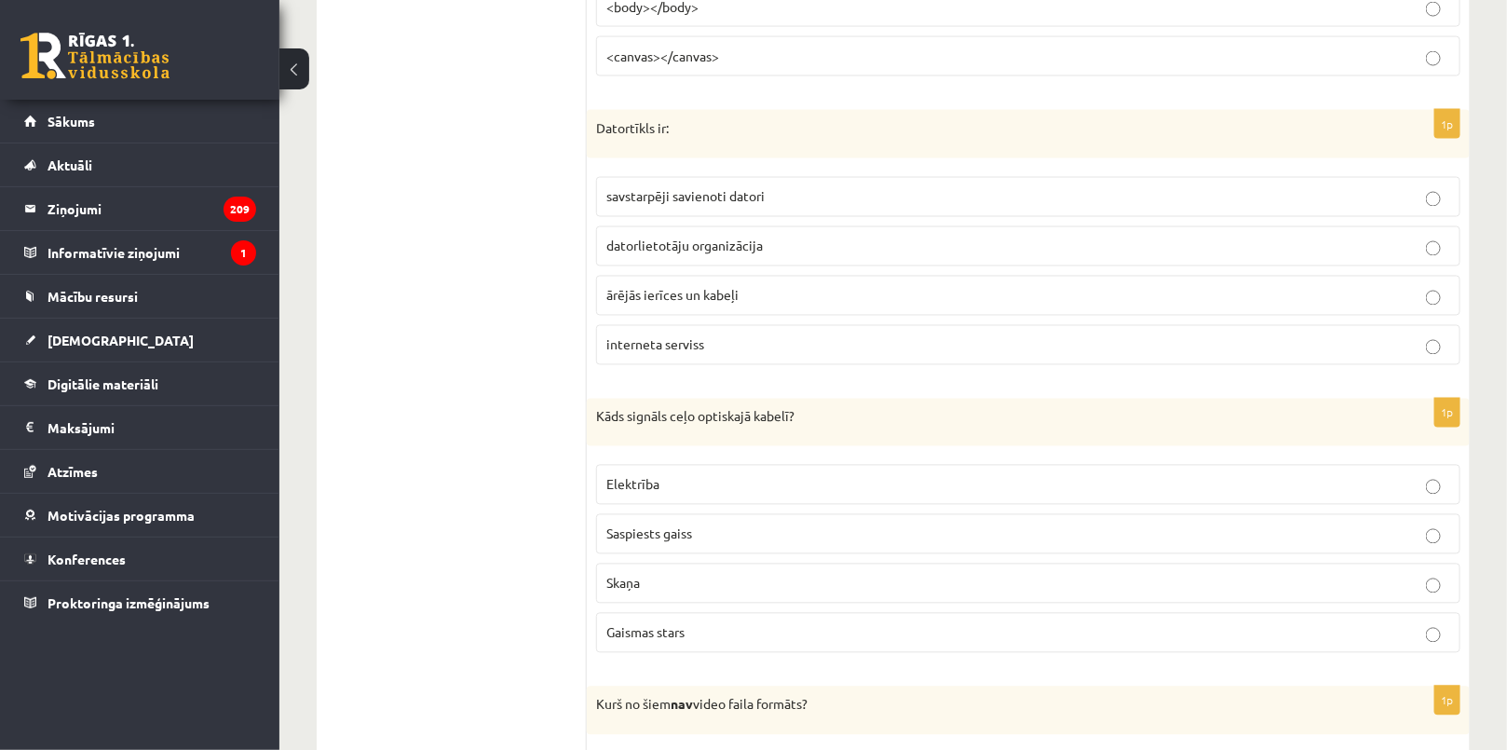
scroll to position [7052, 0]
click at [619, 187] on span "savstarpēji savienoti datori" at bounding box center [685, 195] width 158 height 17
click at [657, 623] on span "Gaismas stars" at bounding box center [645, 631] width 78 height 17
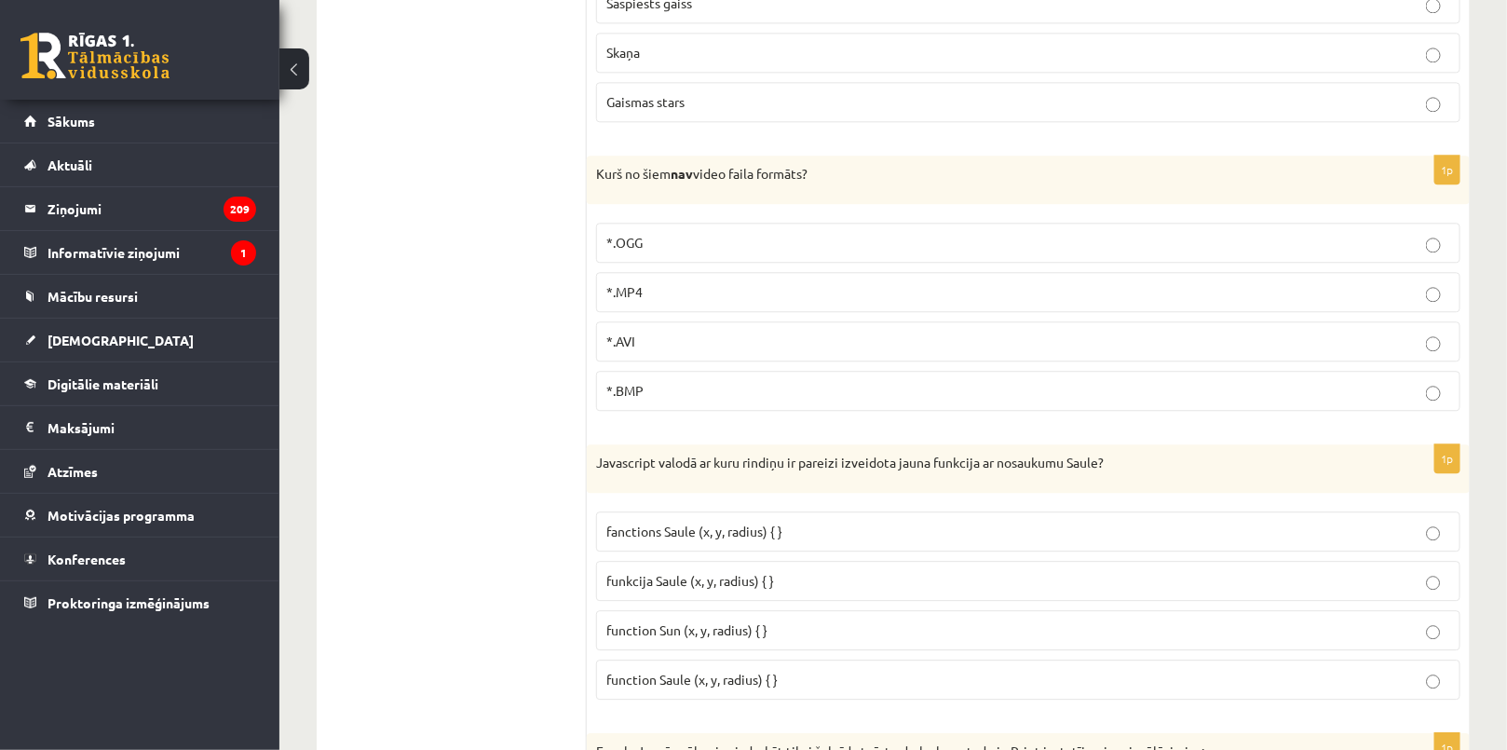
scroll to position [7729, 0]
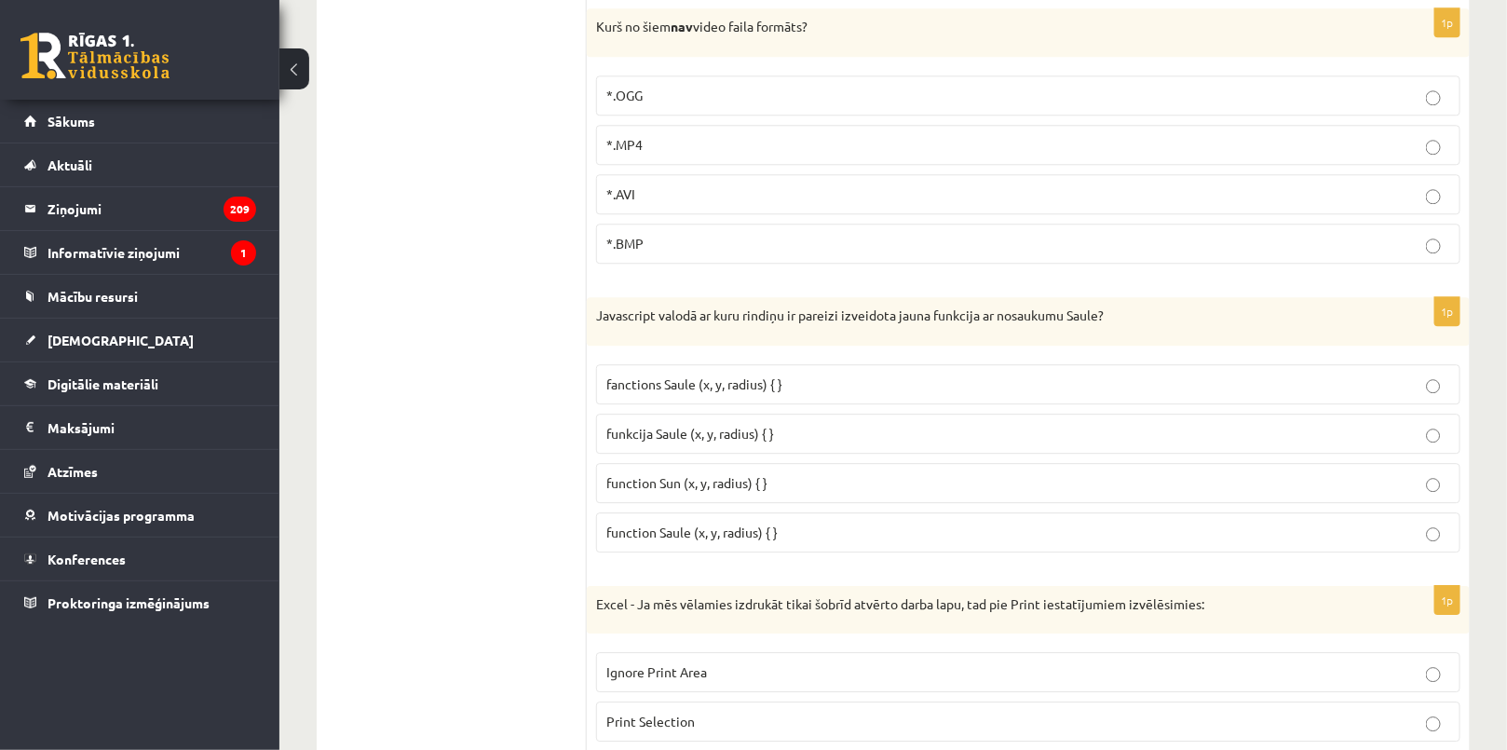
click at [662, 234] on p "*.BMP" at bounding box center [1028, 244] width 844 height 20
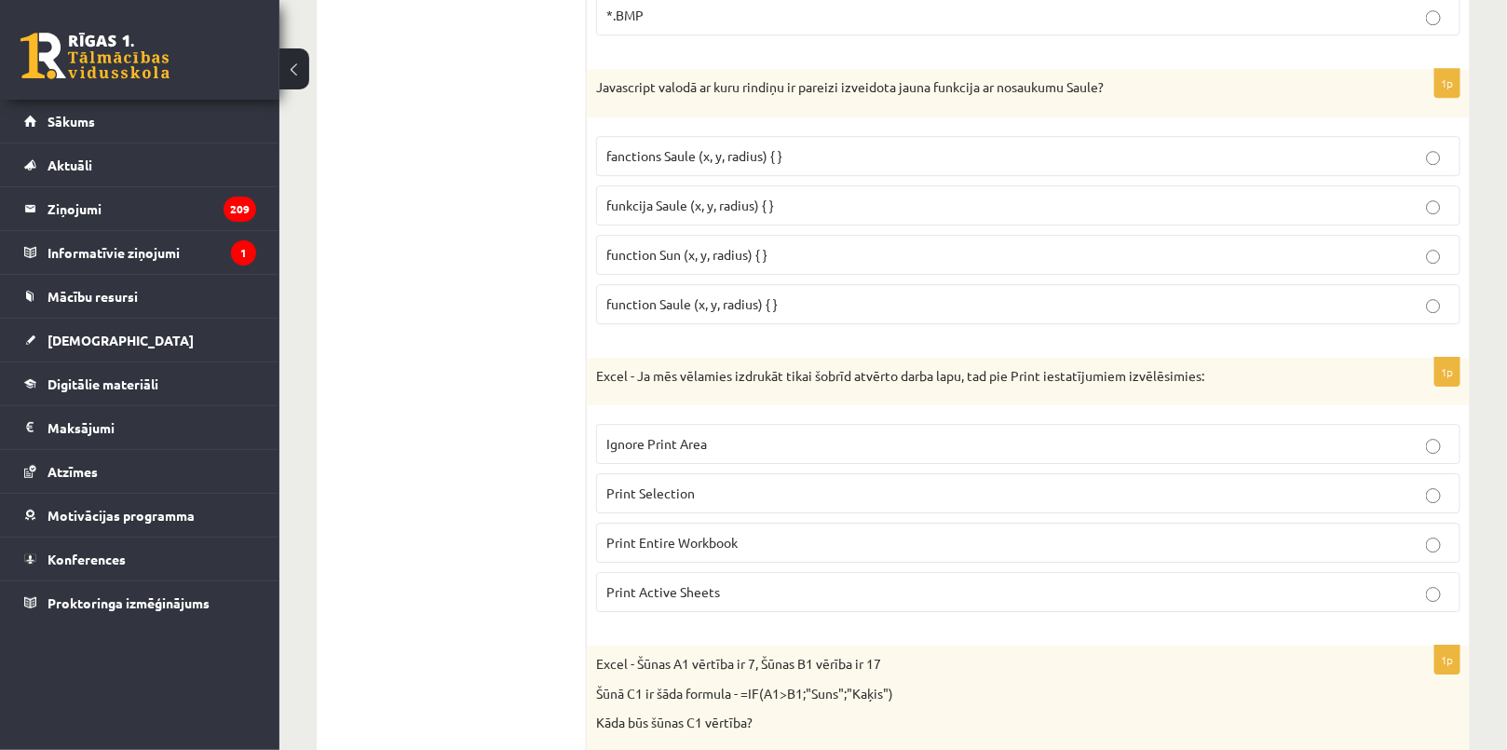
scroll to position [7983, 0]
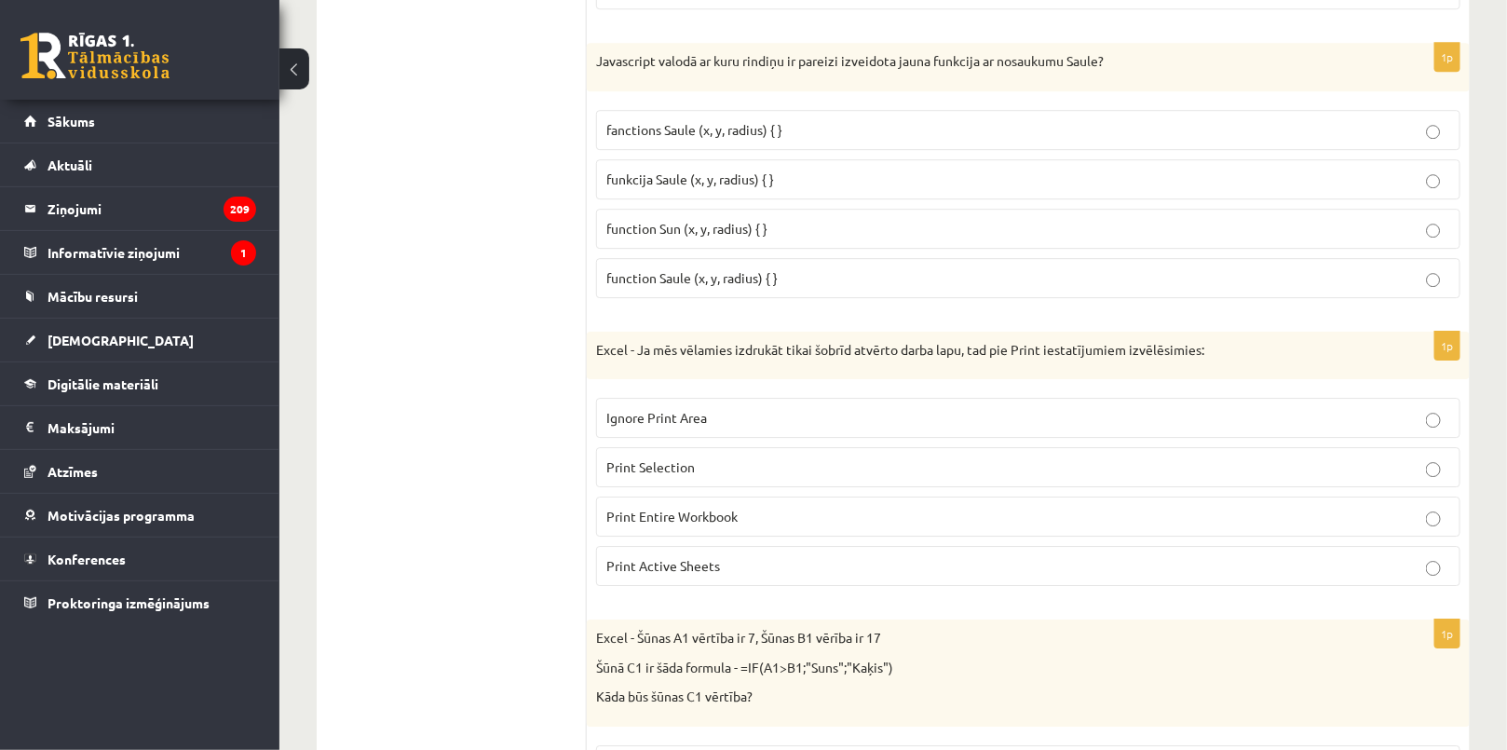
click at [630, 159] on label "funkcija Saule (x, y, radius) { }" at bounding box center [1028, 179] width 864 height 40
click at [659, 269] on span "function Saule (x, y, radius) { }" at bounding box center [691, 277] width 171 height 17
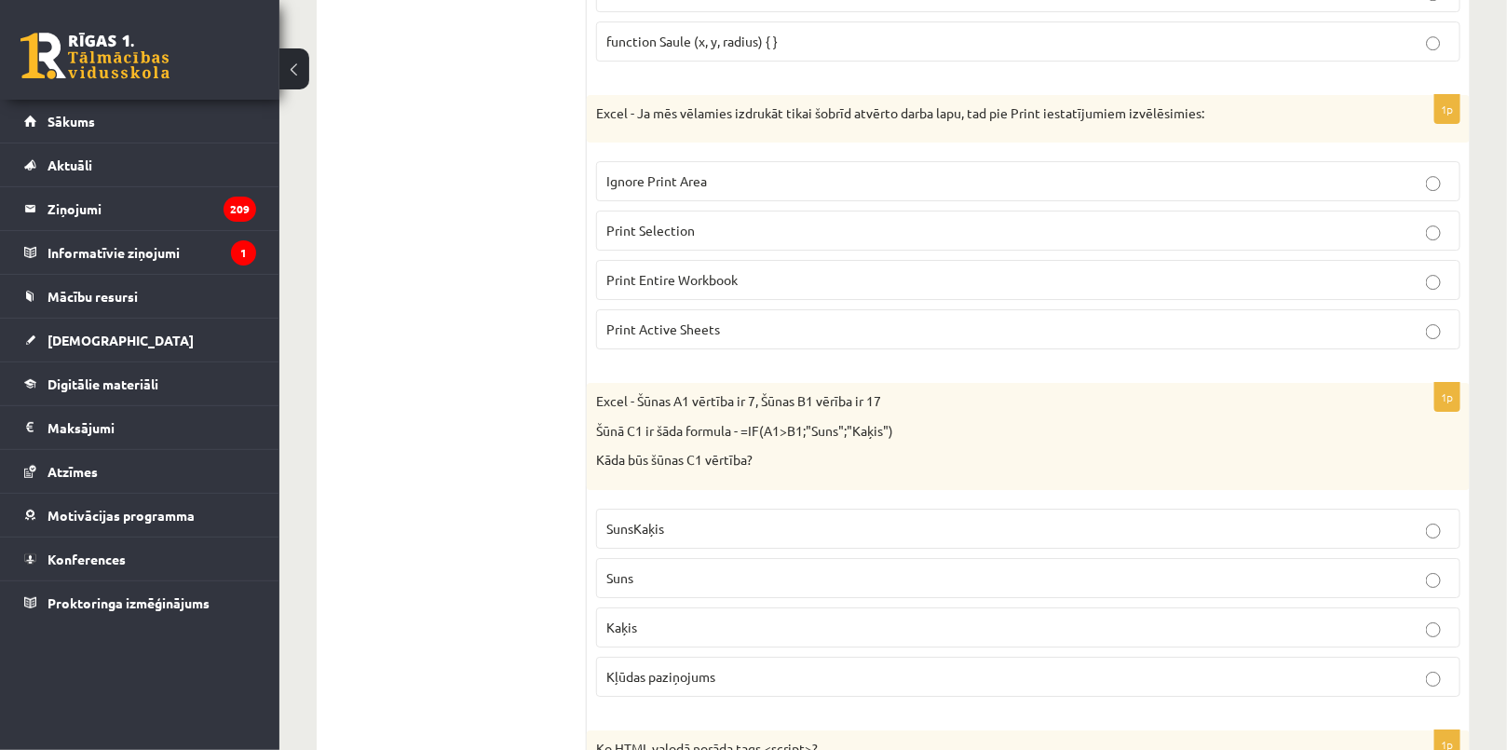
scroll to position [8238, 0]
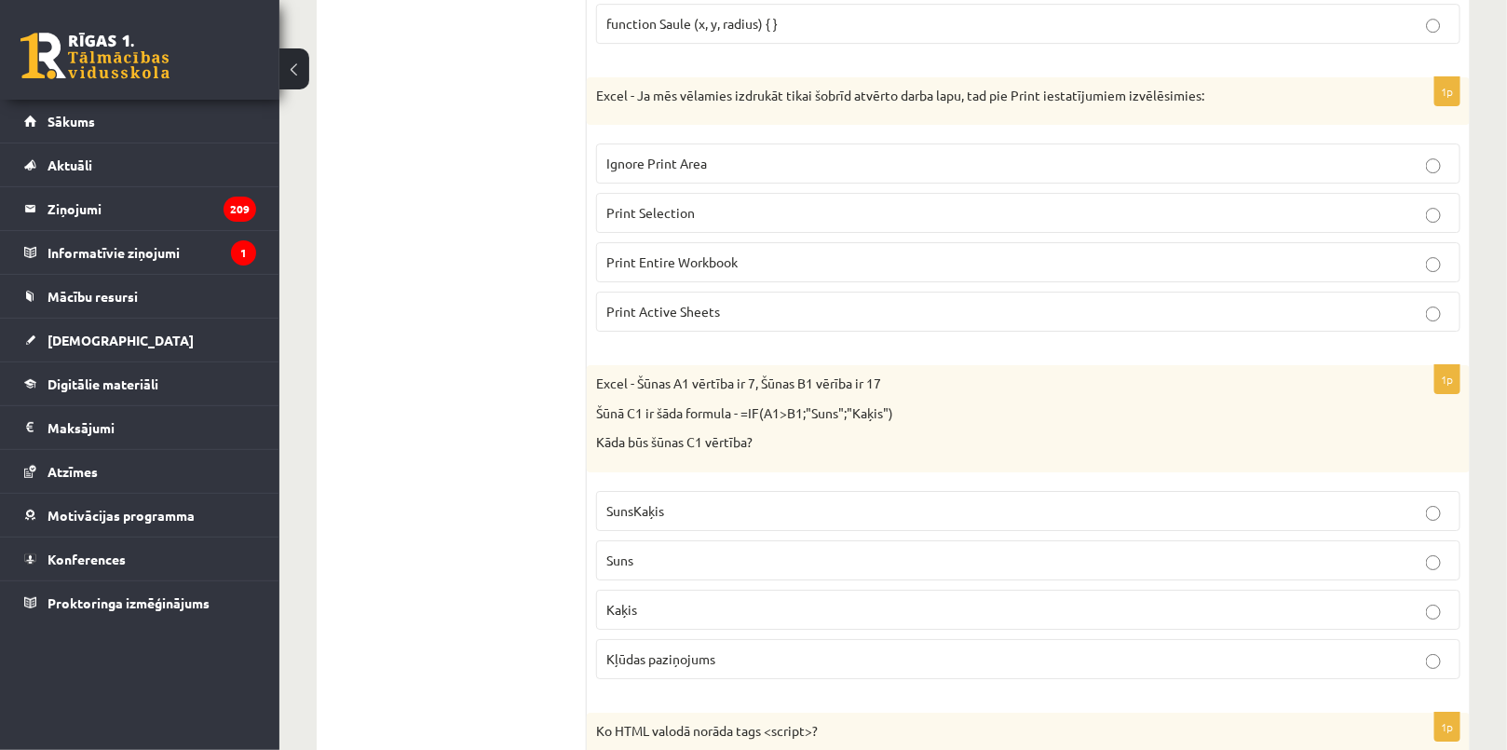
click at [660, 303] on span "Print Active Sheets" at bounding box center [663, 311] width 114 height 17
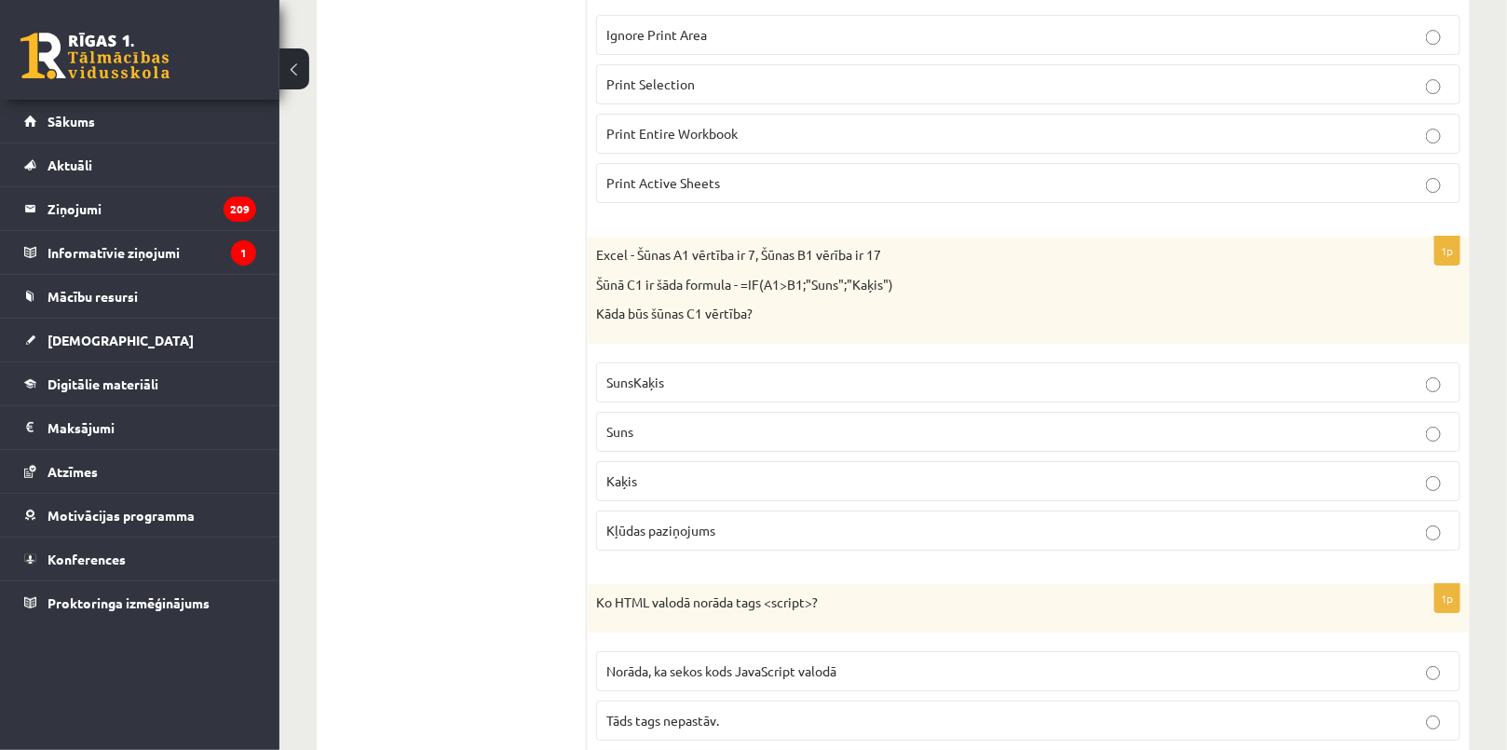
scroll to position [8491, 0]
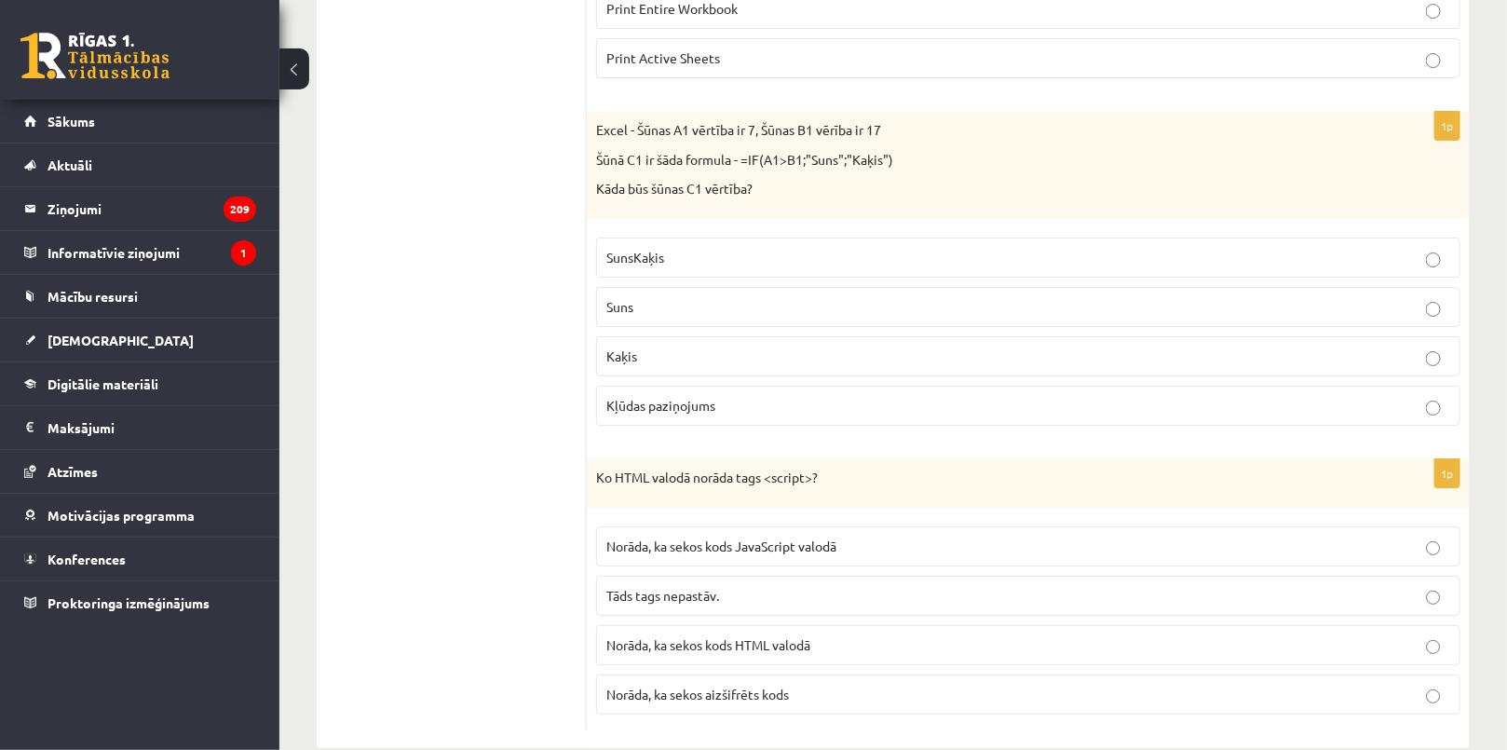
click at [654, 346] on p "Kaķis" at bounding box center [1028, 356] width 844 height 20
click at [703, 530] on label "Norāda, ka sekos kods JavaScript valodā" at bounding box center [1028, 546] width 864 height 40
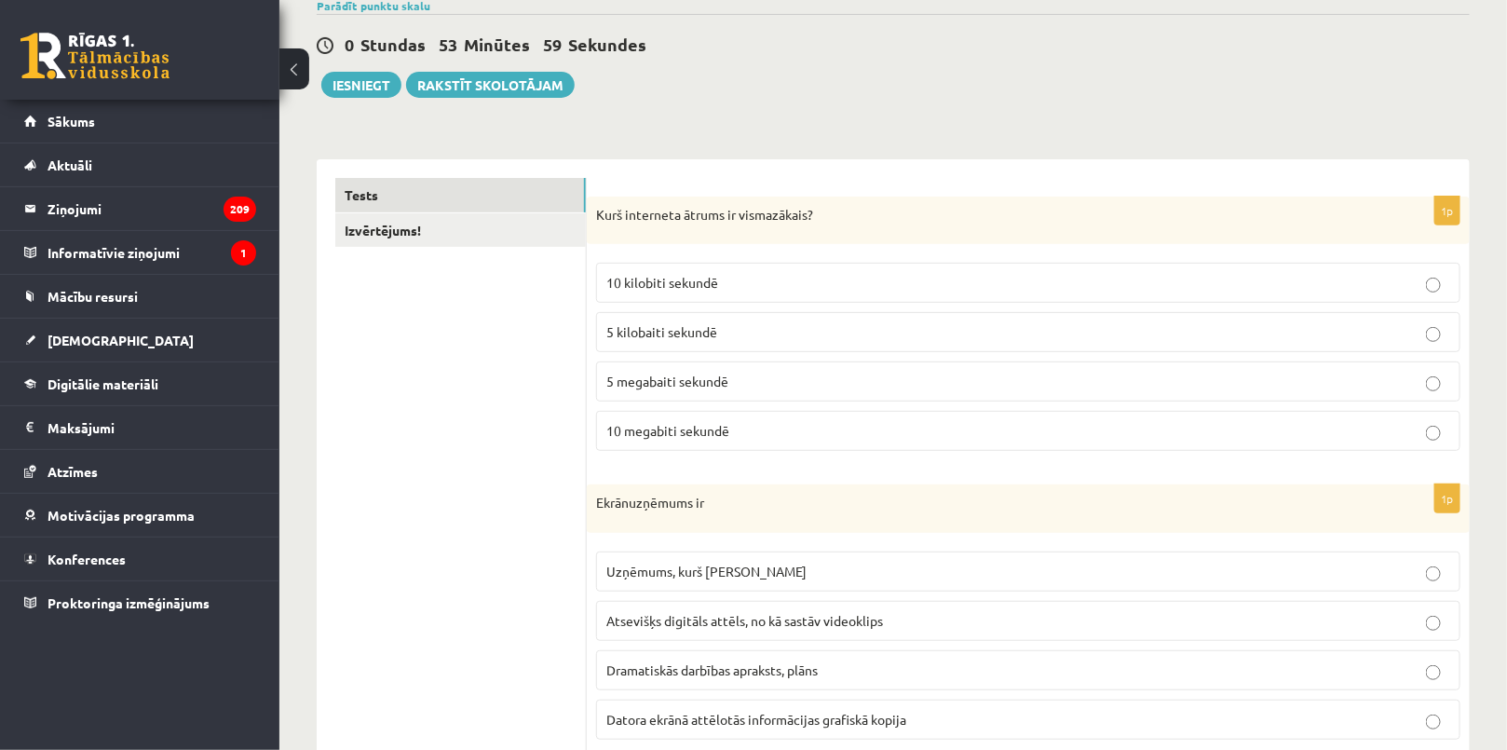
scroll to position [0, 0]
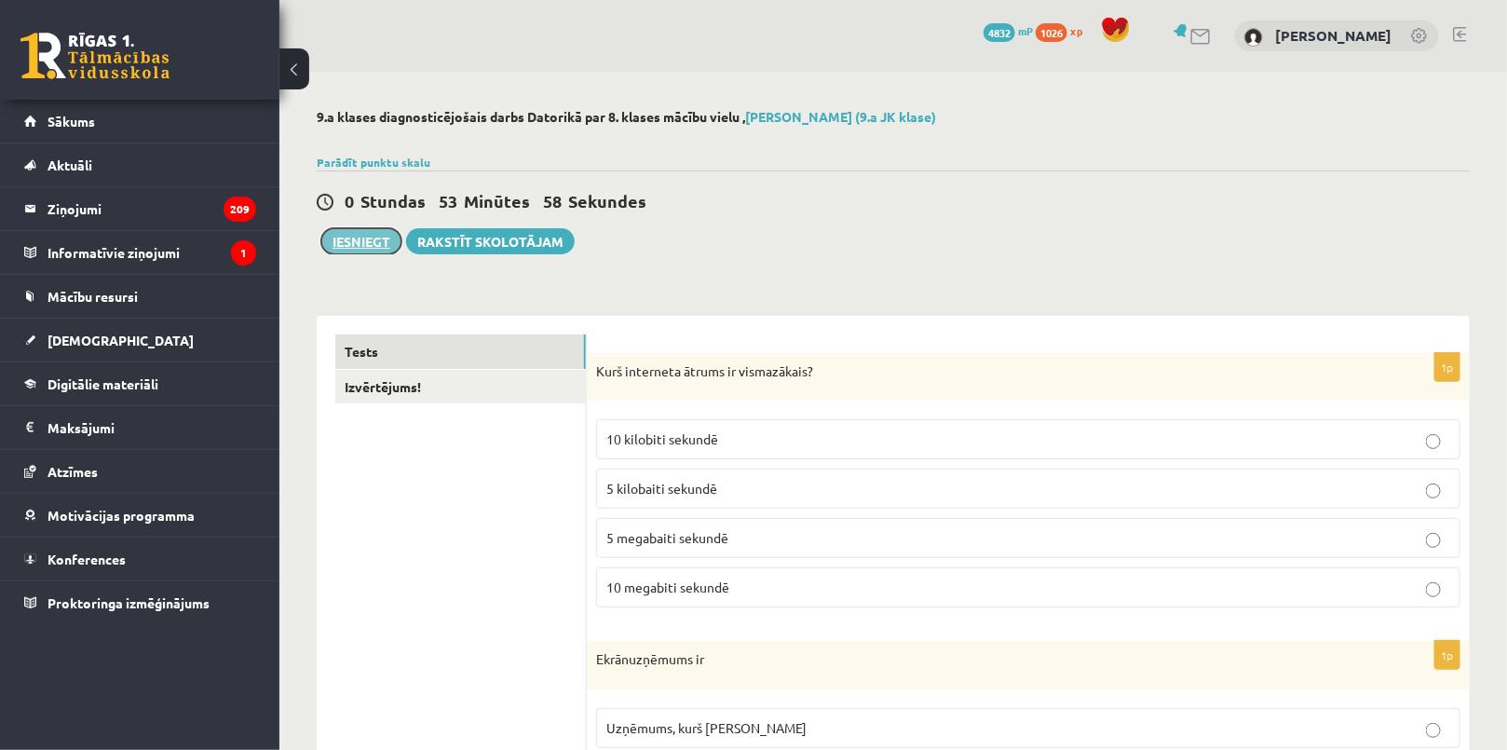
click at [367, 241] on button "Iesniegt" at bounding box center [361, 241] width 80 height 26
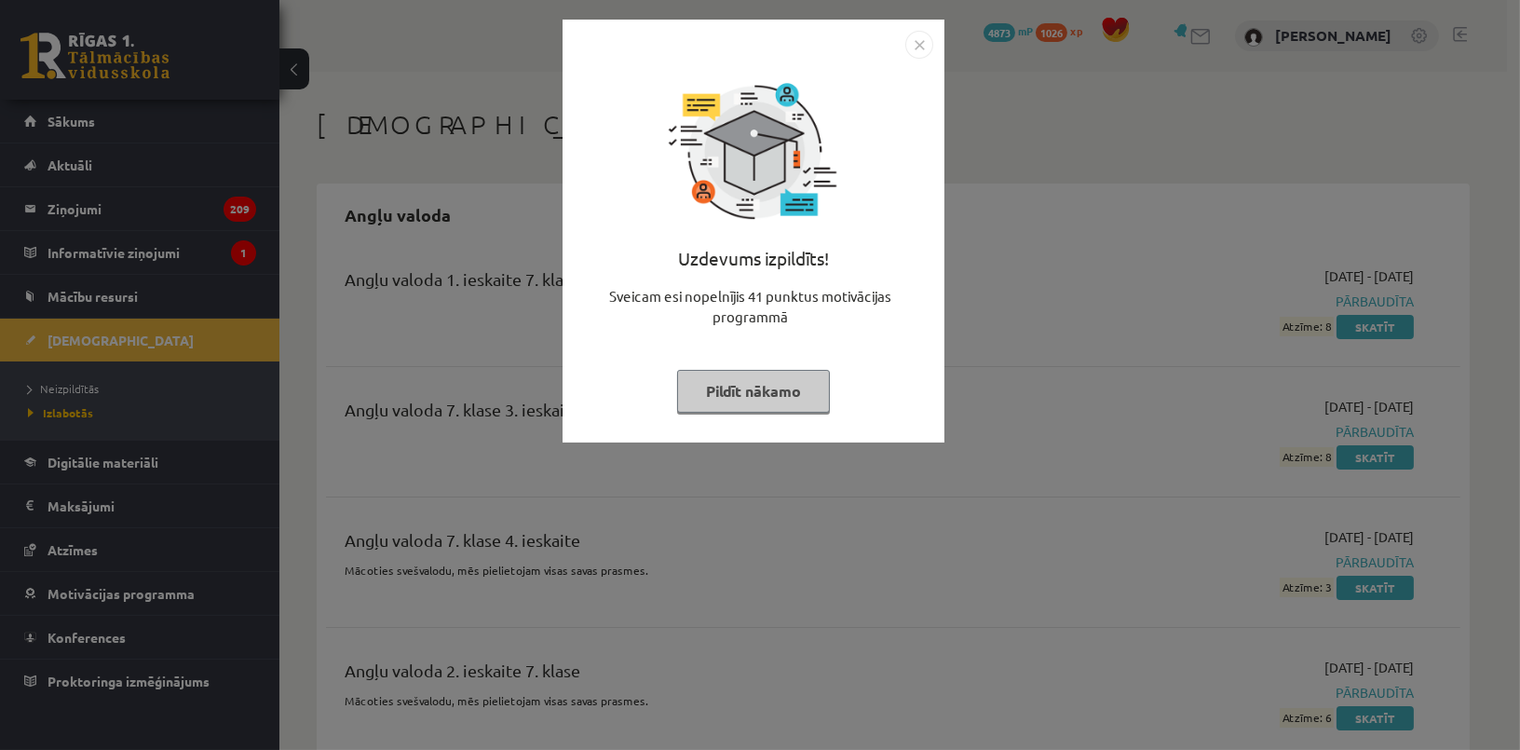
click at [766, 399] on button "Pildīt nākamo" at bounding box center [753, 391] width 153 height 43
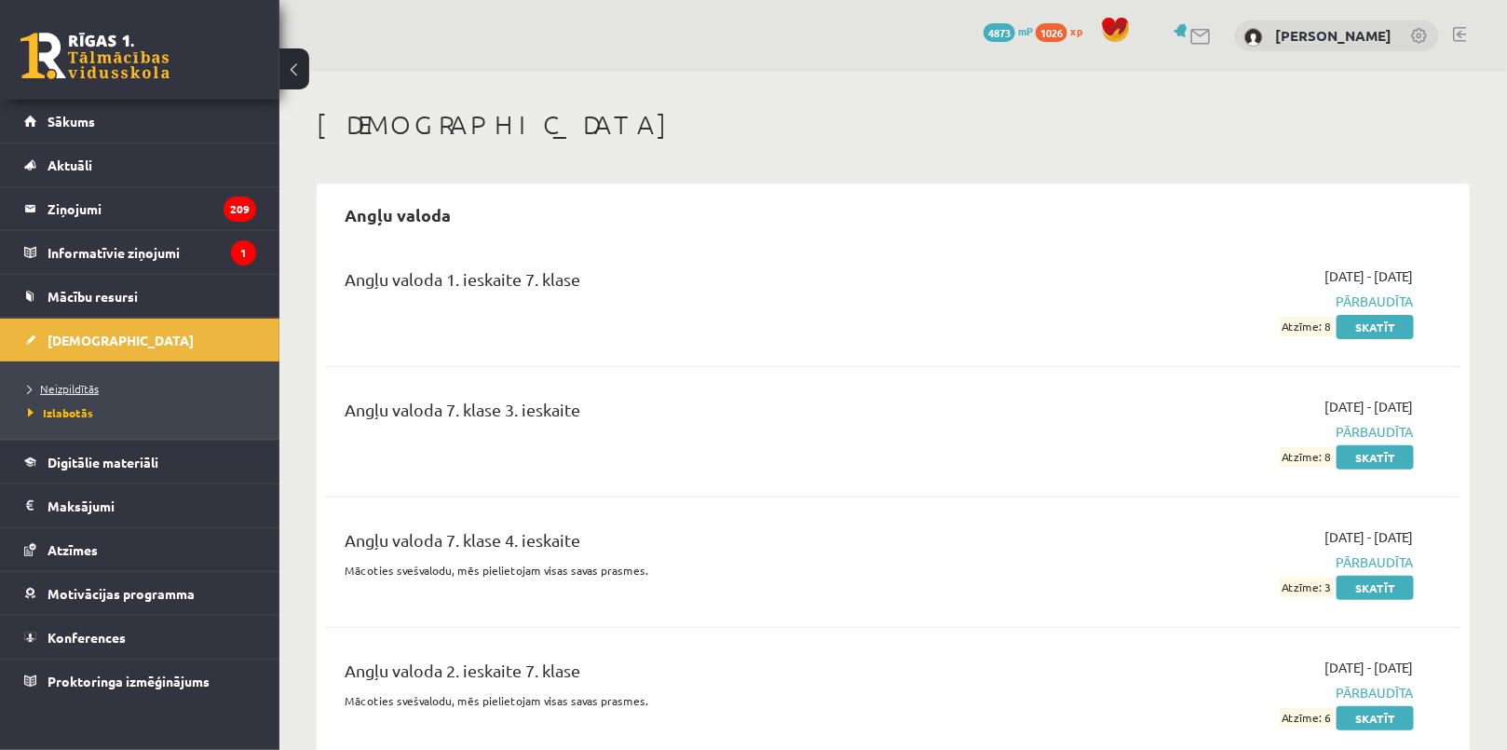
click at [84, 390] on span "Neizpildītās" at bounding box center [63, 388] width 71 height 15
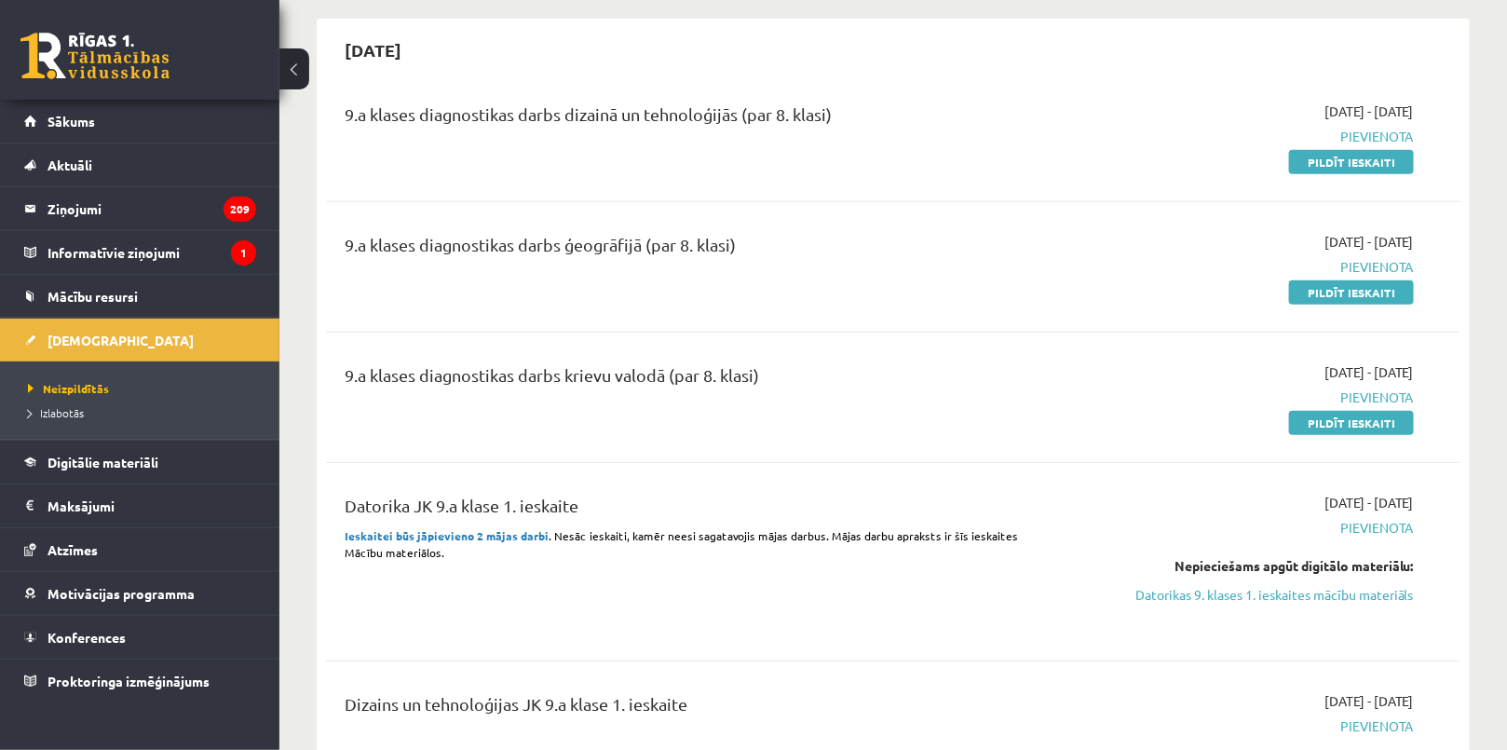
scroll to position [253, 0]
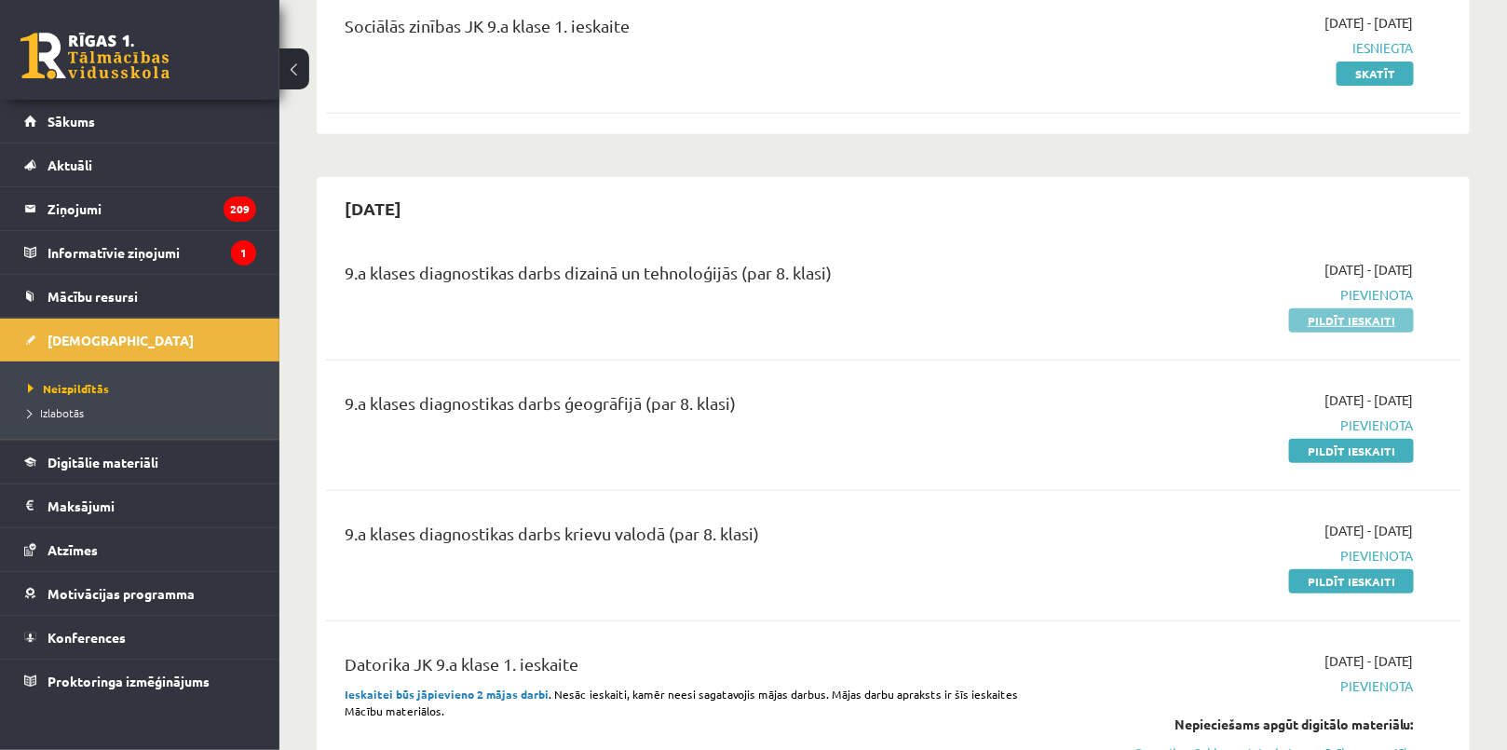
click at [1333, 315] on link "Pildīt ieskaiti" at bounding box center [1351, 320] width 125 height 24
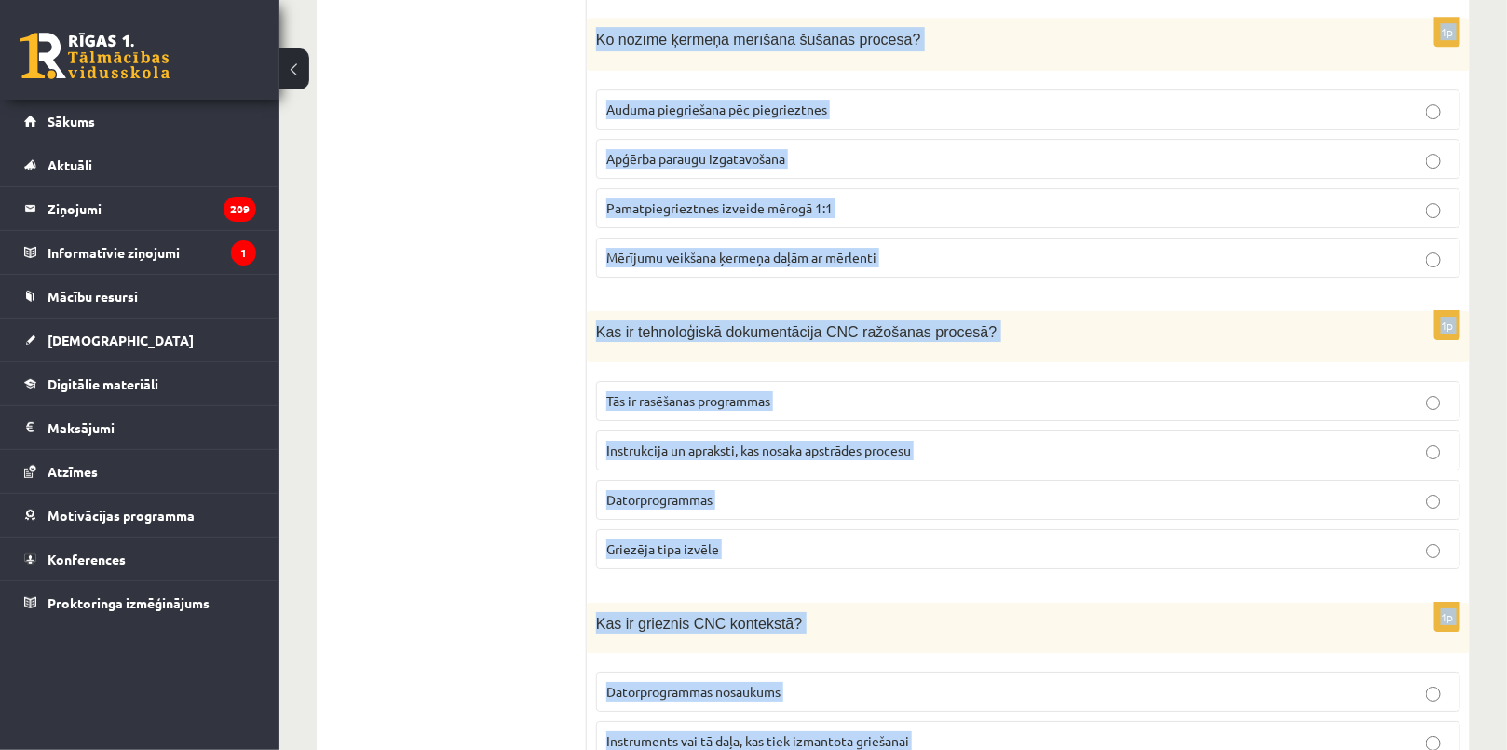
scroll to position [8359, 0]
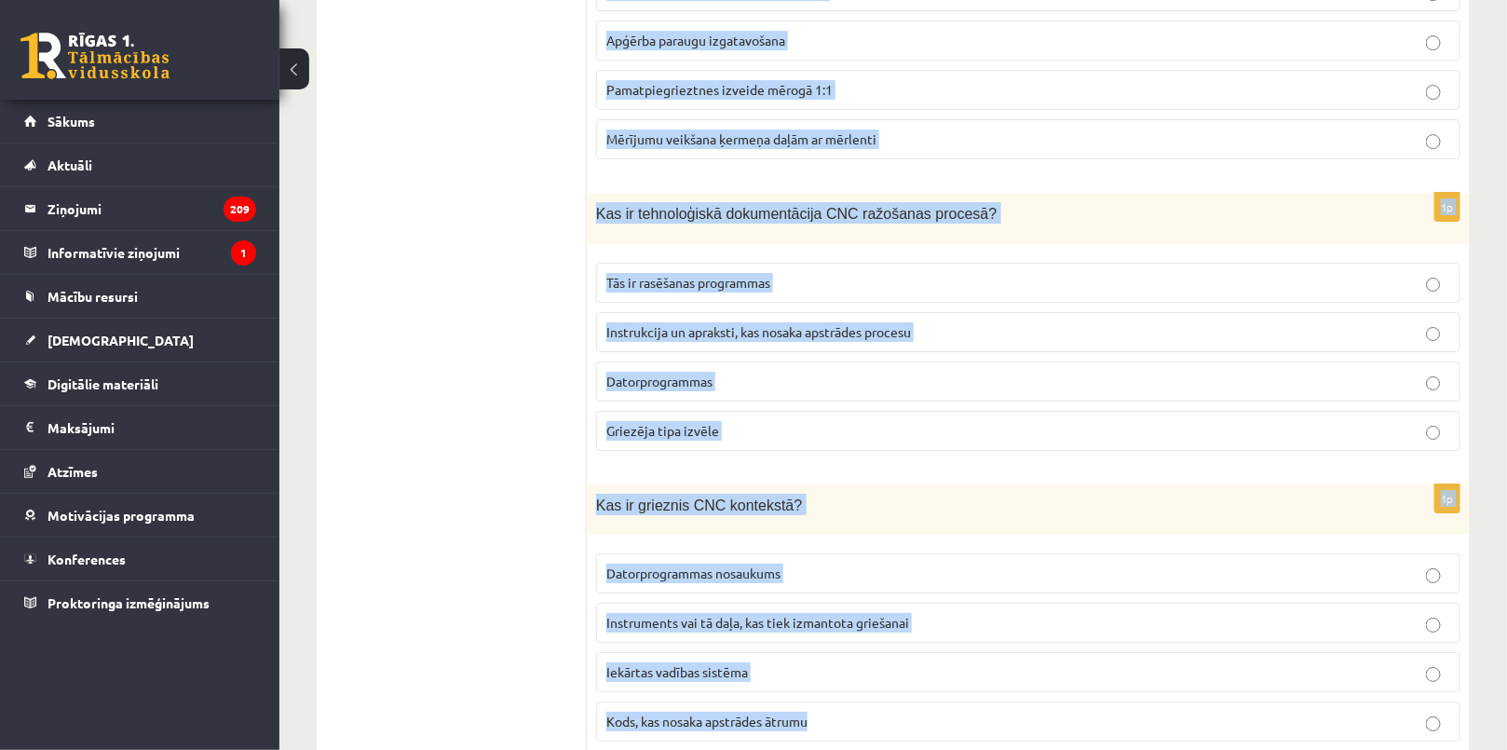
drag, startPoint x: 594, startPoint y: 375, endPoint x: 861, endPoint y: 684, distance: 408.7
copy form "Kas ir CNC apstrāde? Process, kurā izmanto rokas instrumentus materiāla apstrād…"
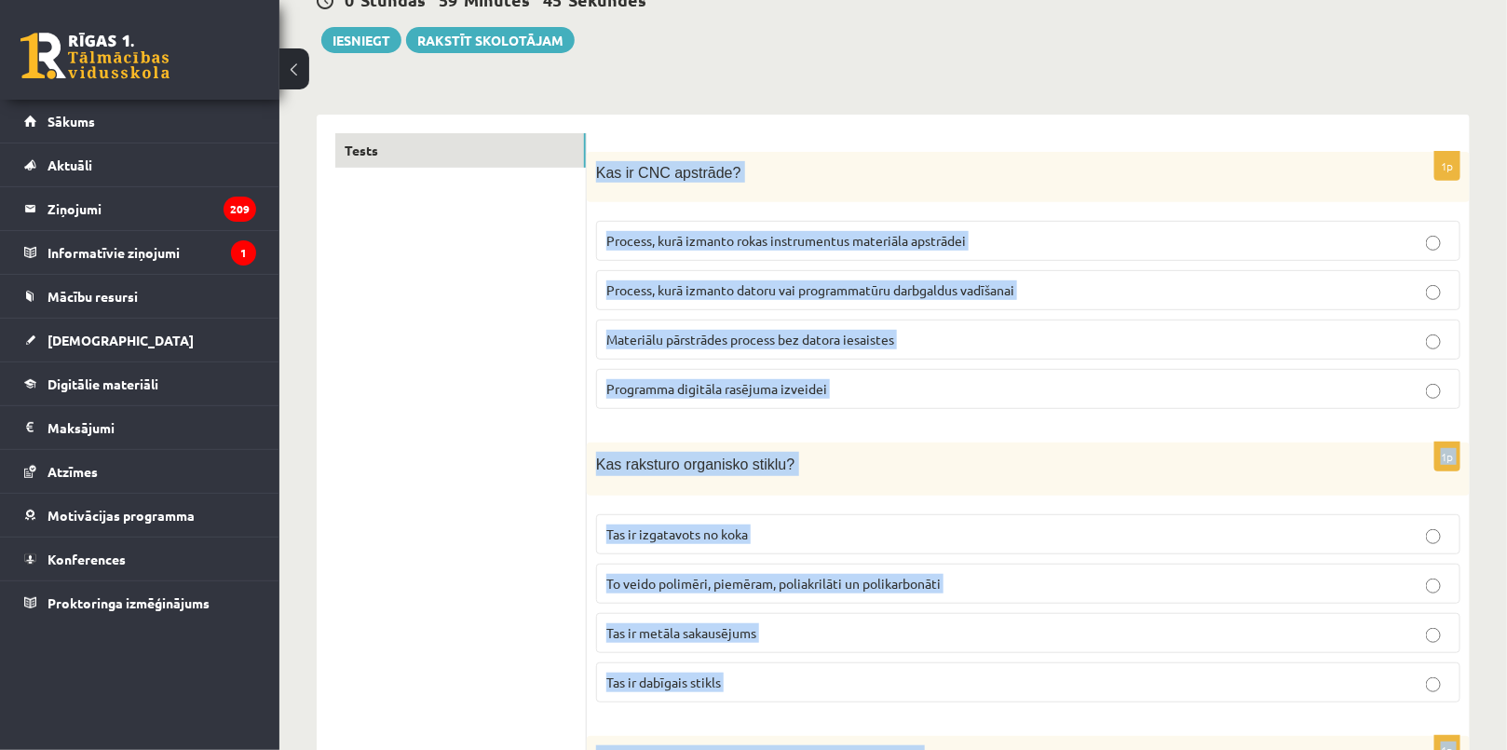
scroll to position [0, 0]
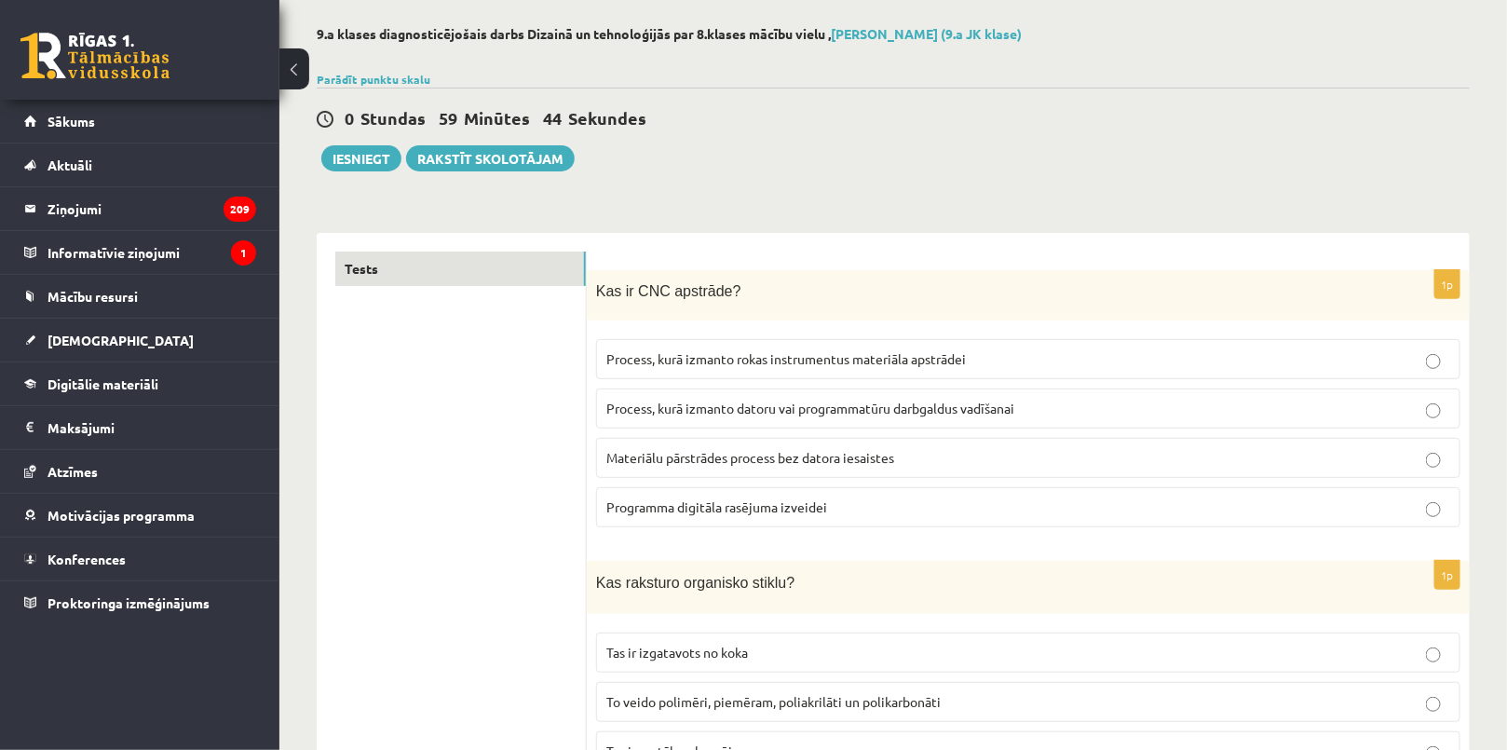
scroll to position [338, 0]
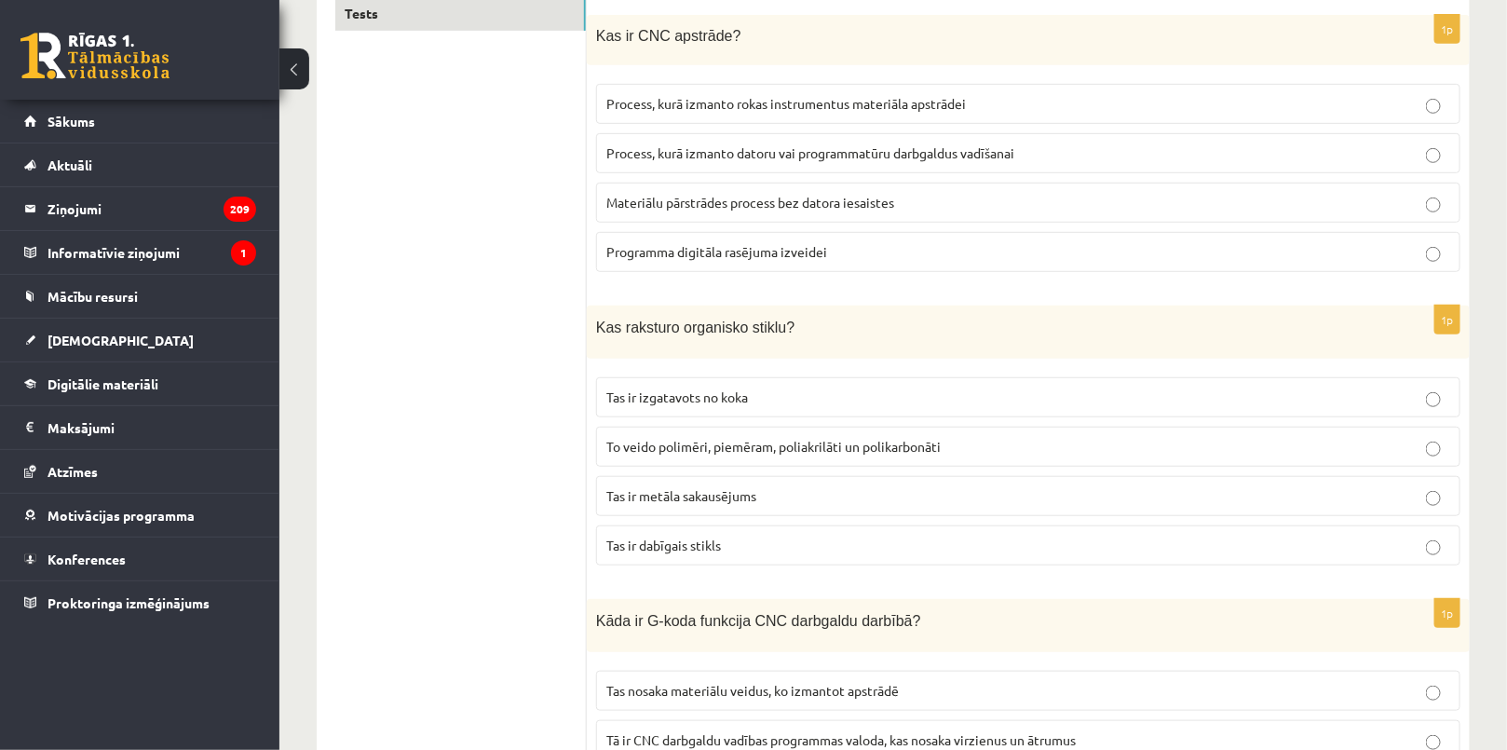
click at [784, 153] on span "Process, kurā izmanto datoru vai programmatūru darbgaldus vadīšanai" at bounding box center [810, 152] width 408 height 17
click at [732, 426] on label "To veido polimēri, piemēram, poliakrilāti un polikarbonāti" at bounding box center [1028, 446] width 864 height 40
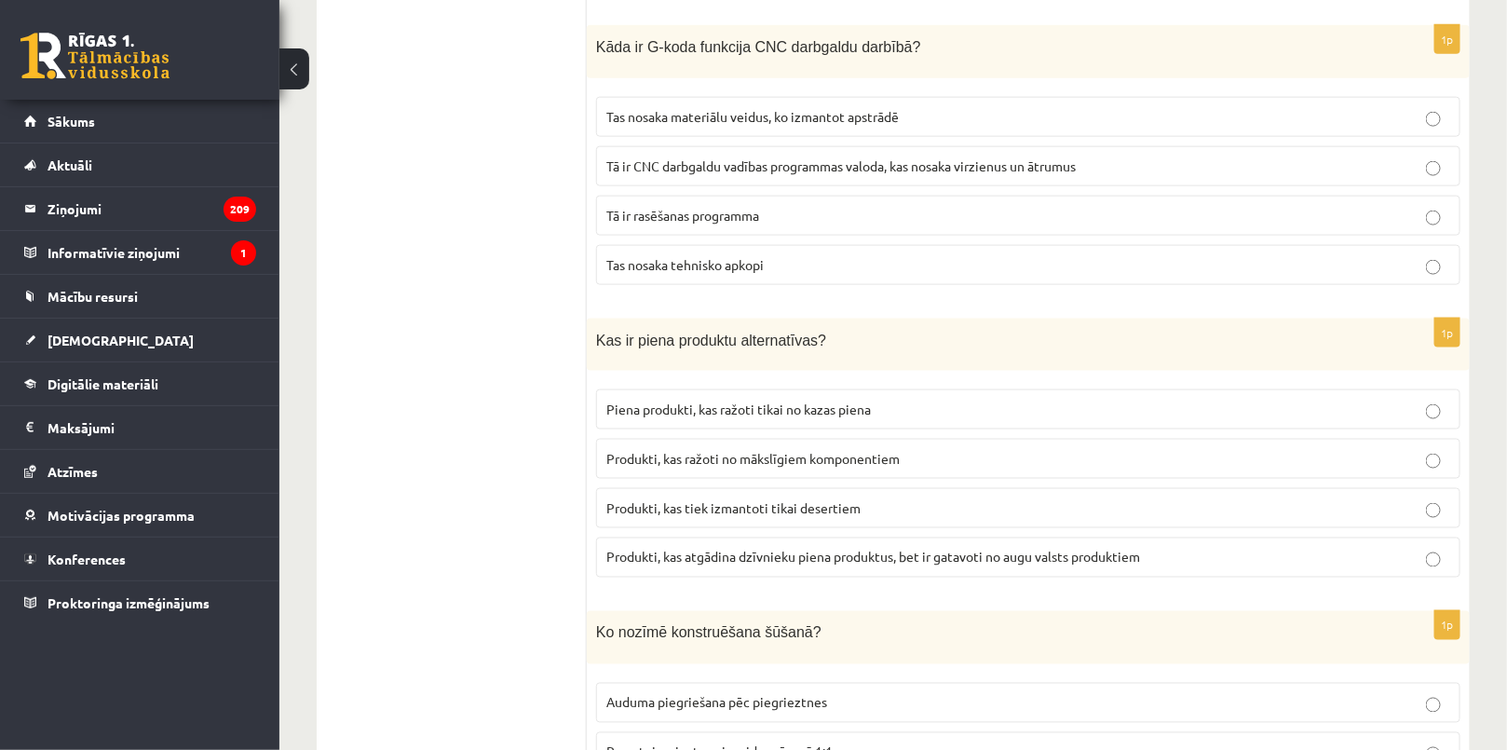
scroll to position [930, 0]
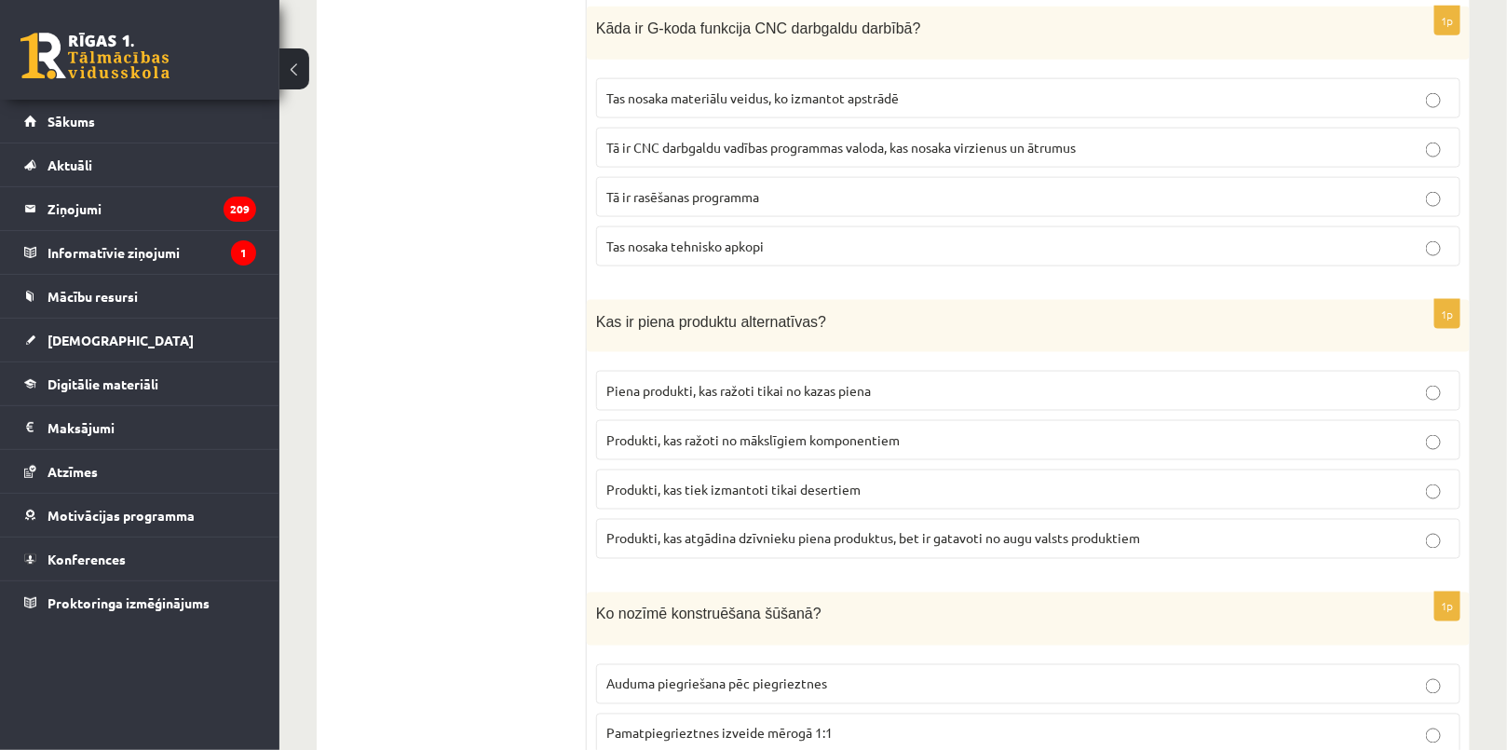
click at [792, 129] on label "Tā ir CNC darbgaldu vadības programmas valoda, kas nosaka virzienus un ātrumus" at bounding box center [1028, 148] width 864 height 40
click at [896, 535] on span "Produkti, kas atgādina dzīvnieku piena produktus, bet ir gatavoti no augu valst…" at bounding box center [873, 538] width 534 height 17
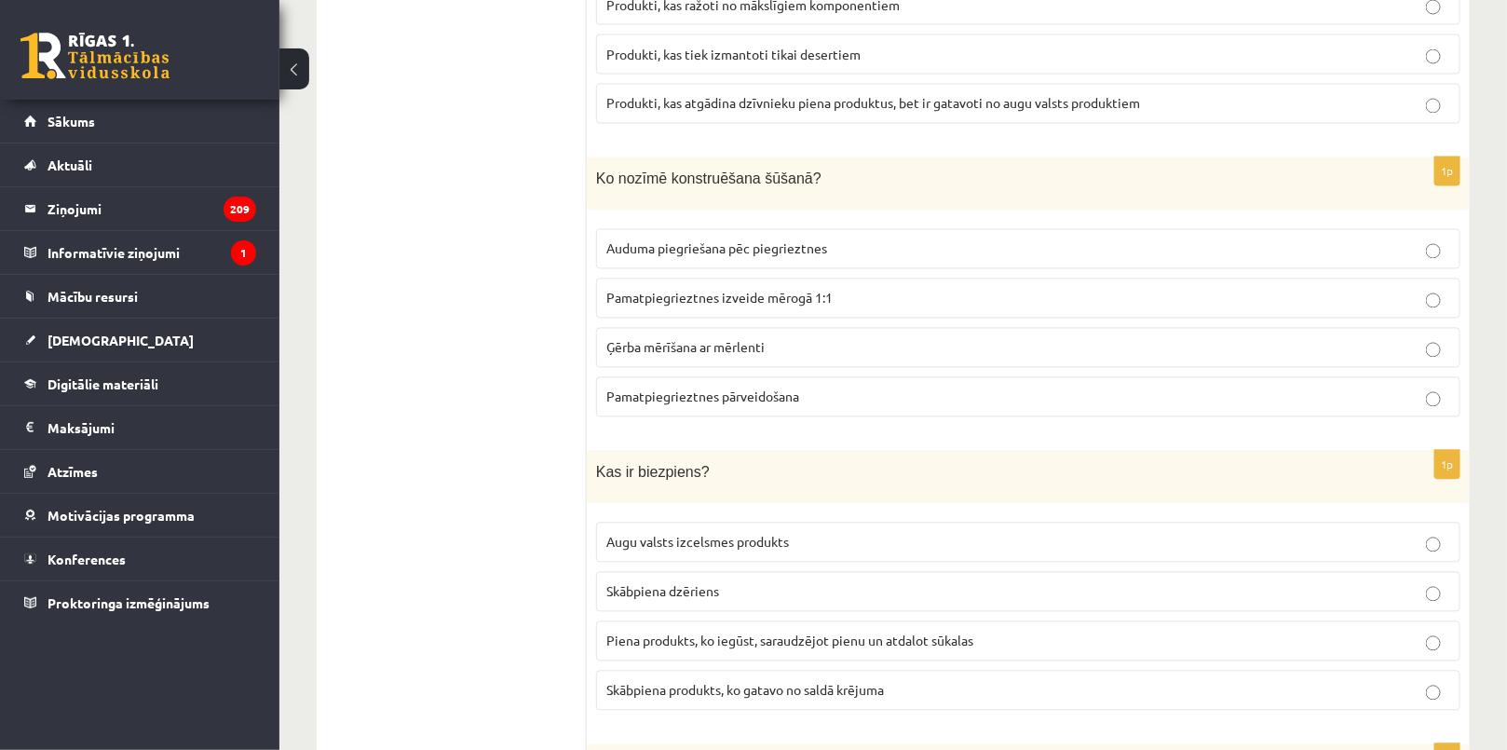
scroll to position [1439, 0]
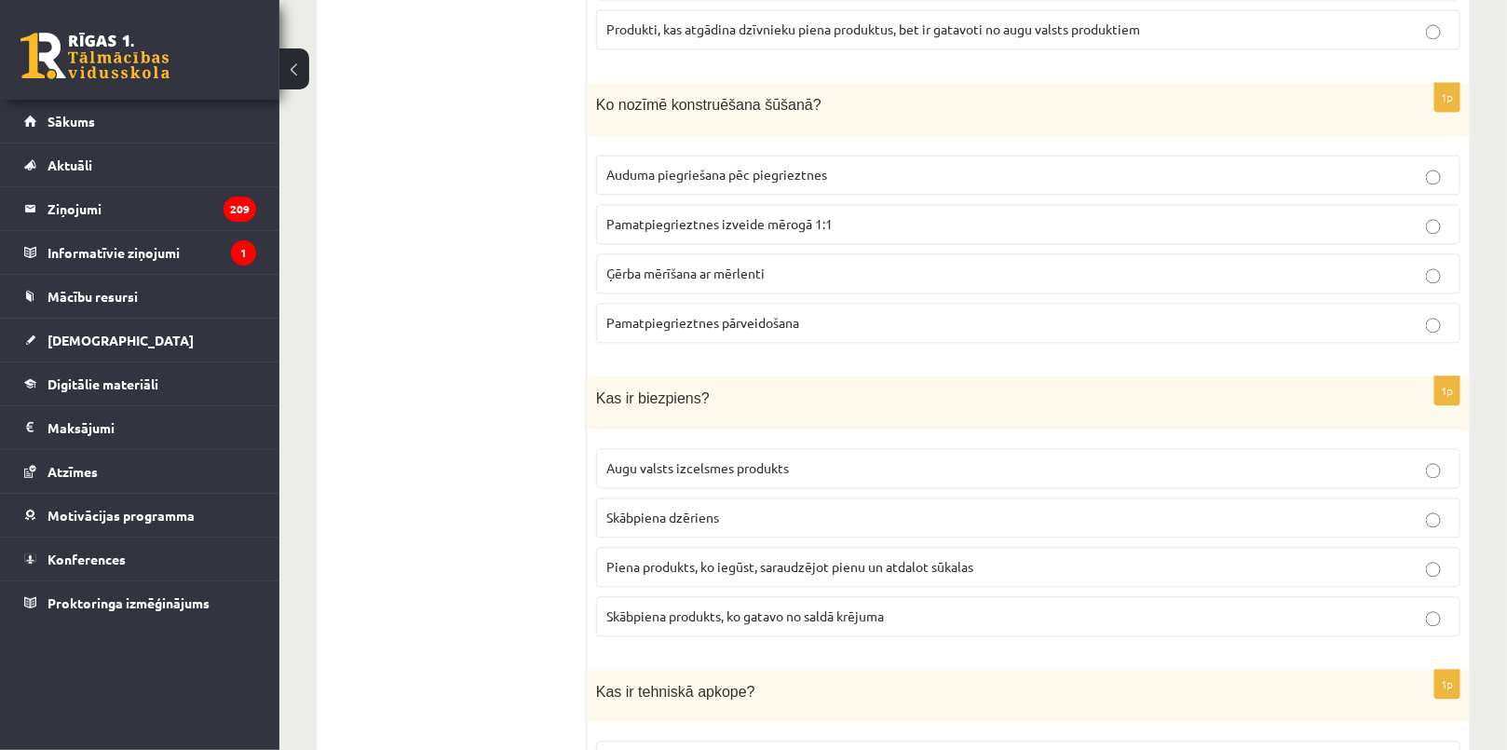
click at [783, 227] on label "Pamatpiegrieztnes izveide mērogā 1:1" at bounding box center [1028, 225] width 864 height 40
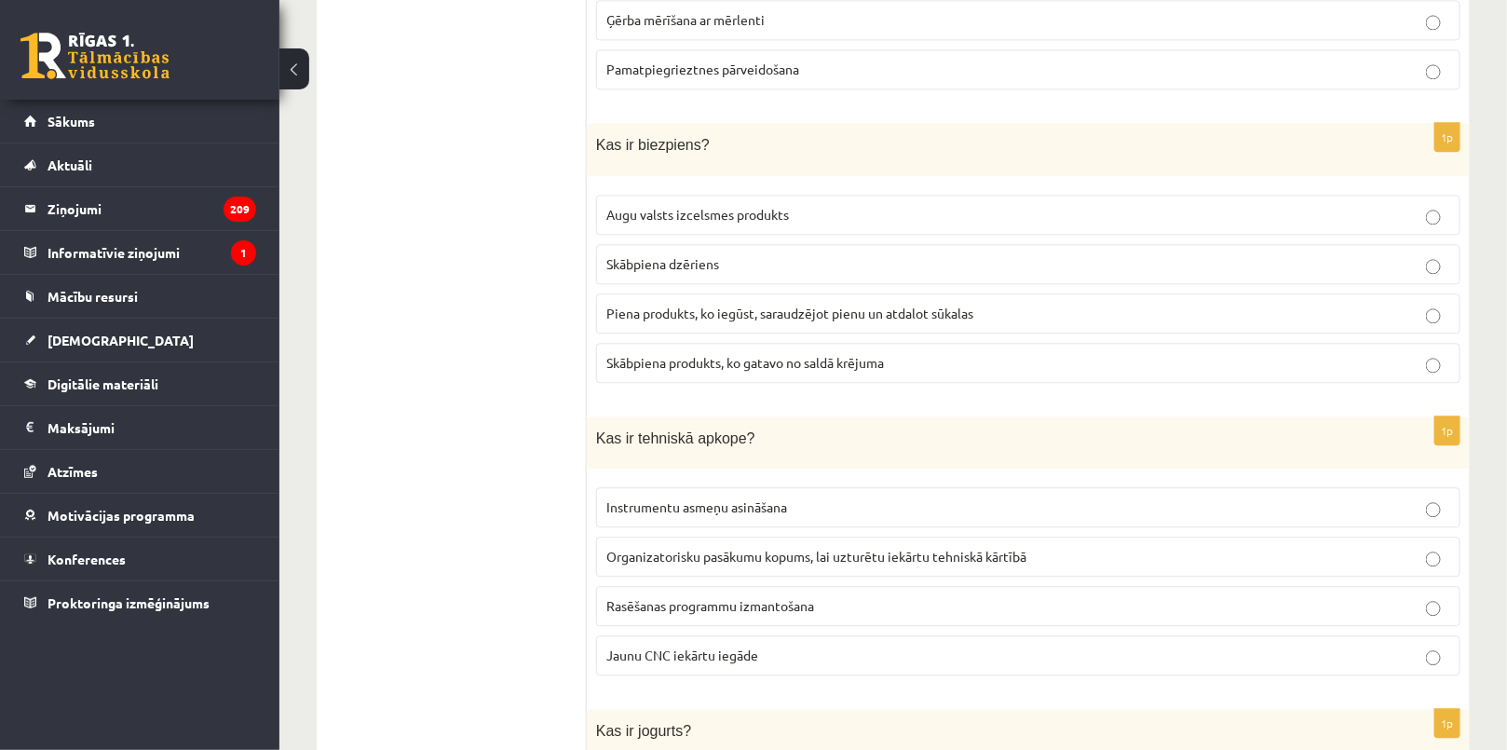
click at [819, 305] on span "Piena produkts, ko iegūst, saraudzējot pienu un atdalot sūkalas" at bounding box center [789, 313] width 367 height 17
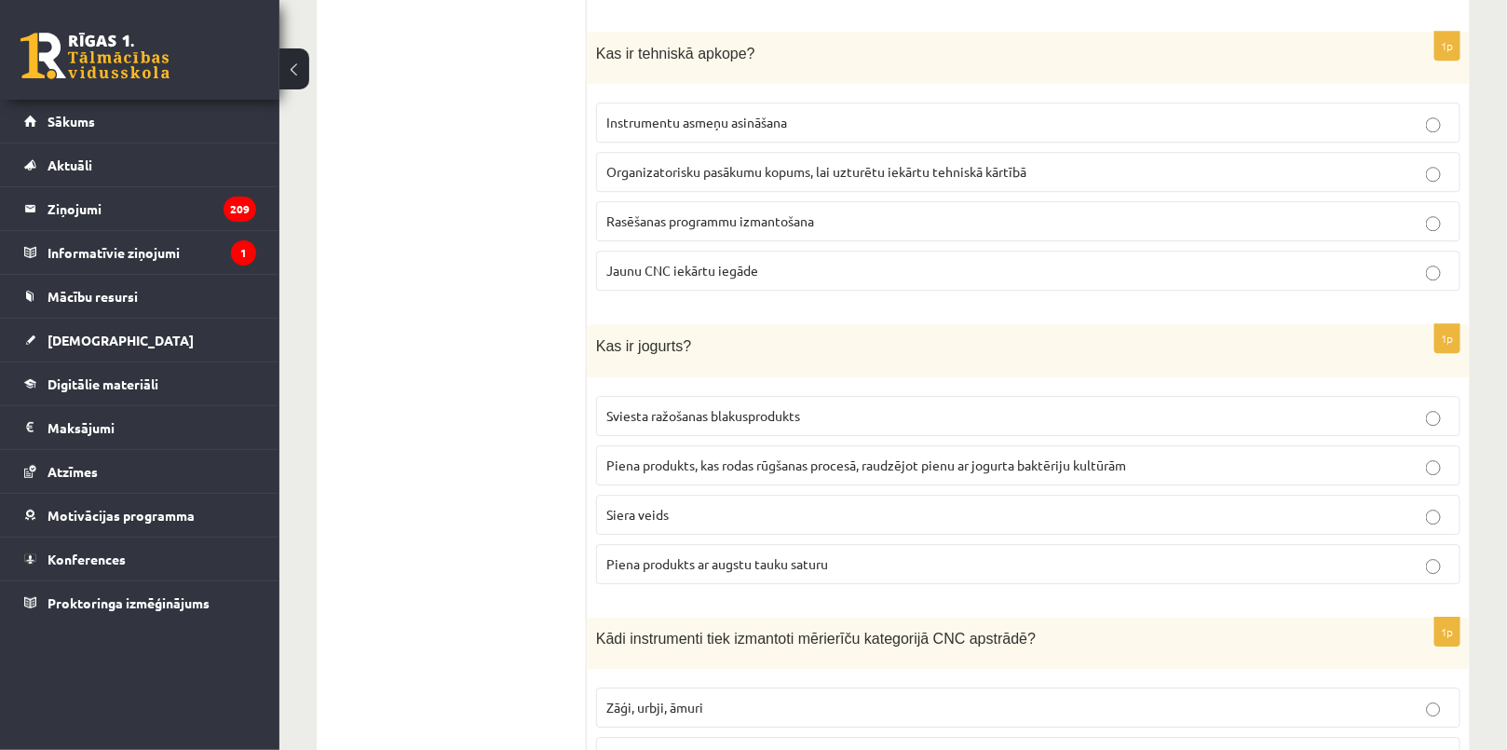
scroll to position [2116, 0]
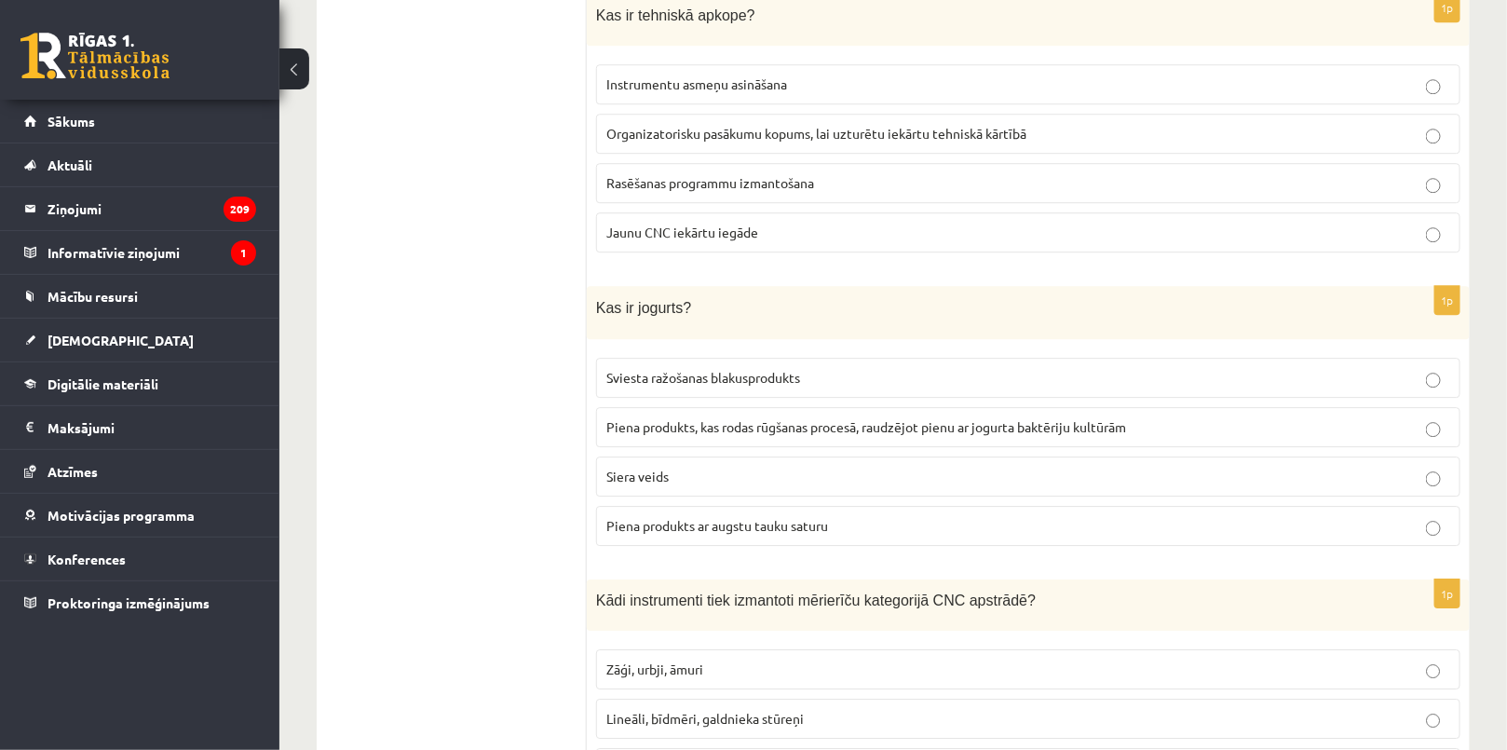
click at [765, 125] on span "Organizatorisku pasākumu kopums, lai uzturētu iekārtu tehniskā kārtībā" at bounding box center [816, 133] width 420 height 17
click at [821, 430] on fieldset "Sviesta ražošanas blakusprodukts Piena produkts, kas rodas rūgšanas procesā, ra…" at bounding box center [1028, 449] width 864 height 203
click at [794, 418] on span "Piena produkts, kas rodas rūgšanas procesā, raudzējot pienu ar jogurta baktērij…" at bounding box center [866, 426] width 520 height 17
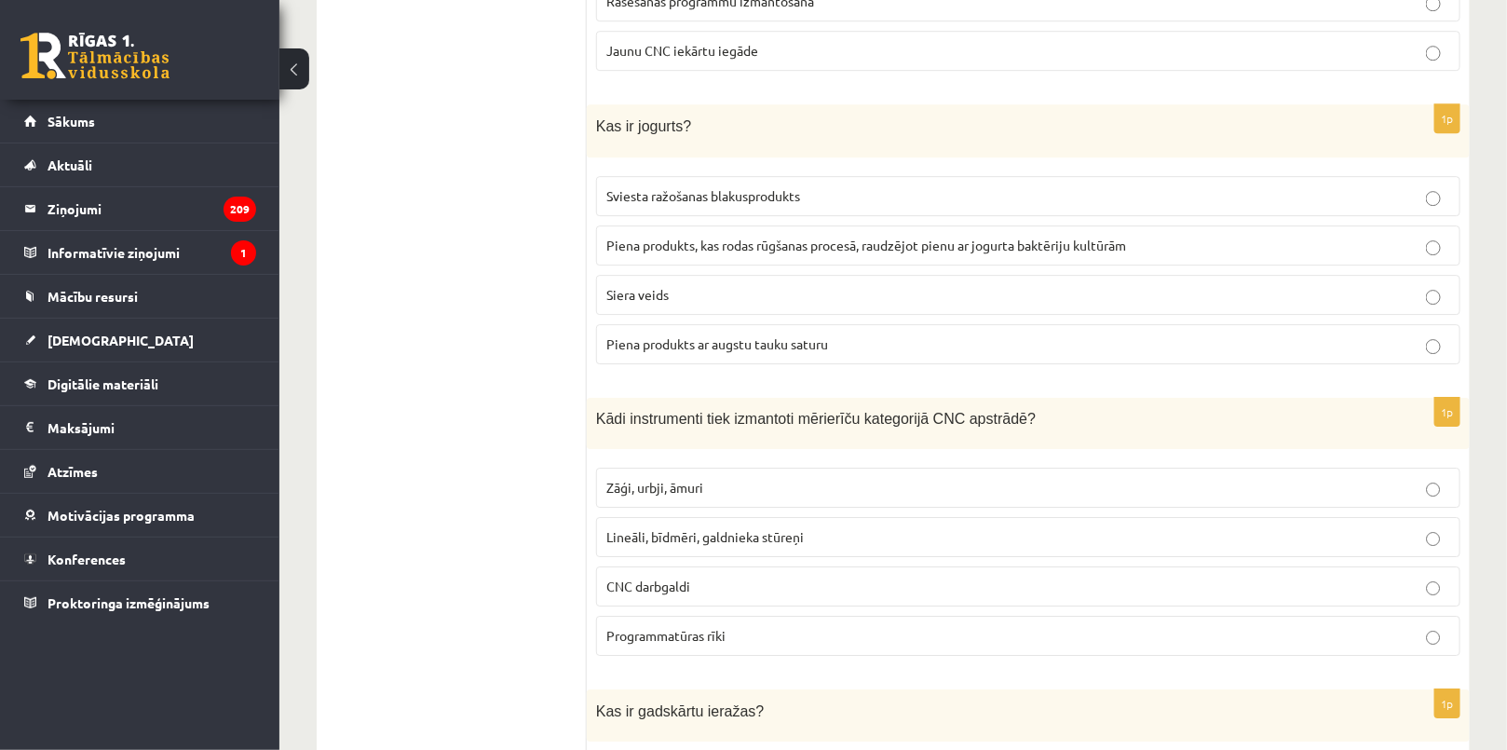
scroll to position [2624, 0]
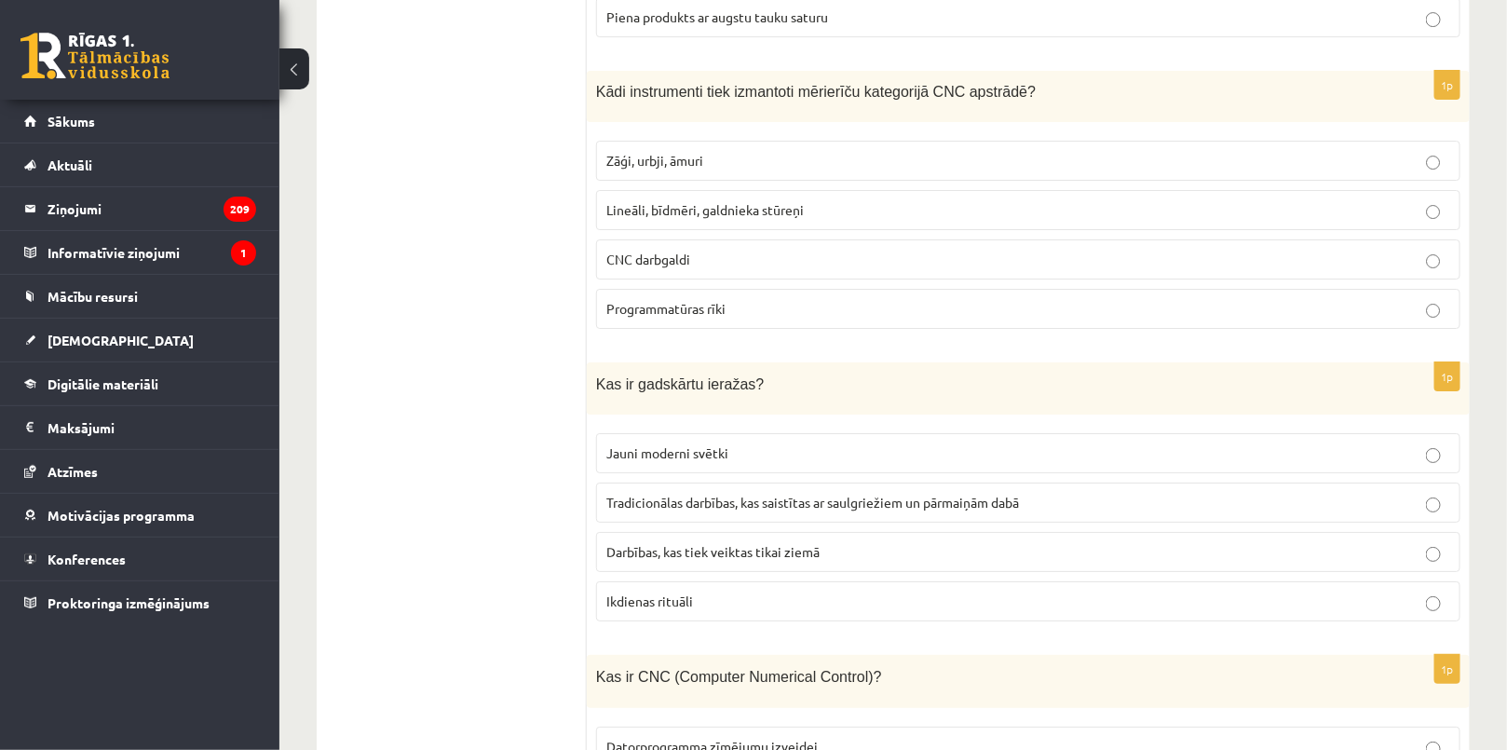
click at [738, 201] on p "Lineāli, bīdmēri, galdnieka stūreņi" at bounding box center [1028, 210] width 844 height 20
click at [799, 482] on label "Tradicionālas darbības, kas saistītas ar saulgriežiem un pārmaiņām dabā" at bounding box center [1028, 502] width 864 height 40
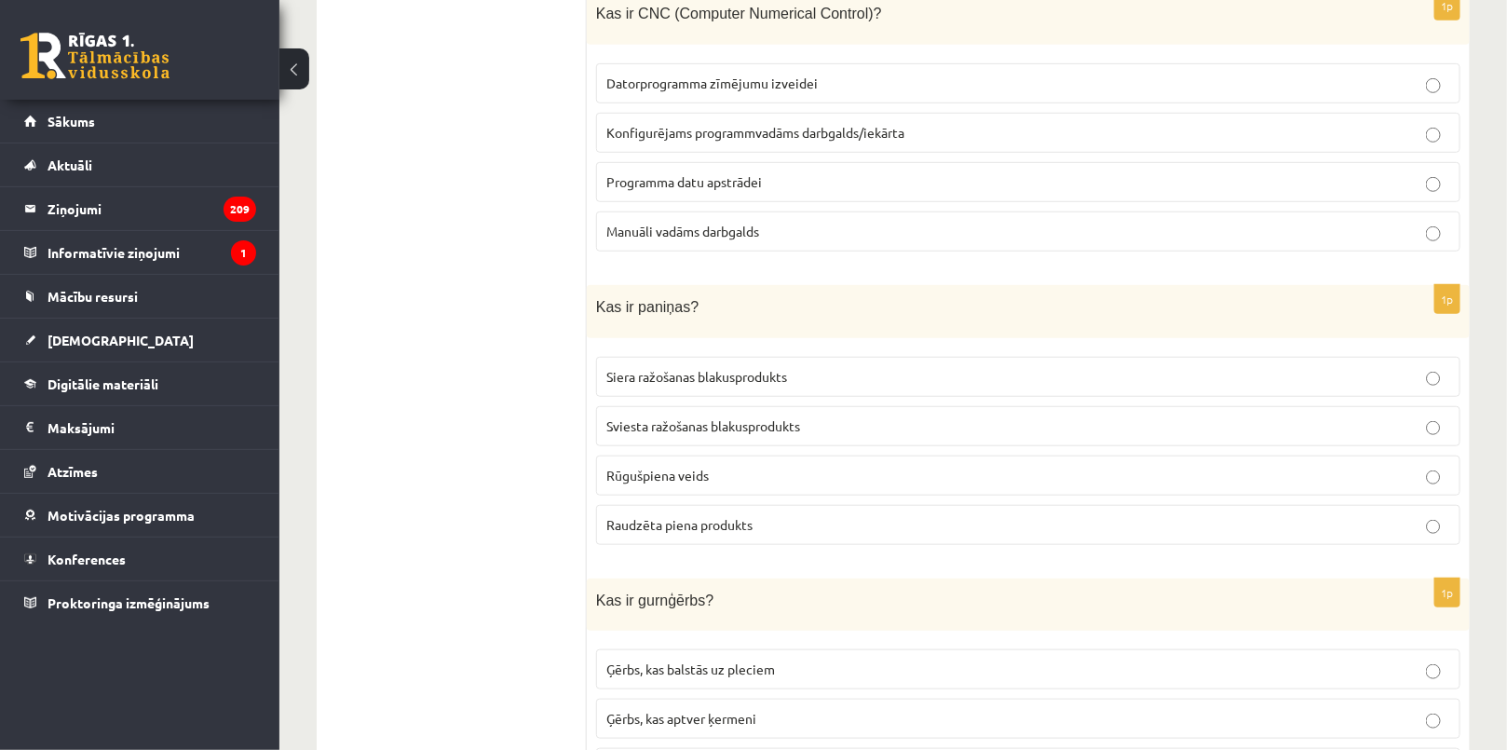
scroll to position [3301, 0]
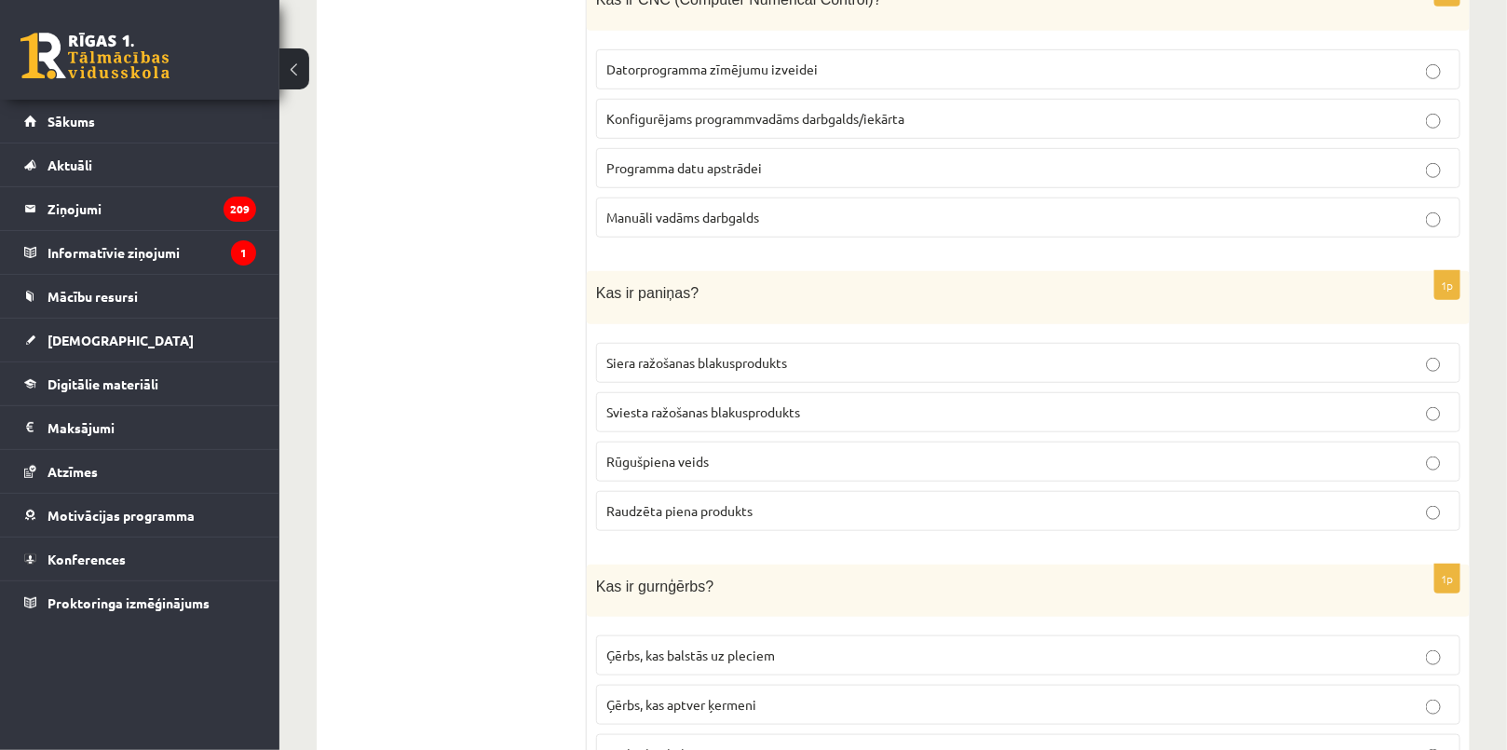
click at [809, 110] on span "Konfigurējams programmvadāms darbgalds/iekārta" at bounding box center [755, 118] width 298 height 17
click at [645, 403] on span "Sviesta ražošanas blakusprodukts" at bounding box center [703, 411] width 194 height 17
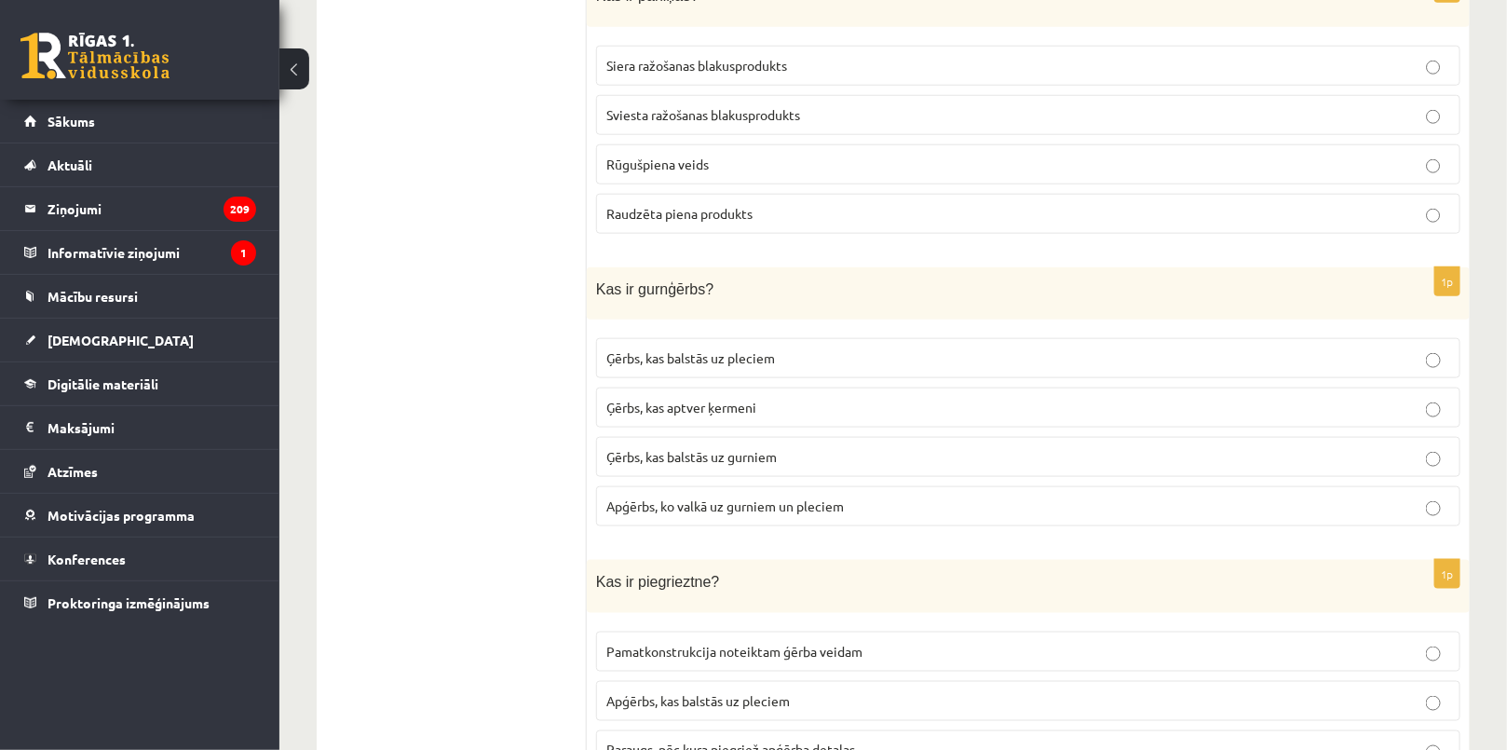
scroll to position [3386, 0]
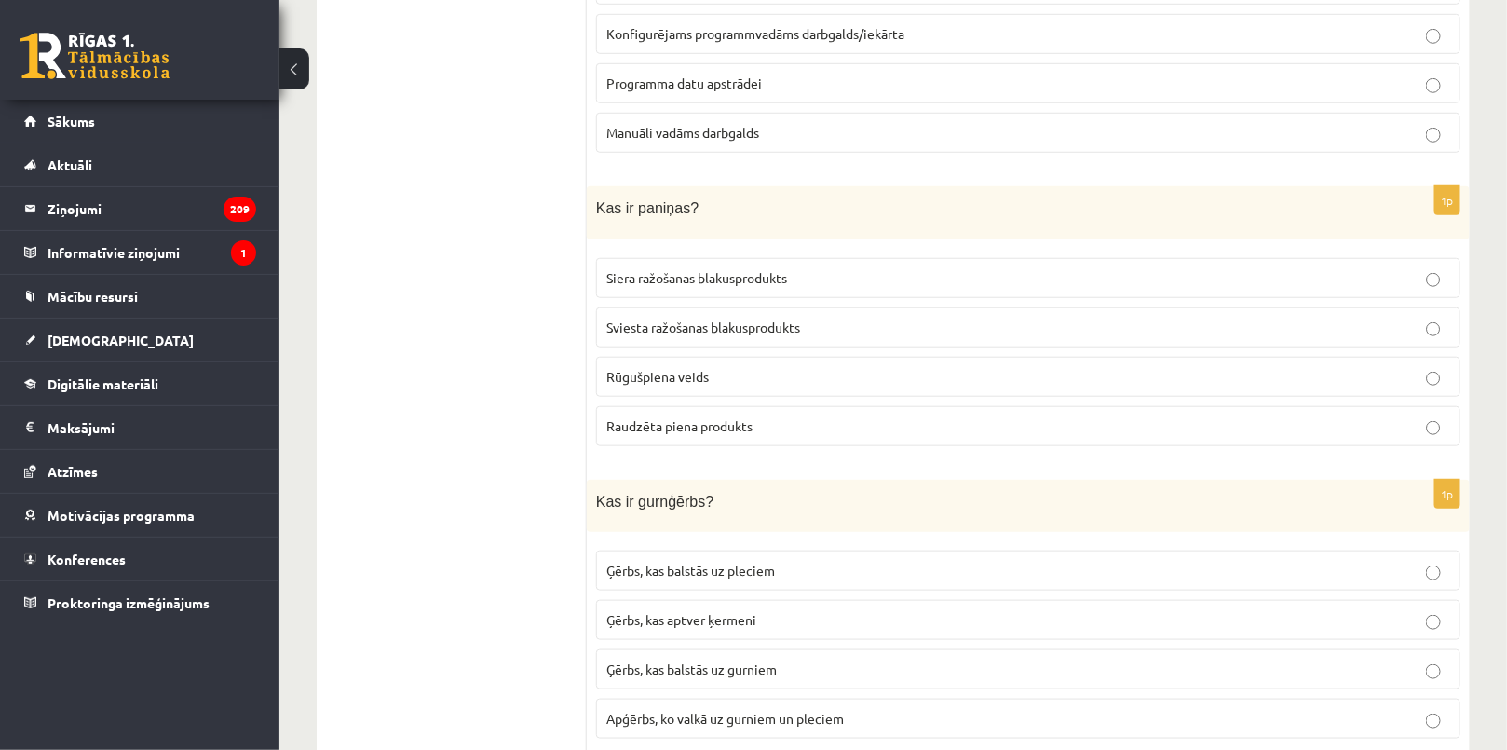
click at [657, 318] on span "Sviesta ražošanas blakusprodukts" at bounding box center [703, 326] width 194 height 17
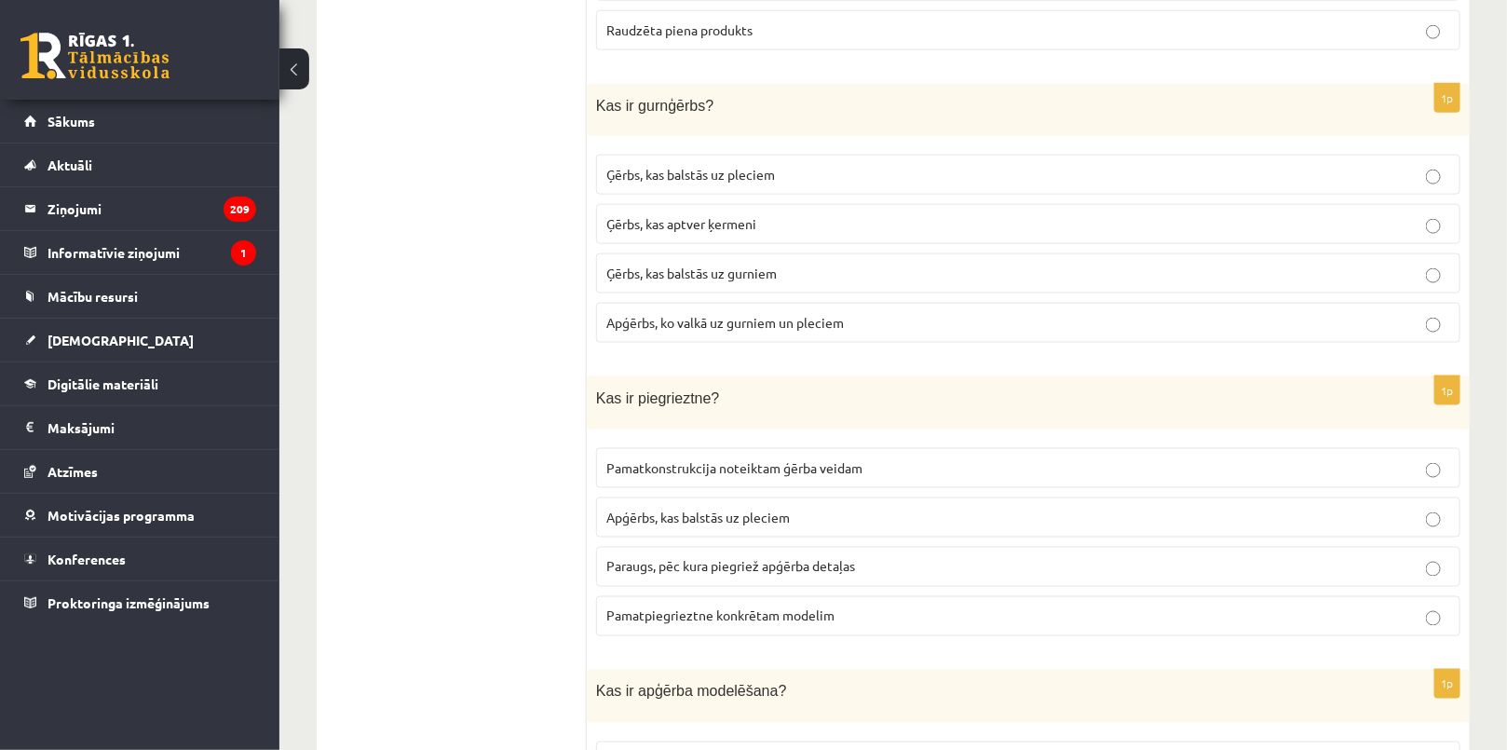
scroll to position [3809, 0]
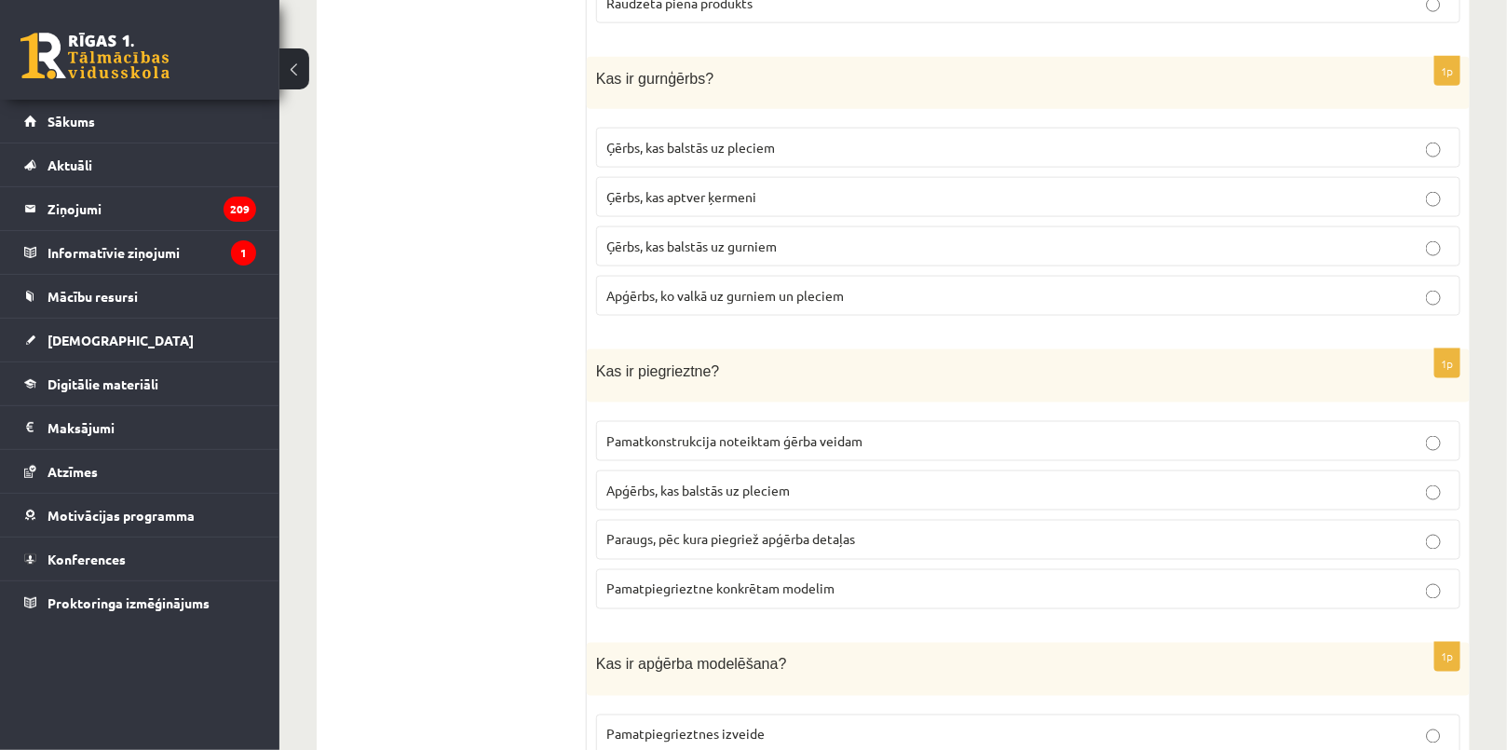
click at [764, 237] on span "Ģērbs, kas balstās uz gurniem" at bounding box center [691, 245] width 170 height 17
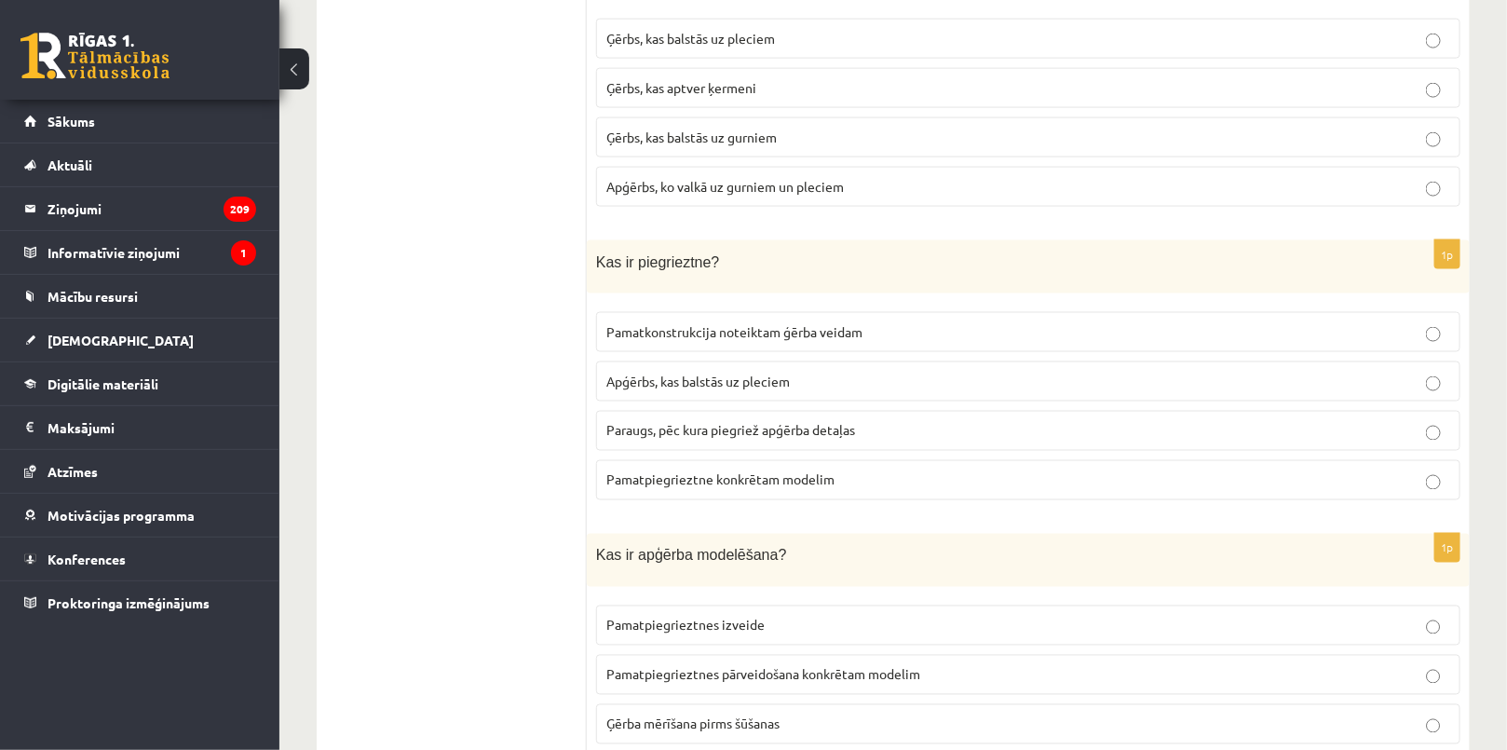
scroll to position [4063, 0]
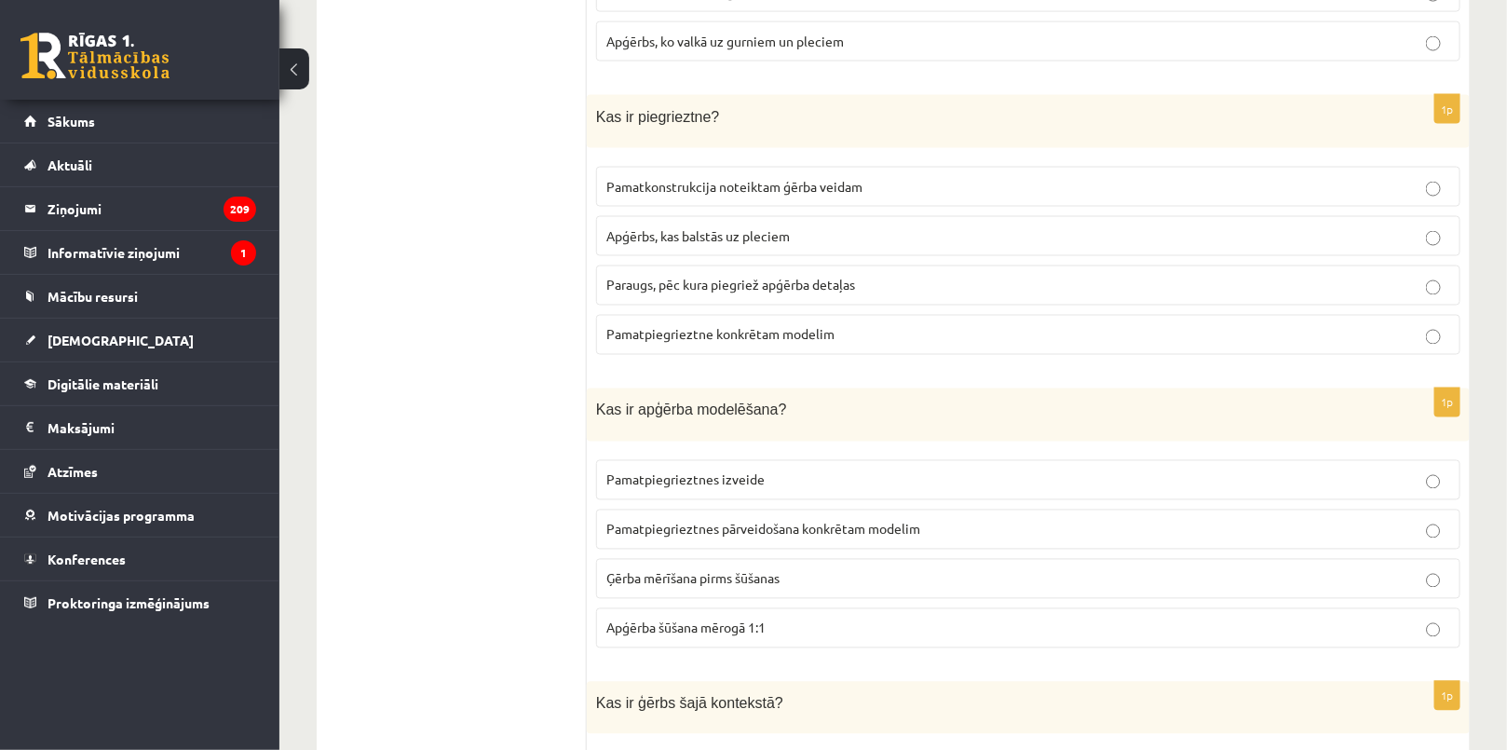
click at [841, 275] on label "Paraugs, pēc kura piegriež apģērba detaļas" at bounding box center [1028, 285] width 864 height 40
click at [662, 521] on span "Pamatpiegrieztnes pārveidošana konkrētam modelim" at bounding box center [763, 529] width 314 height 17
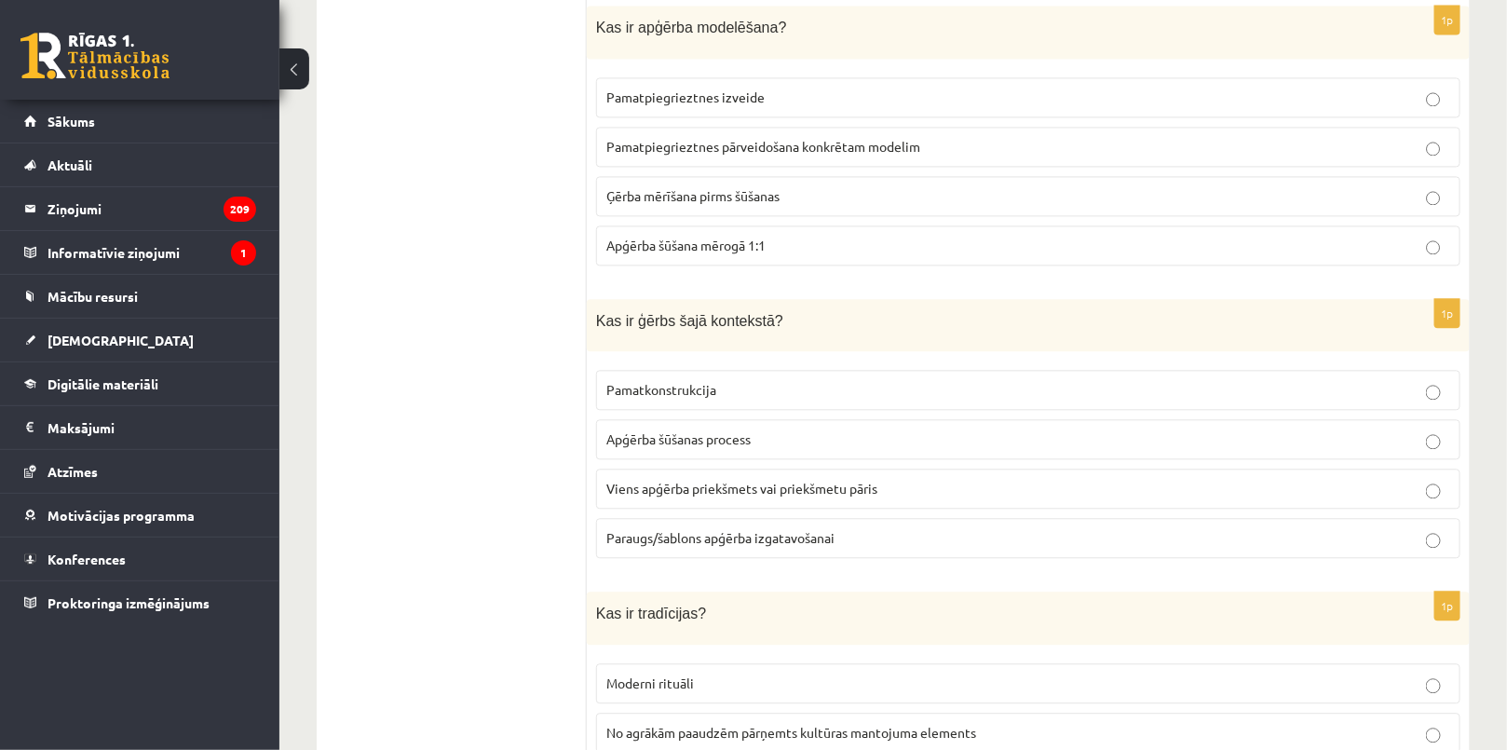
scroll to position [4487, 0]
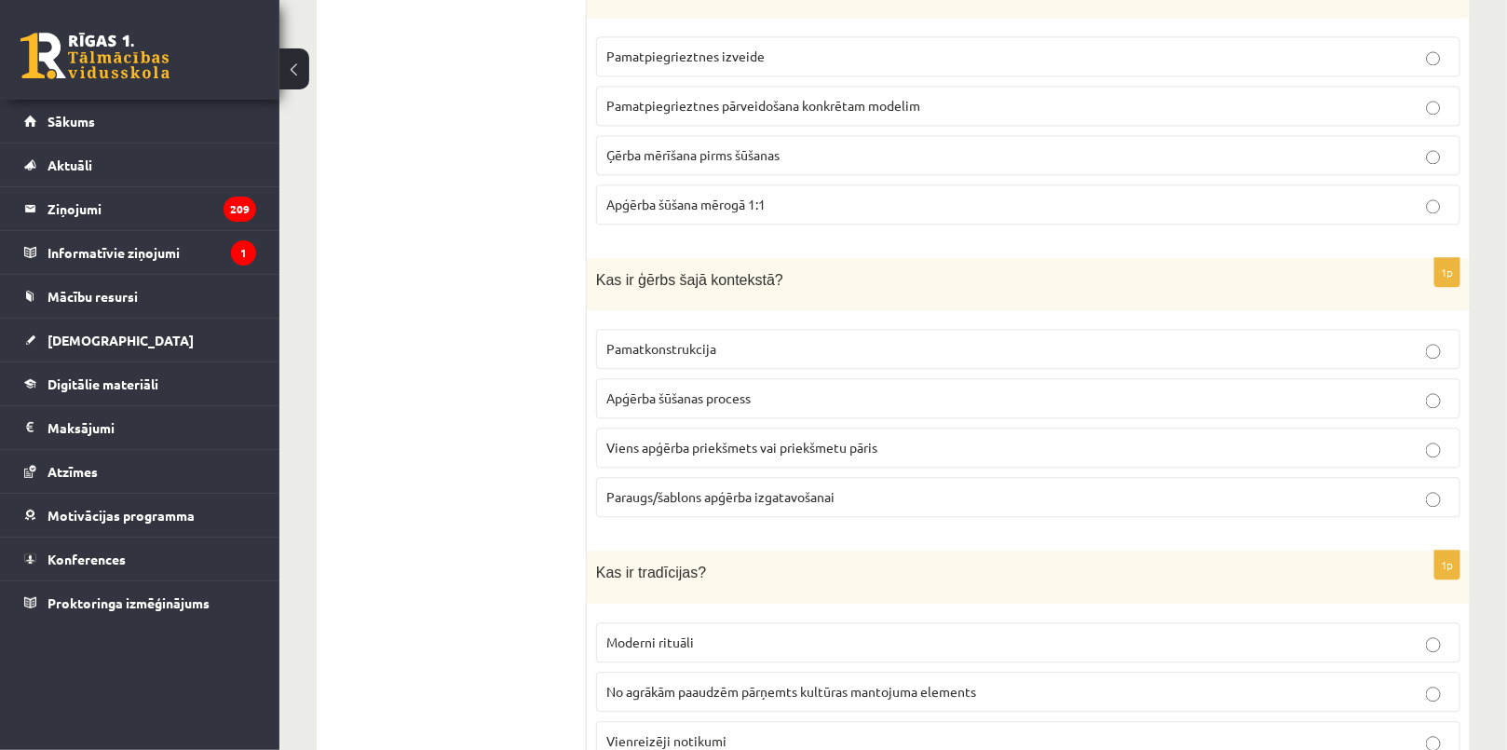
click at [762, 439] on span "Viens apģērba priekšmets vai priekšmetu pāris" at bounding box center [741, 447] width 271 height 17
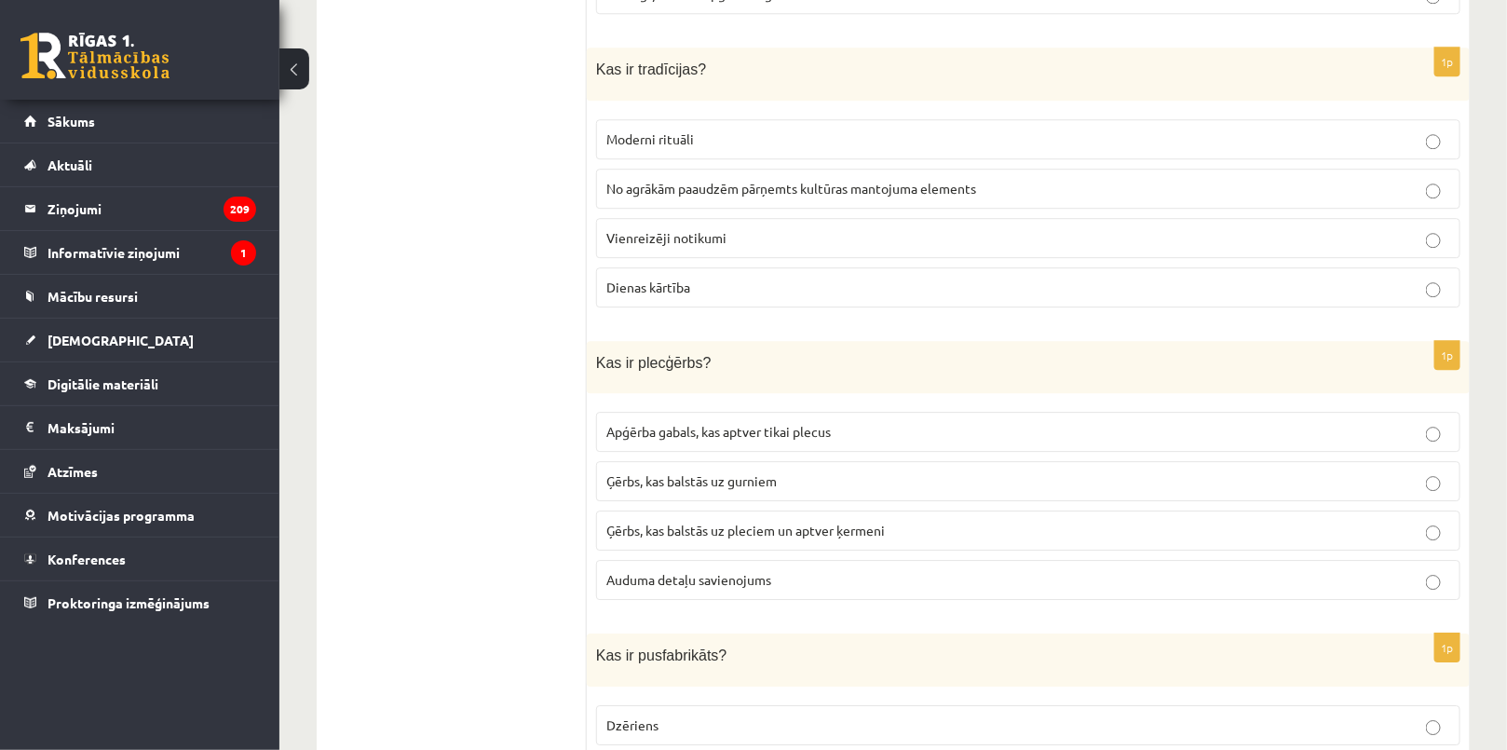
scroll to position [4994, 0]
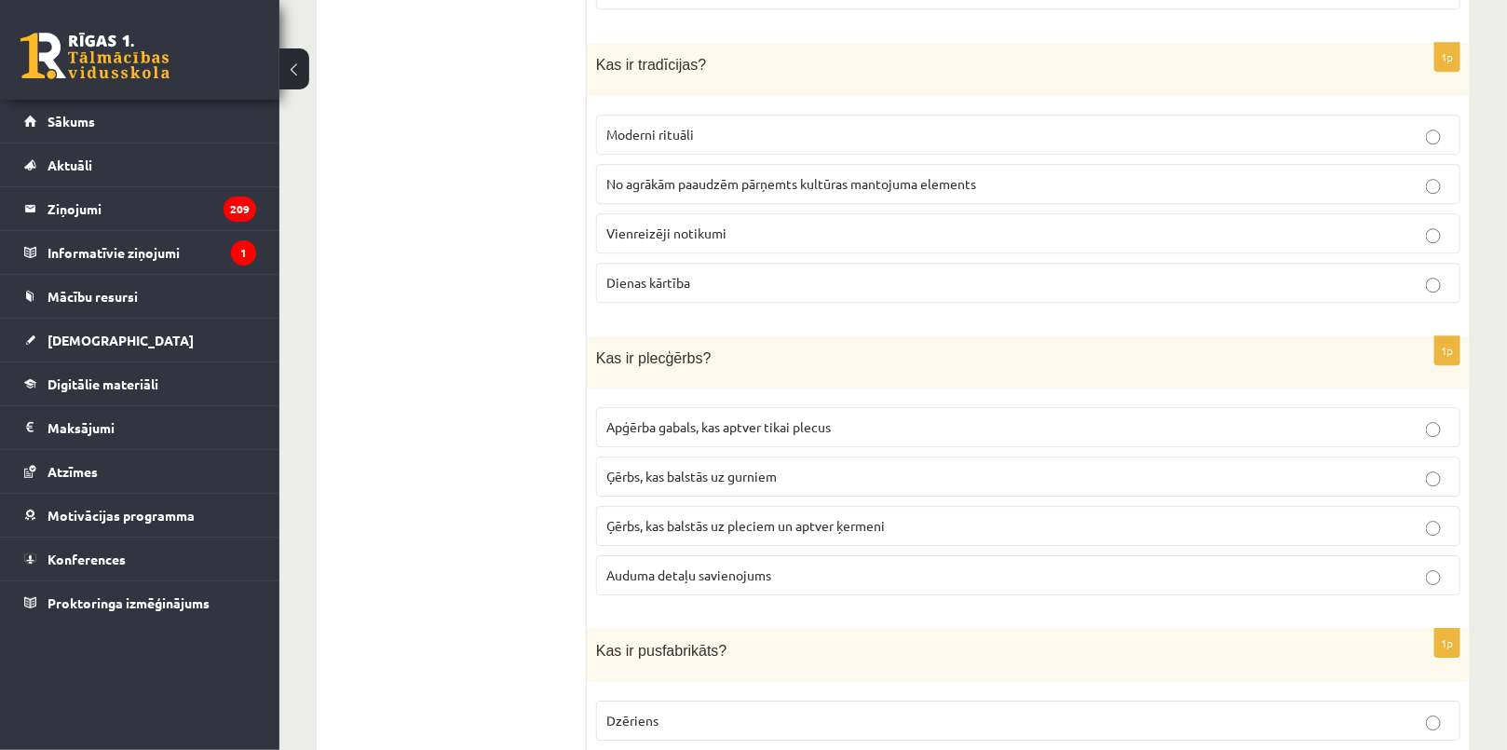
click at [743, 164] on label "No agrākām paaudzēm pārņemts kultūras mantojuma elements" at bounding box center [1028, 184] width 864 height 40
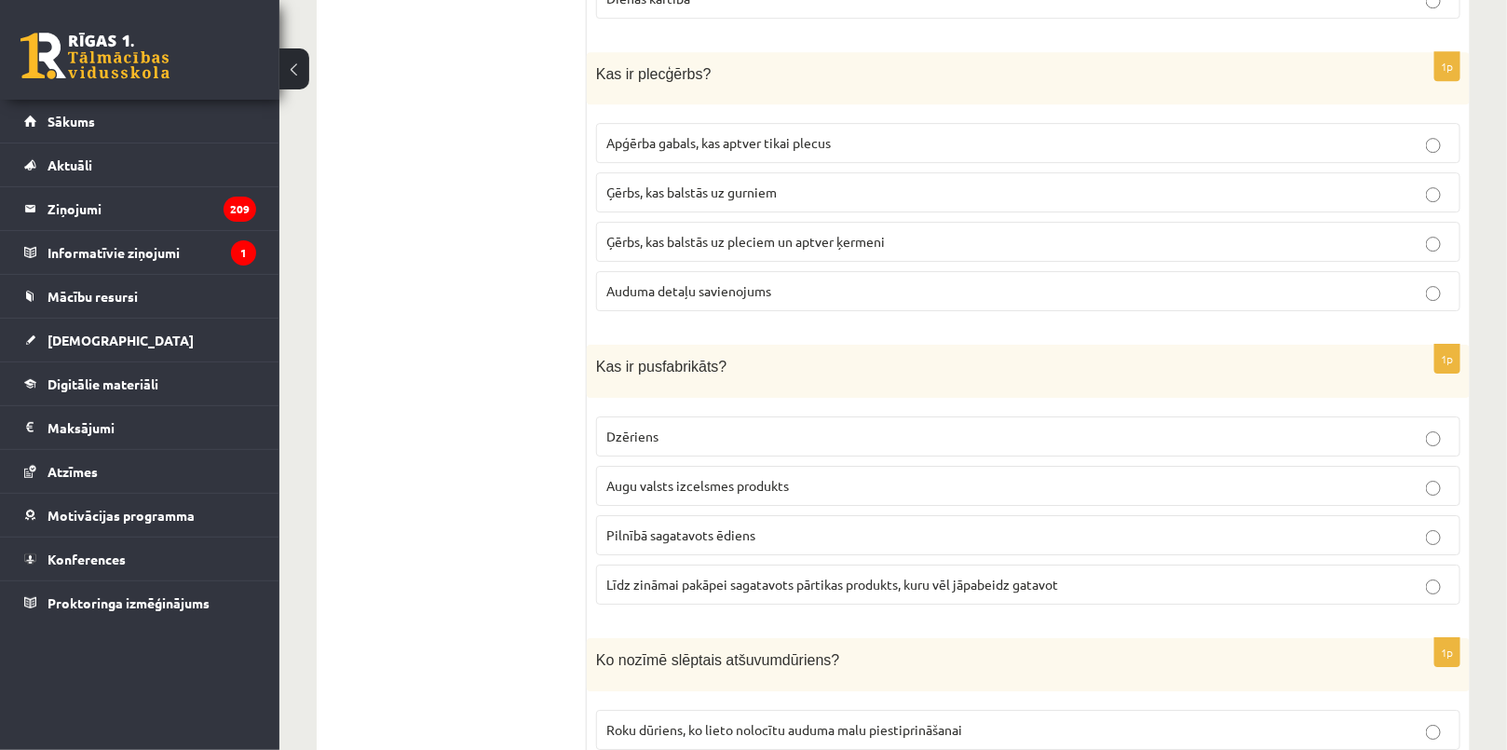
scroll to position [5248, 0]
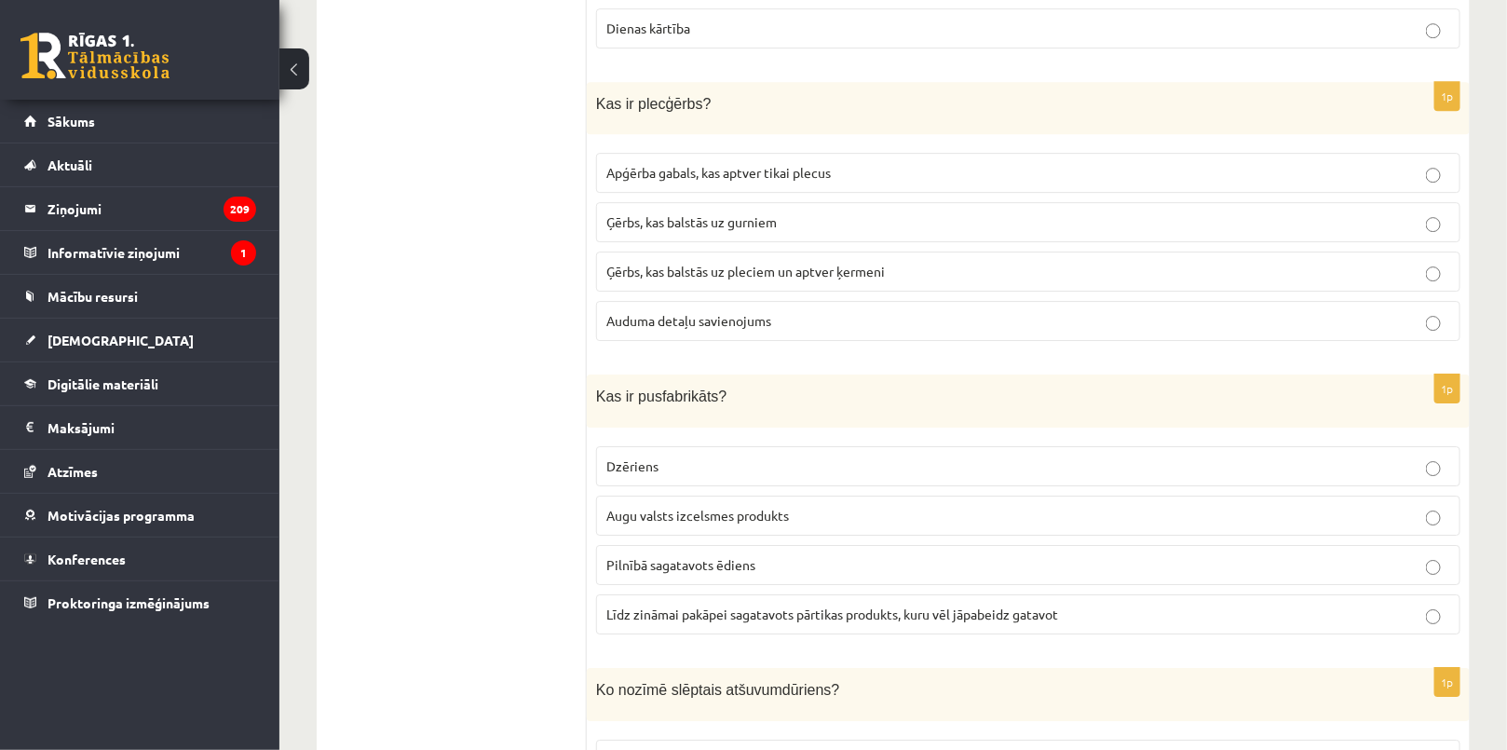
click at [781, 262] on p "Ģērbs, kas balstās uz pleciem un aptver ķermeni" at bounding box center [1028, 272] width 844 height 20
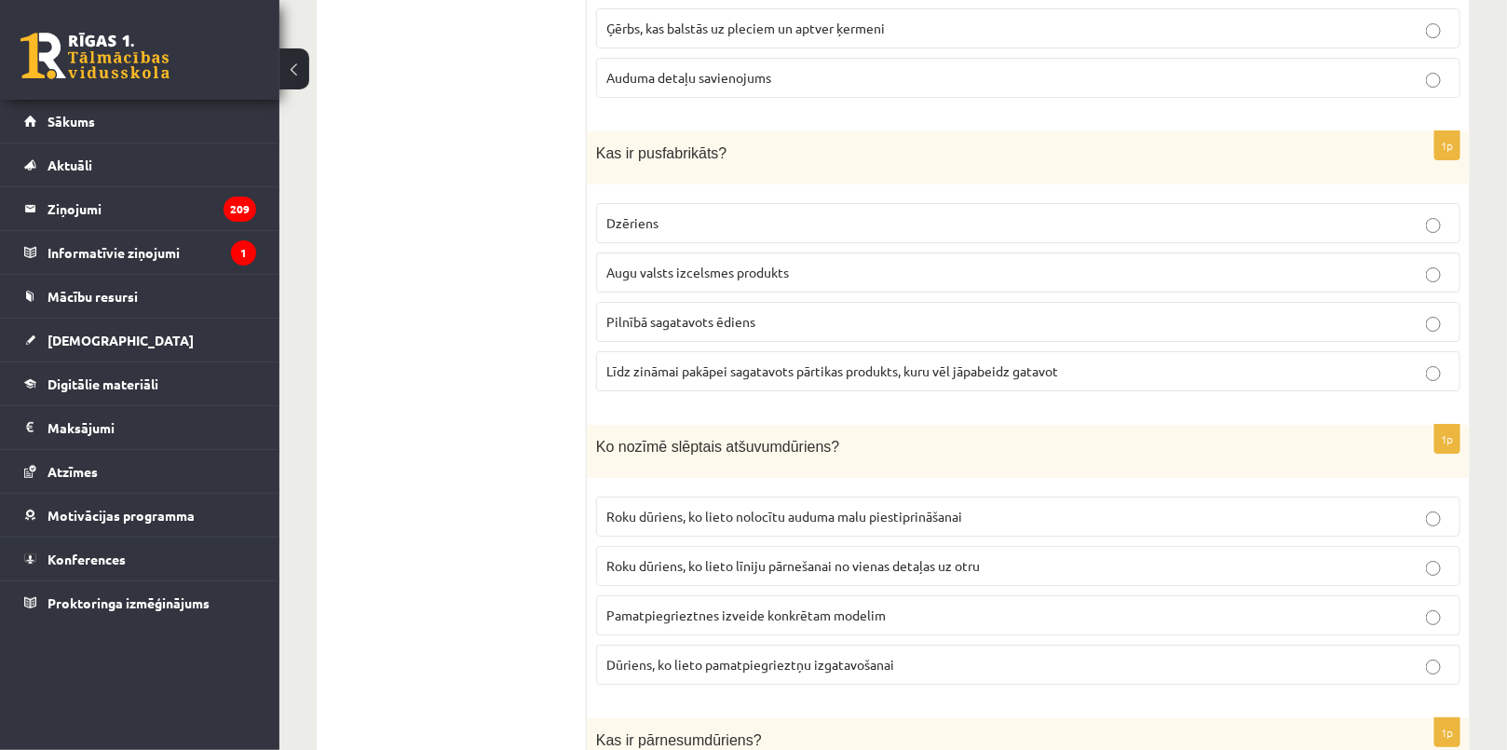
scroll to position [5587, 0]
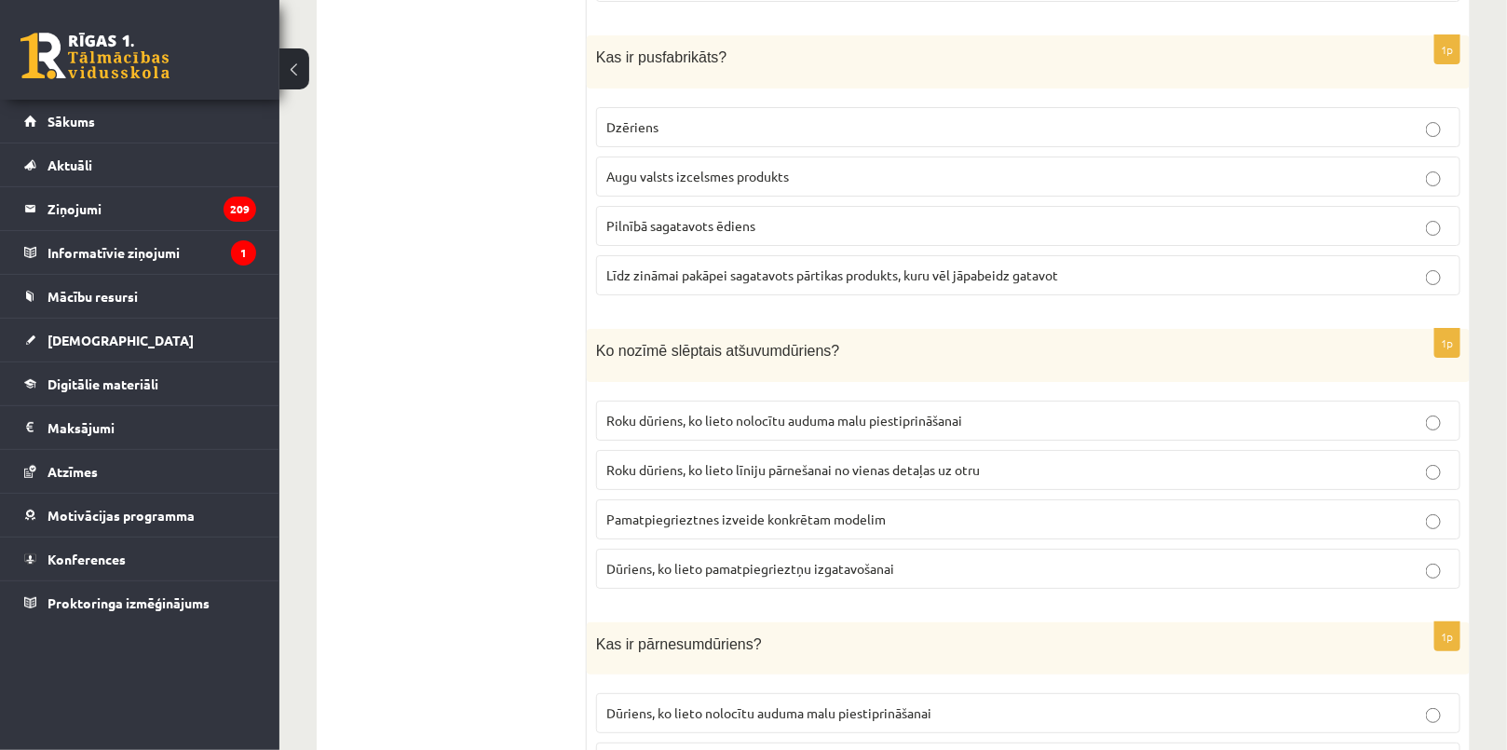
click at [766, 266] on span "Līdz zināmai pakāpei sagatavots pārtikas produkts, kuru vēl jāpabeidz gatavot" at bounding box center [832, 274] width 452 height 17
click at [767, 412] on span "Roku dūriens, ko lieto nolocītu auduma malu piestiprināšanai" at bounding box center [784, 420] width 356 height 17
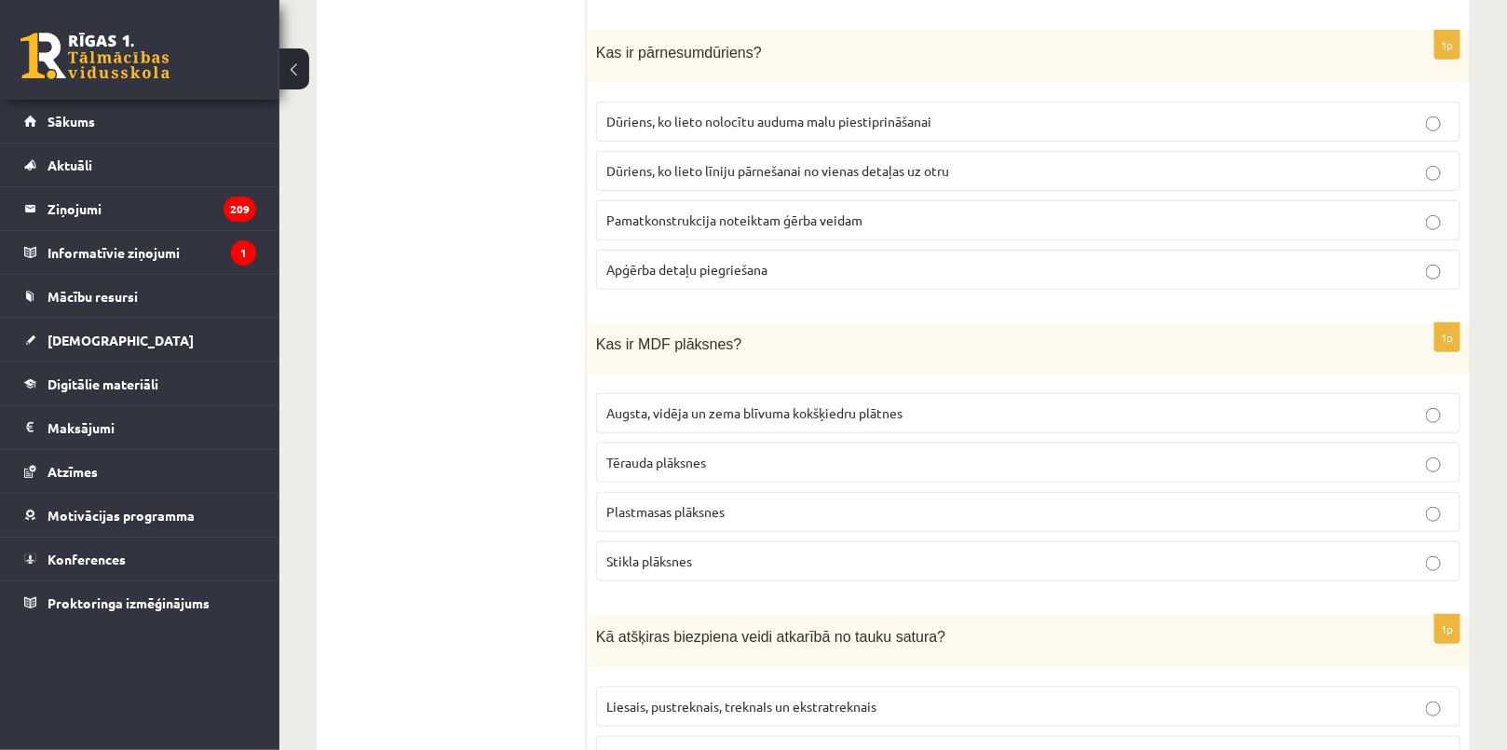
scroll to position [6180, 0]
click at [873, 146] on fieldset "Dūriens, ko lieto nolocītu auduma malu piestiprināšanai Dūriens, ko lieto līnij…" at bounding box center [1028, 192] width 864 height 203
click at [834, 161] on span "Dūriens, ko lieto līniju pārnešanai no vienas detaļas uz otru" at bounding box center [777, 169] width 343 height 17
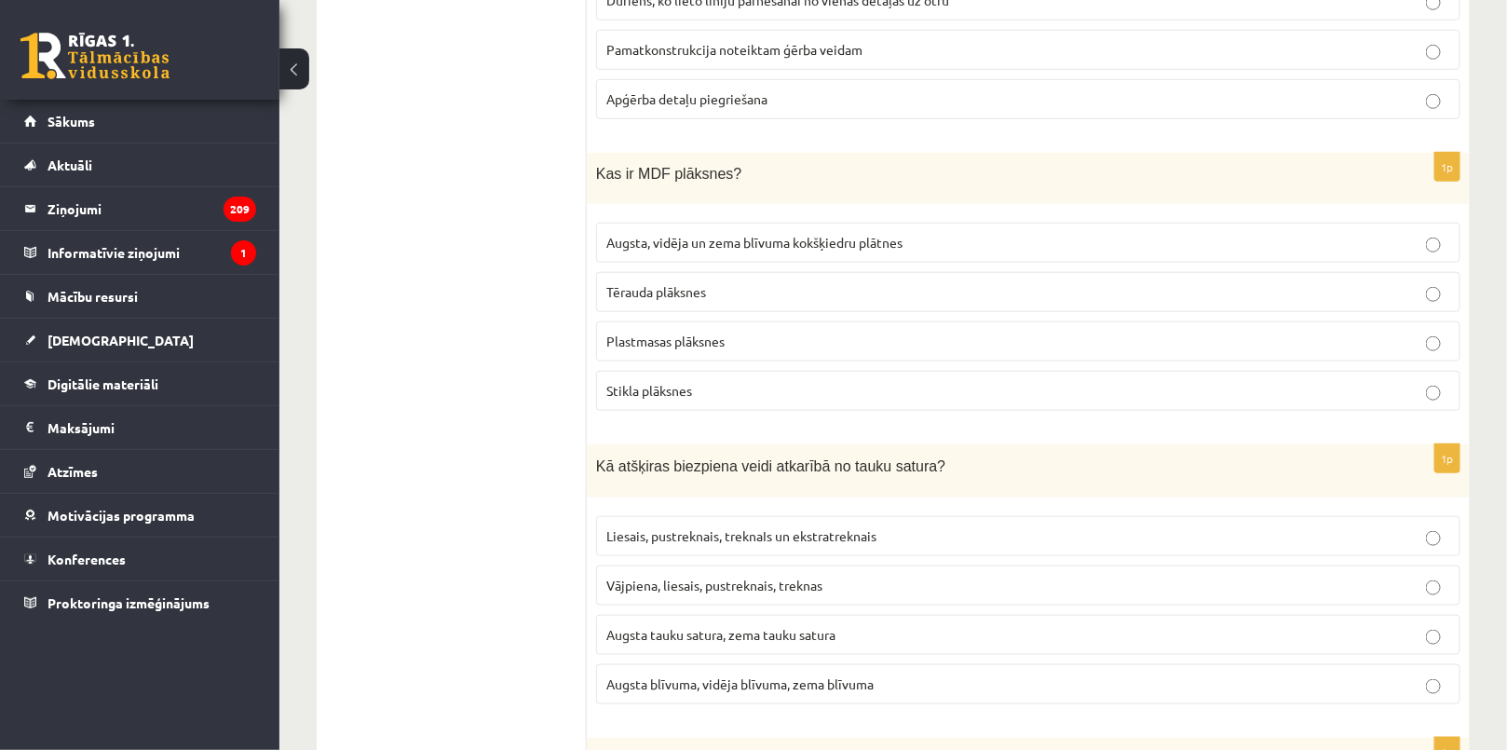
click at [825, 234] on span "Augsta, vidēja un zema blīvuma kokšķiedru plātnes" at bounding box center [754, 242] width 296 height 17
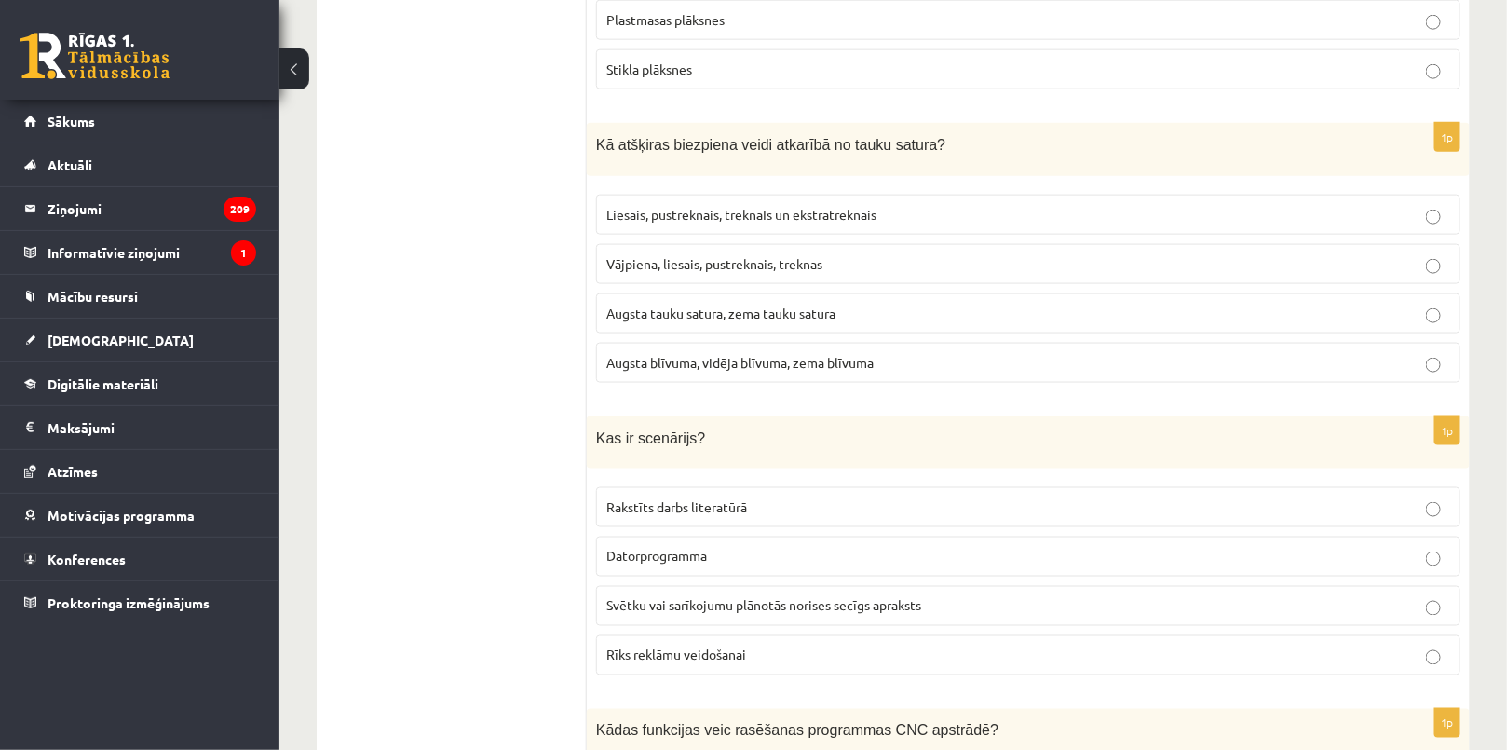
scroll to position [6687, 0]
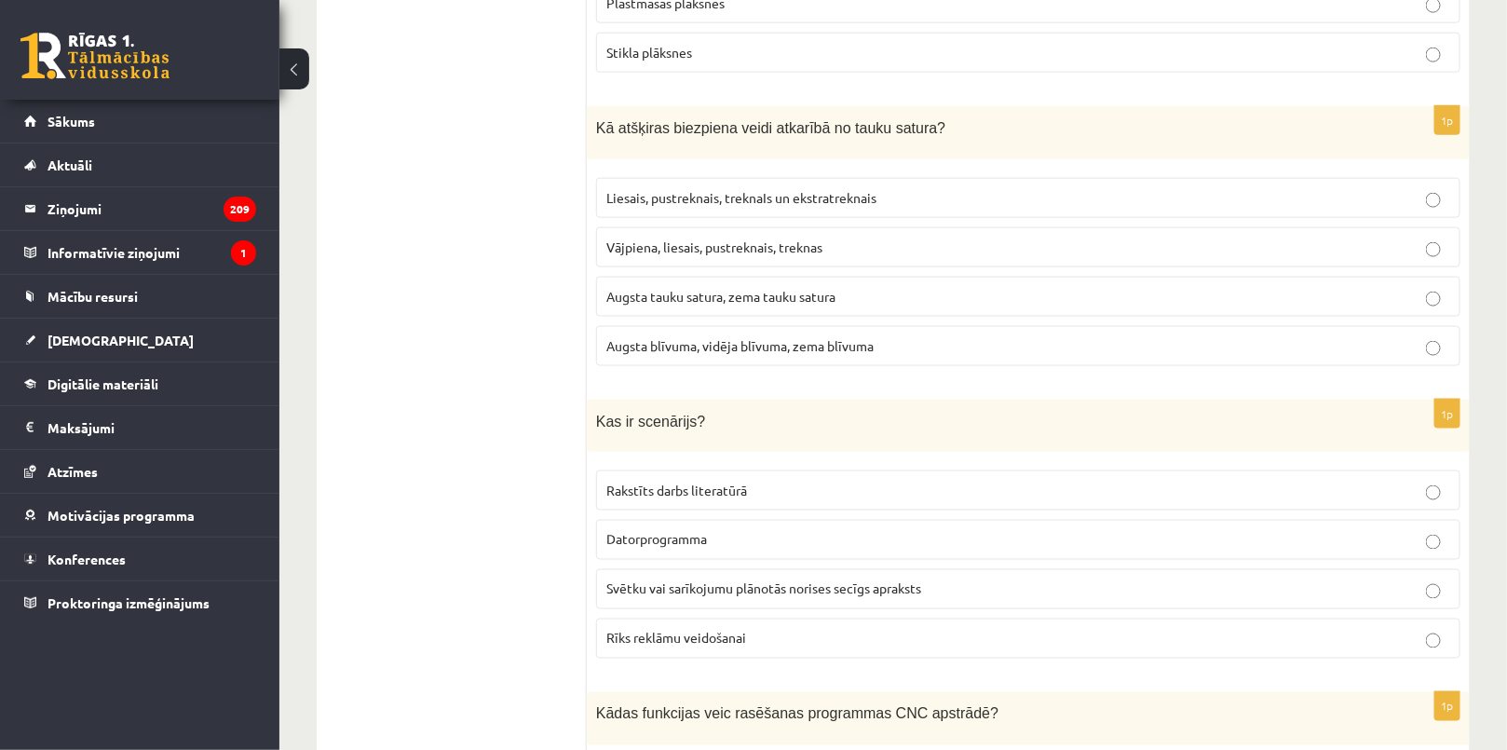
click at [783, 288] on span "Augsta tauku satura, zema tauku satura" at bounding box center [720, 296] width 229 height 17
click at [806, 189] on span "Liesais, pustreknais, treknaIs un ekstratreknais" at bounding box center [741, 197] width 270 height 17
click at [849, 580] on span "Svētku vai sarīkojumu plānotās norises secīgs apraksts" at bounding box center [763, 588] width 315 height 17
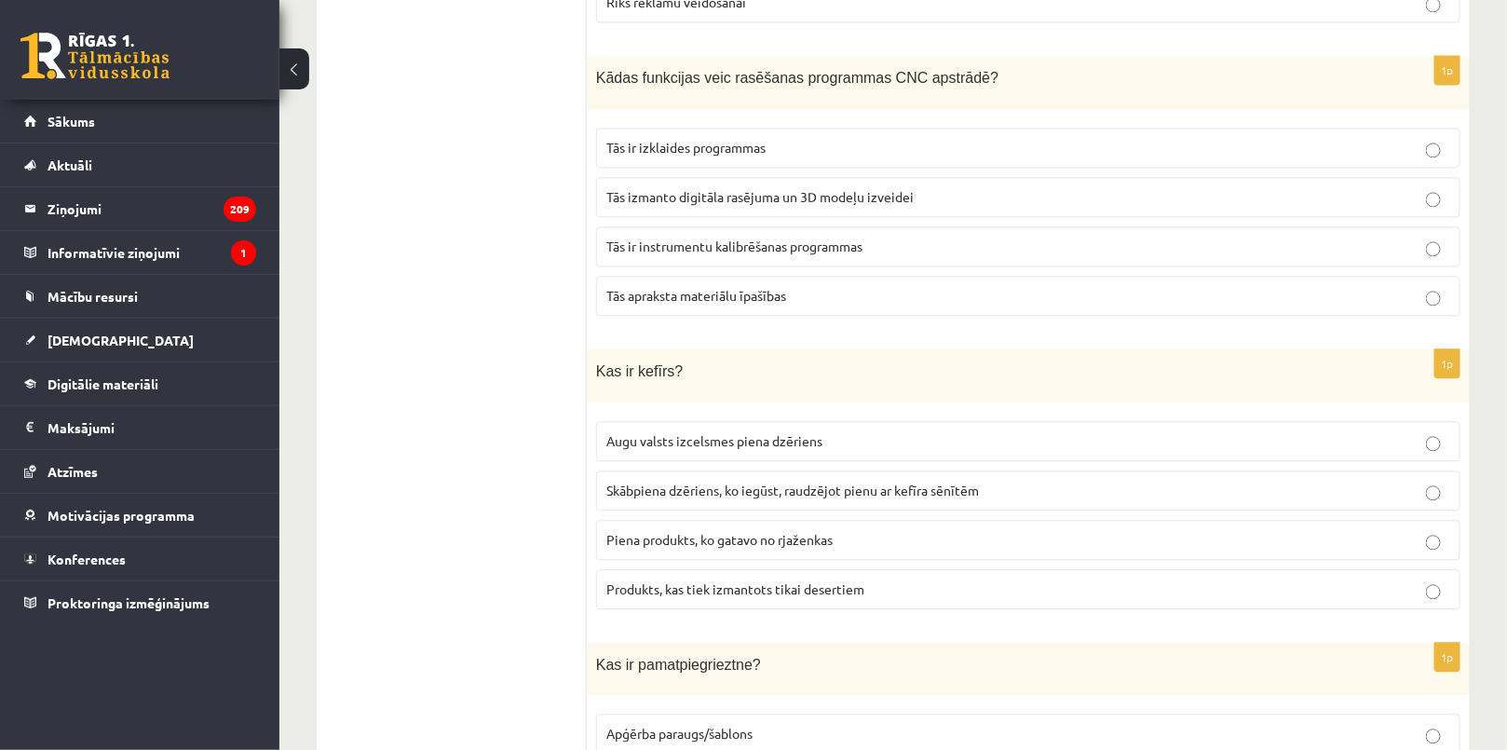
scroll to position [7365, 0]
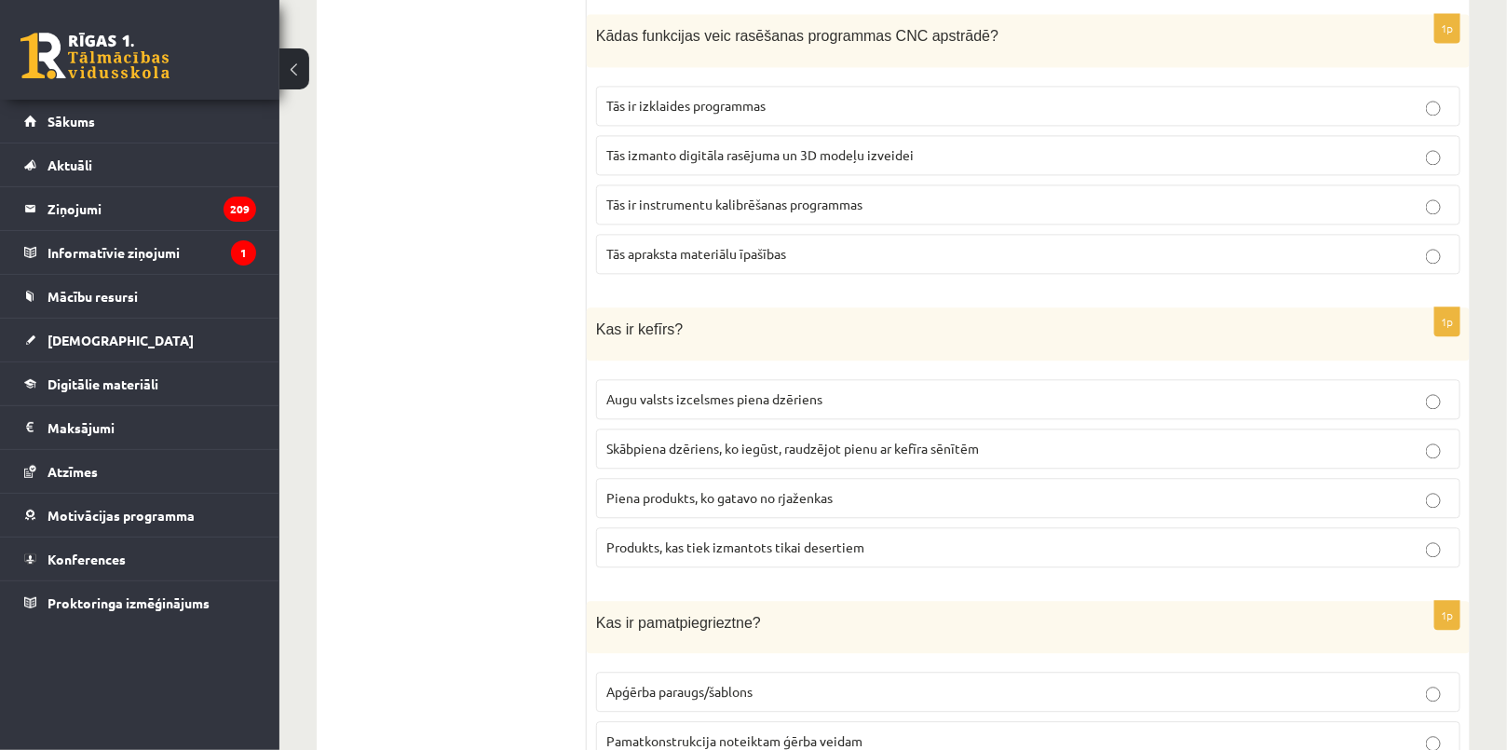
click at [749, 135] on label "Tās izmanto digitāla rasējuma un 3D modeļu izveidei" at bounding box center [1028, 155] width 864 height 40
click at [831, 440] on span "Skābpiena dzēriens, ko iegūst, raudzējot pienu ar kefīra sēnītēm" at bounding box center [792, 448] width 372 height 17
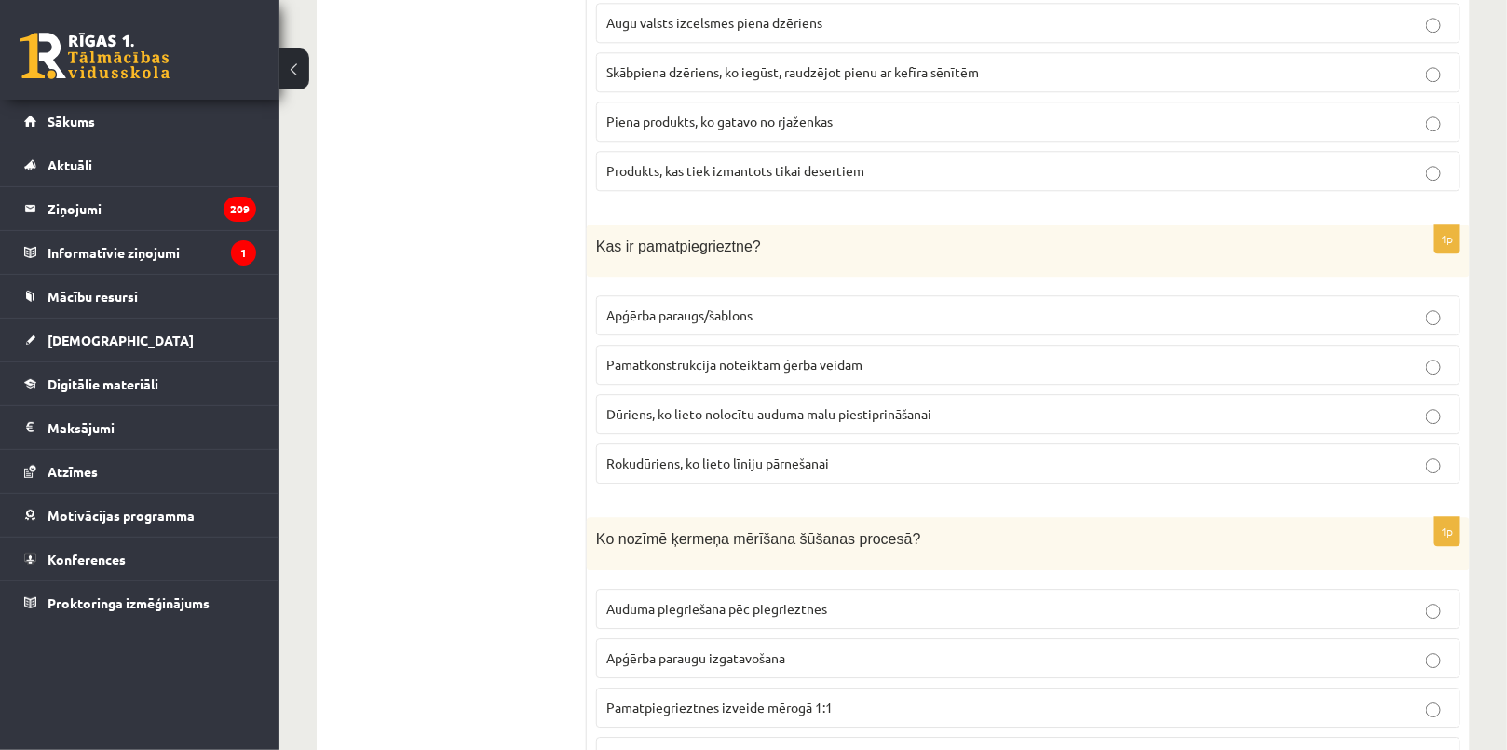
scroll to position [7788, 0]
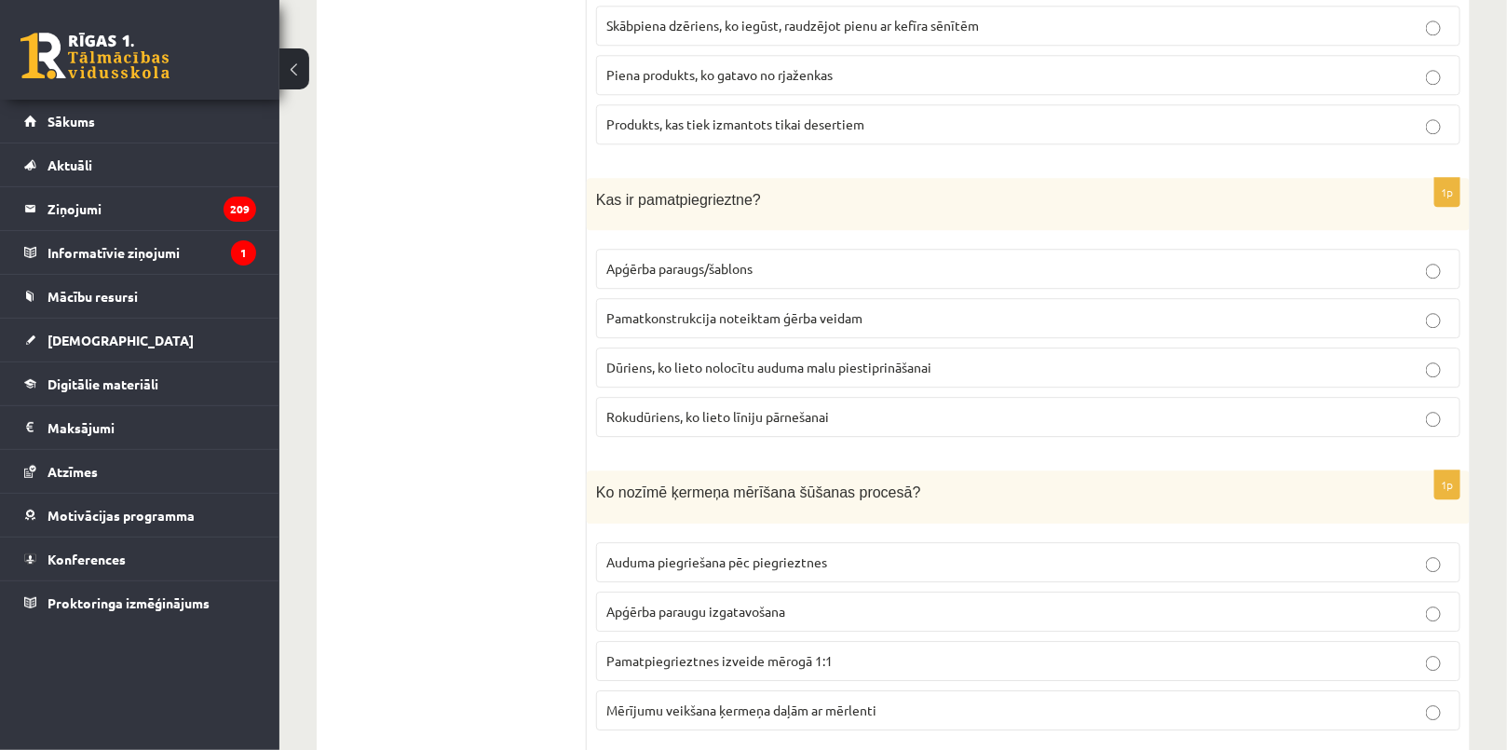
click at [797, 309] on span "Pamatkonstrukcija noteiktam ģērba veidam" at bounding box center [734, 317] width 256 height 17
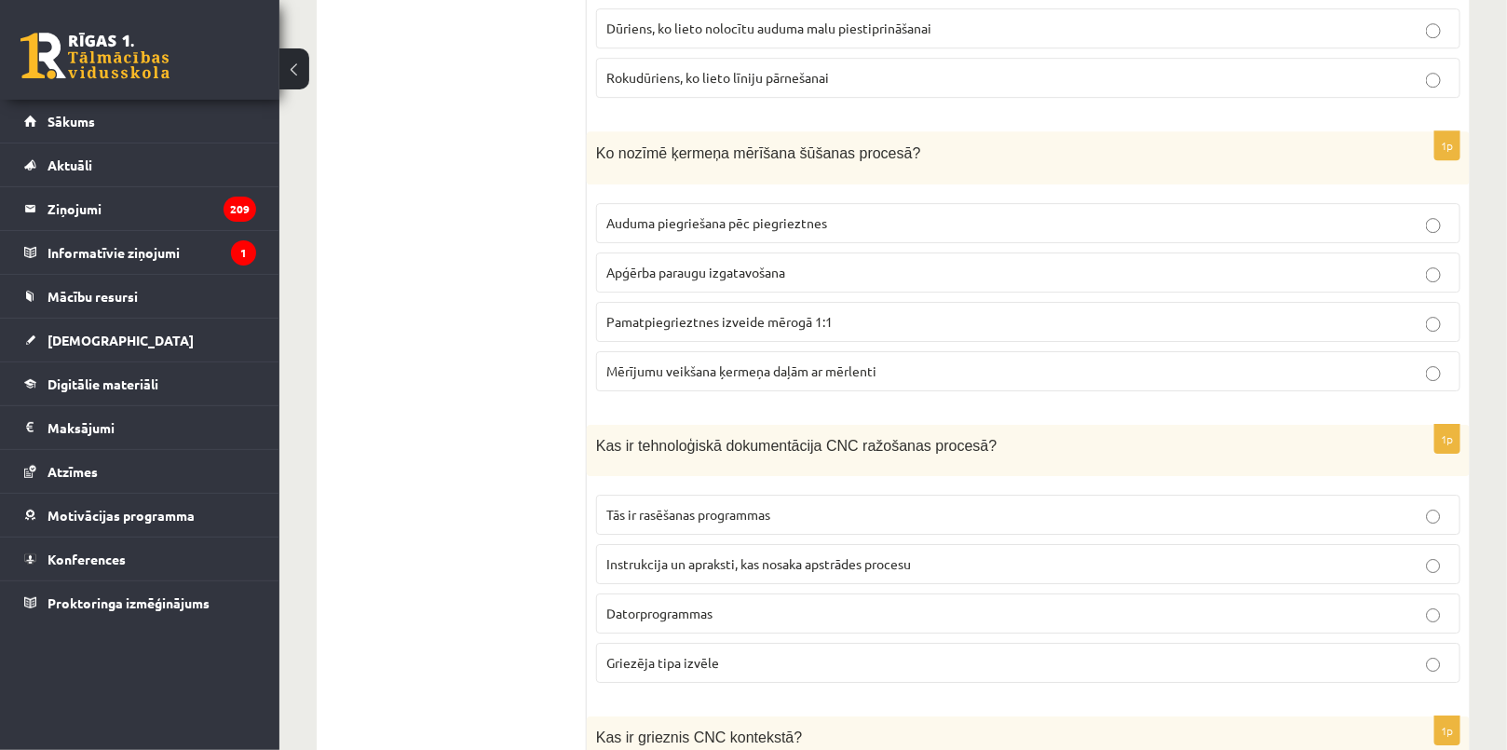
scroll to position [8211, 0]
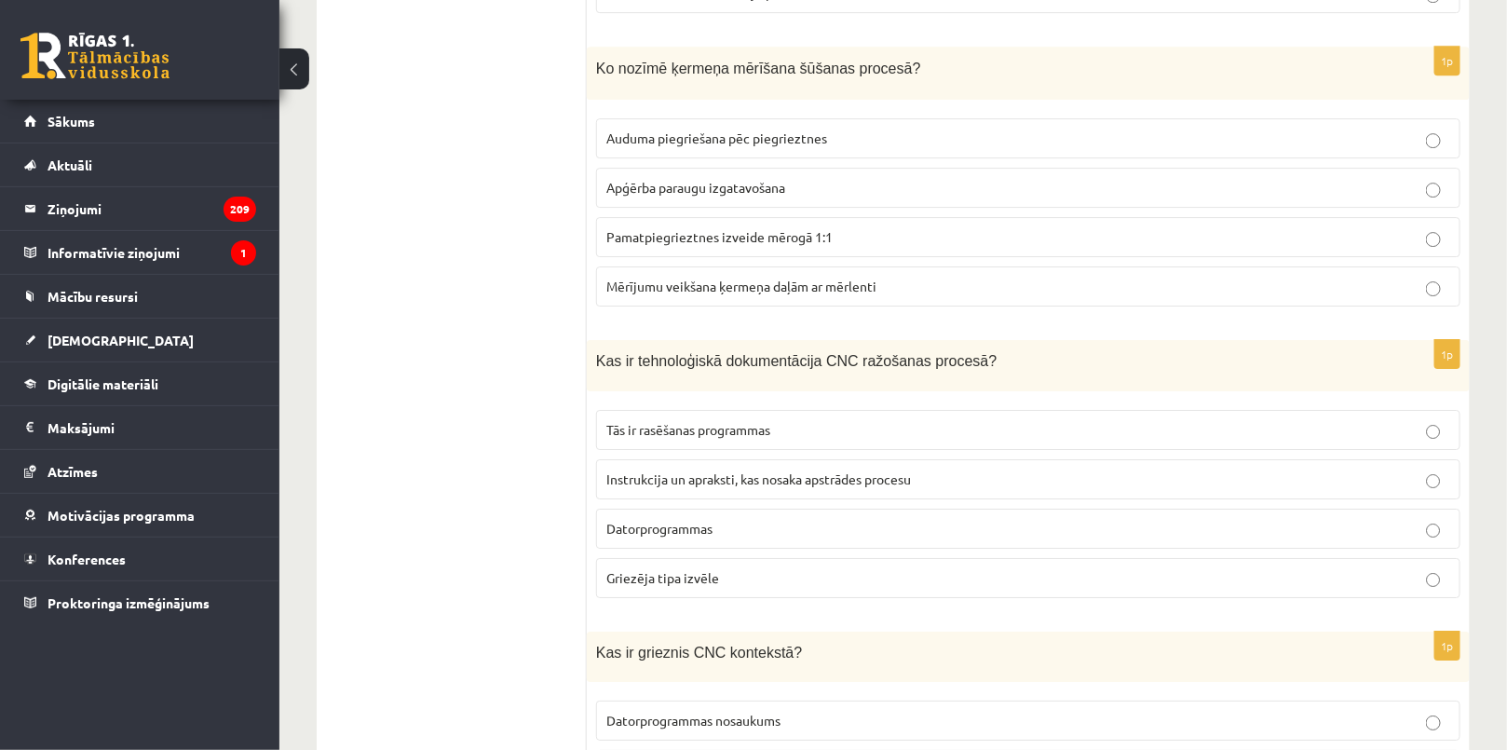
click at [756, 266] on label "Mērījumu veikšana ķermeņa daļām ar mērlenti" at bounding box center [1028, 286] width 864 height 40
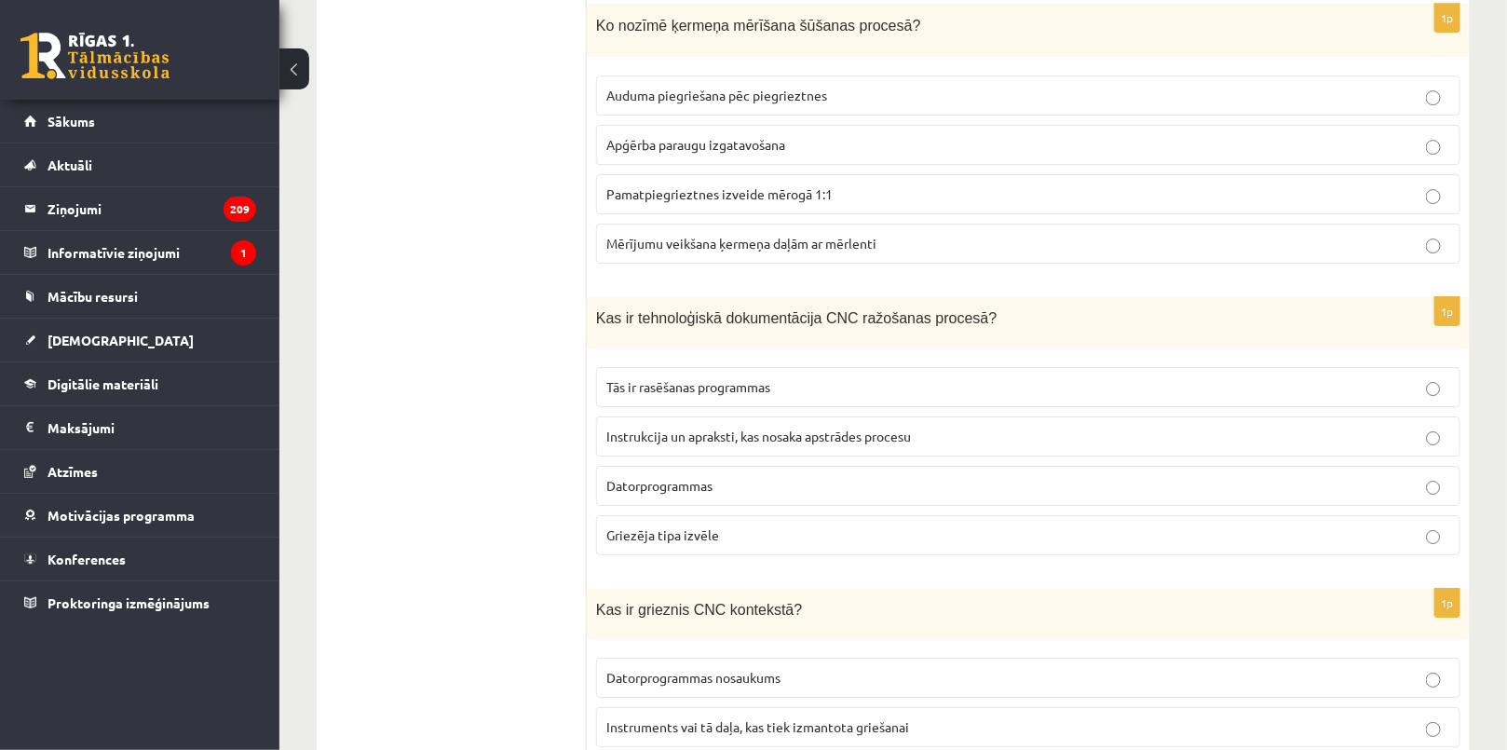
scroll to position [8296, 0]
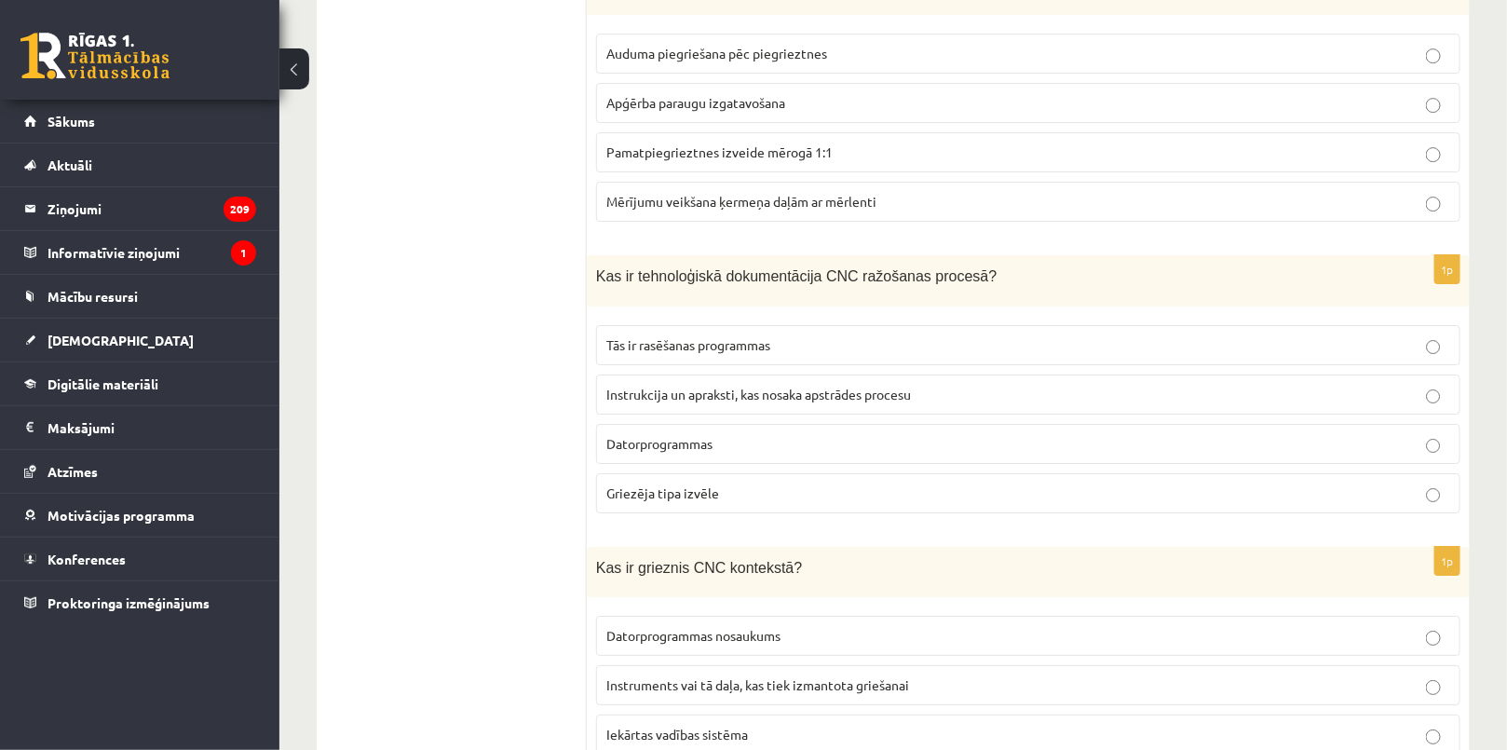
click at [858, 386] on span "Instrukcija un apraksti, kas nosaka apstrādes procesu" at bounding box center [758, 394] width 305 height 17
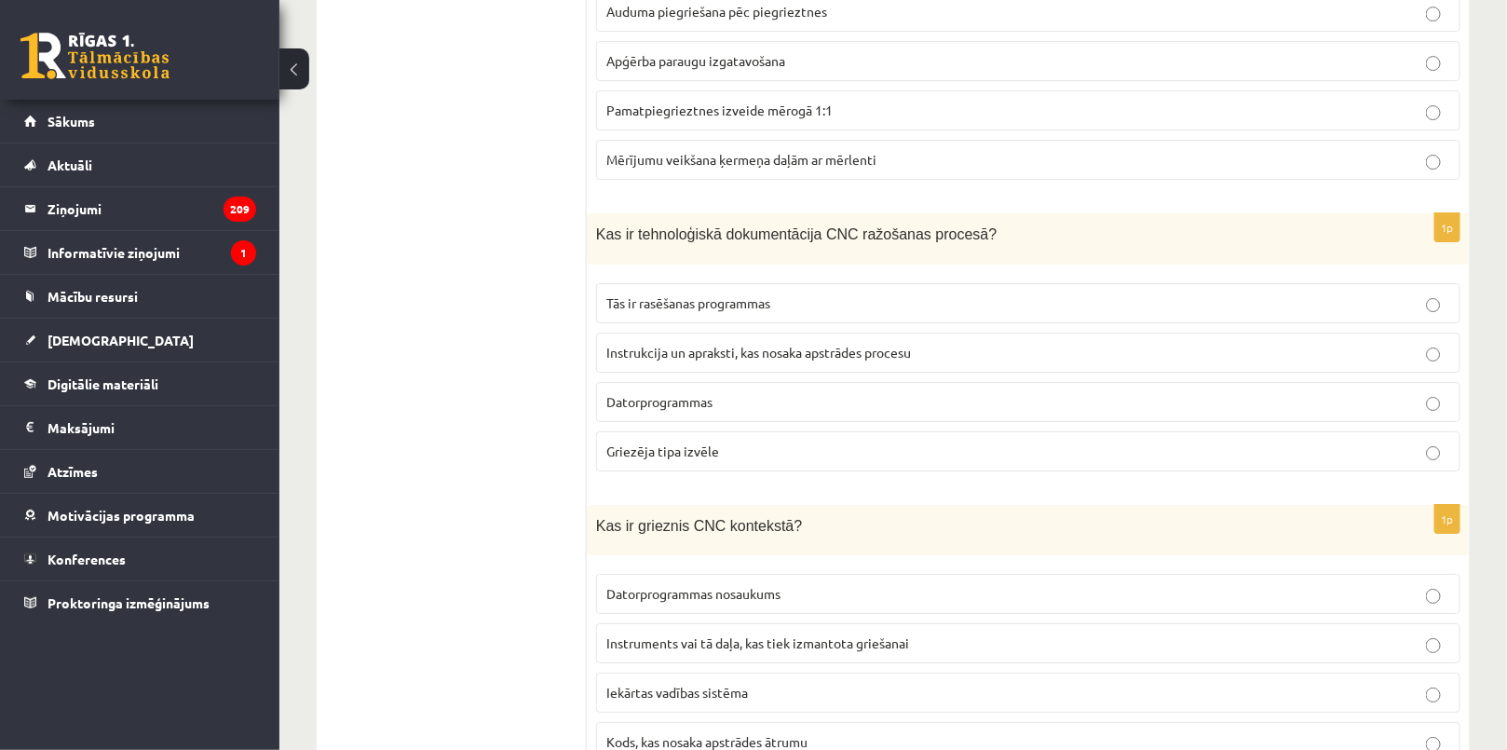
scroll to position [8359, 0]
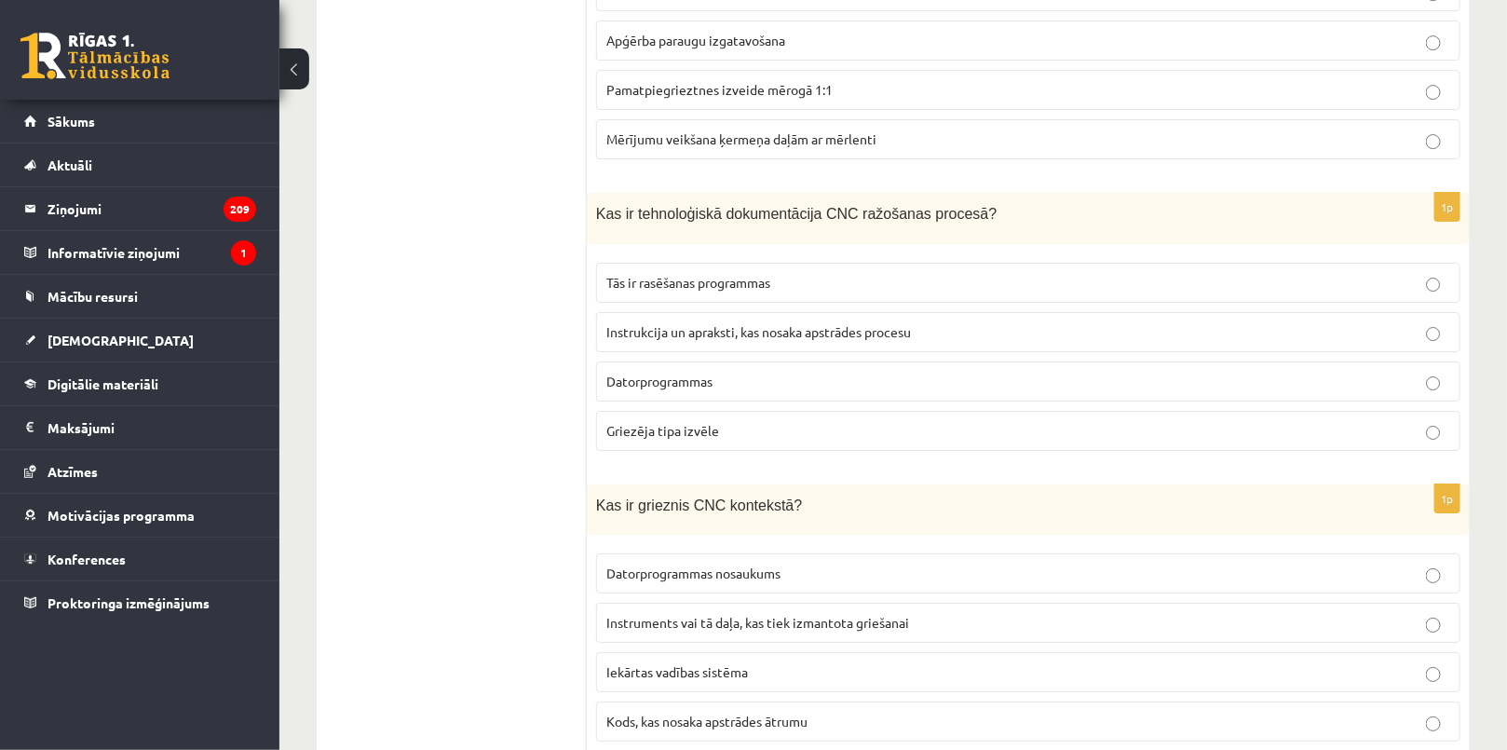
click at [784, 614] on span "Instruments vai tā daļa, kas tiek izmantota griešanai" at bounding box center [757, 622] width 303 height 17
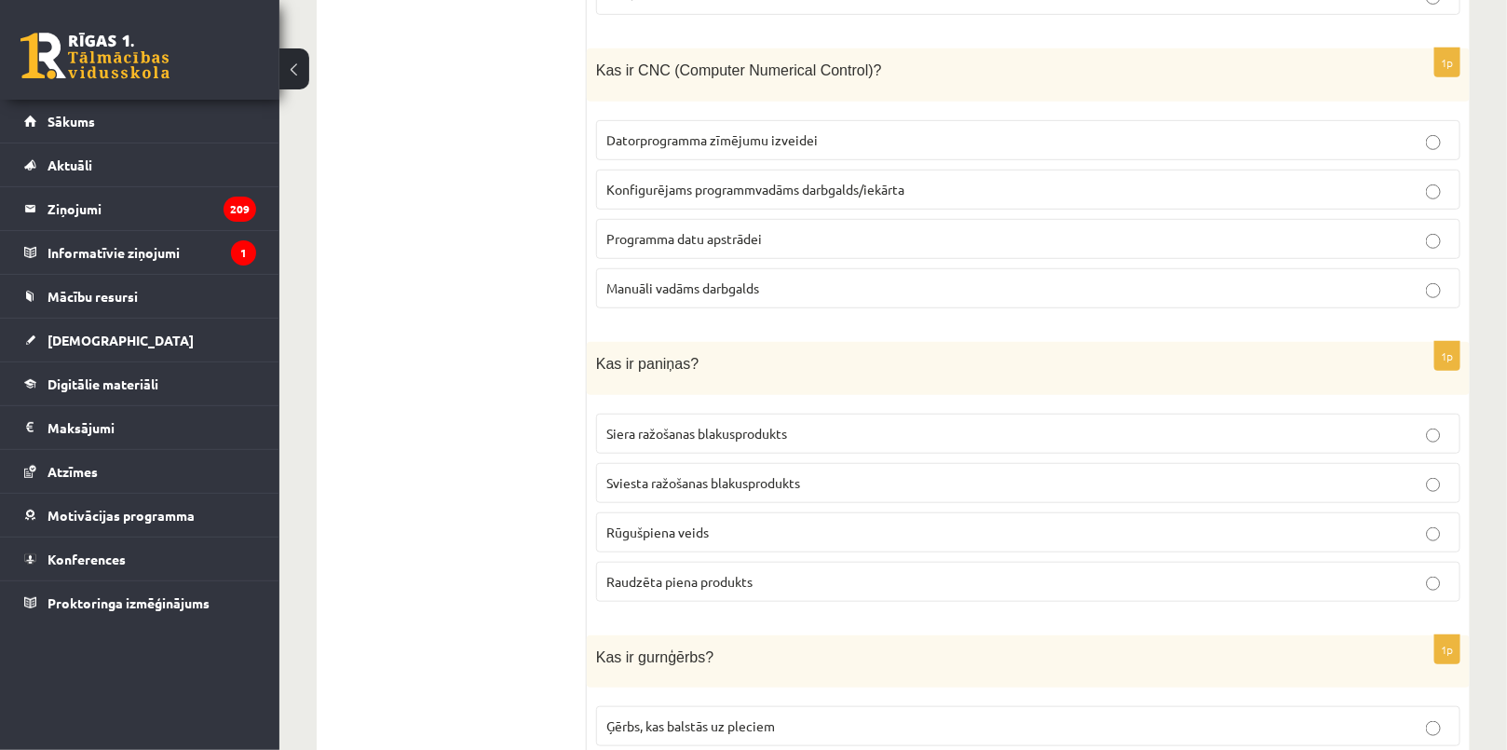
scroll to position [0, 0]
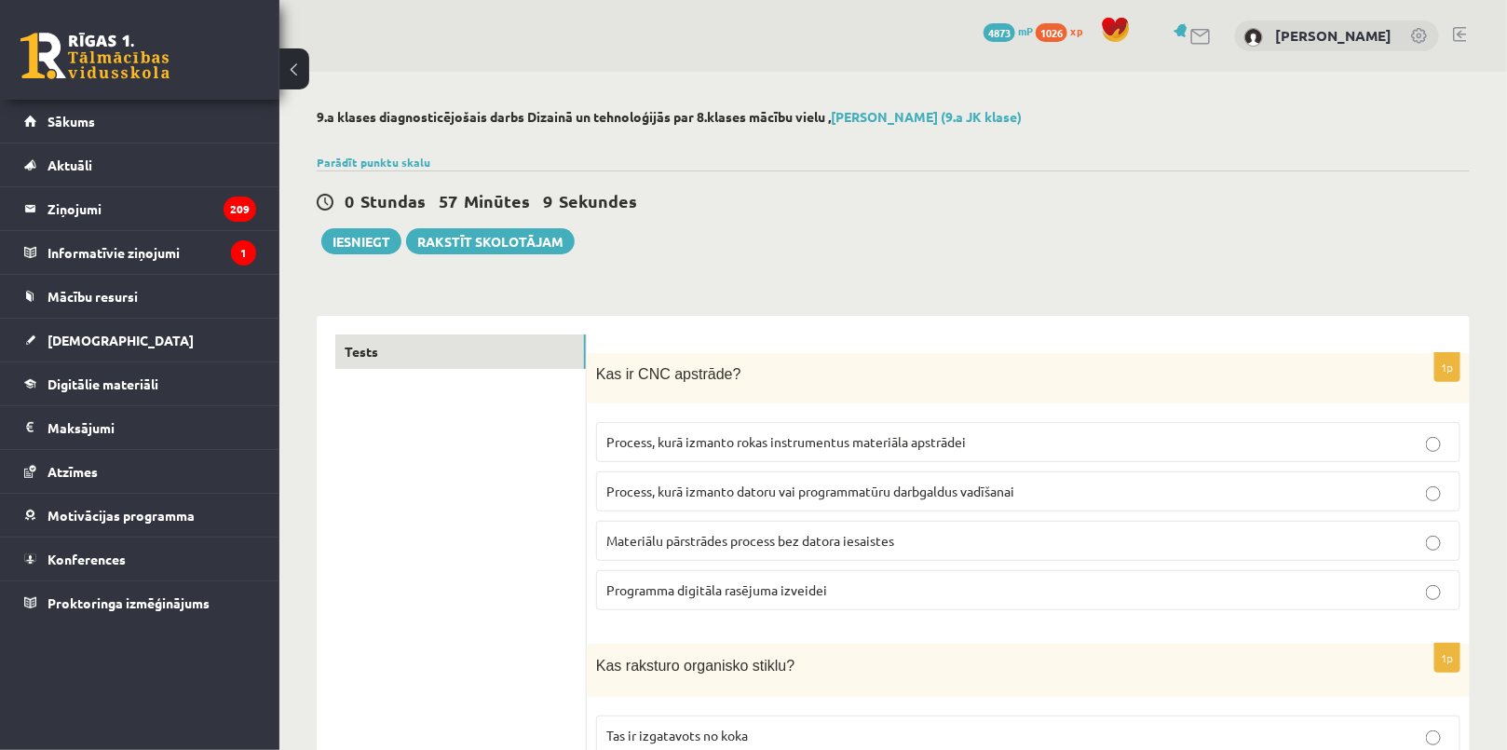
click at [356, 247] on button "Iesniegt" at bounding box center [361, 241] width 80 height 26
